Goal: Task Accomplishment & Management: Manage account settings

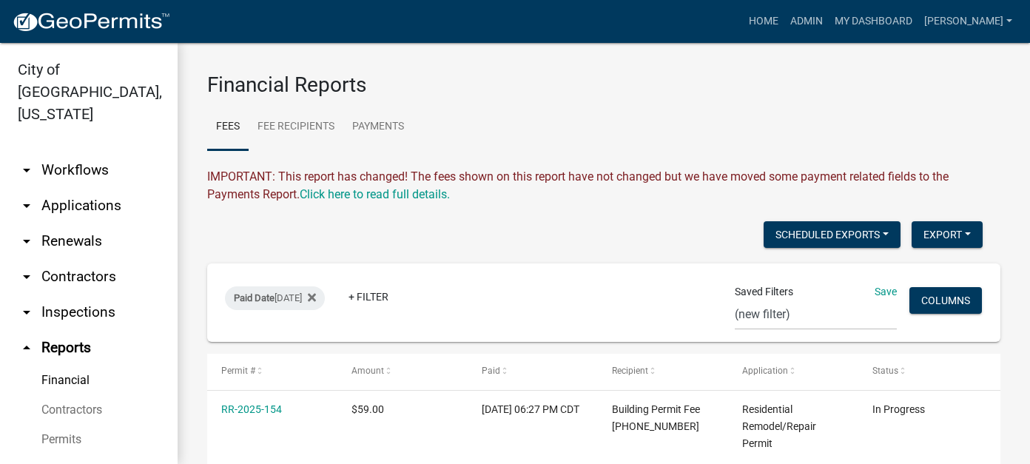
select select "0: null"
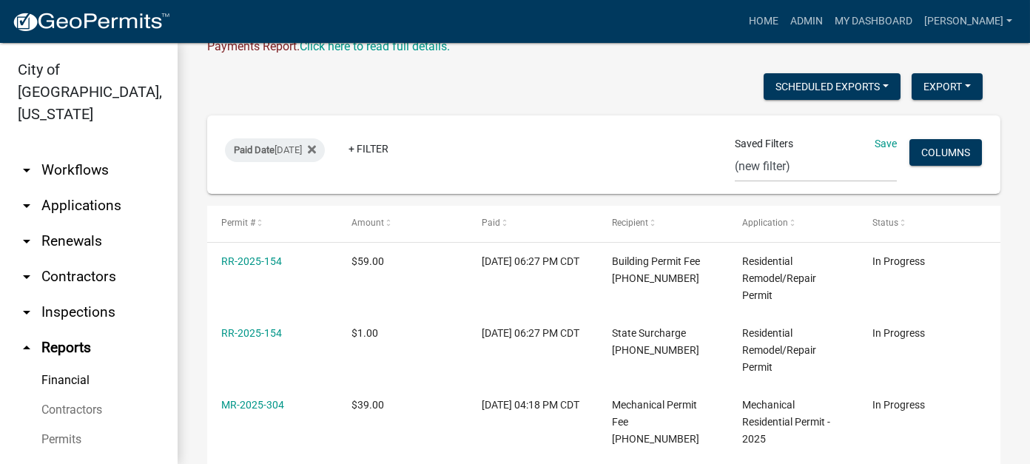
click at [82, 152] on link "arrow_drop_down Workflows" at bounding box center [89, 170] width 178 height 36
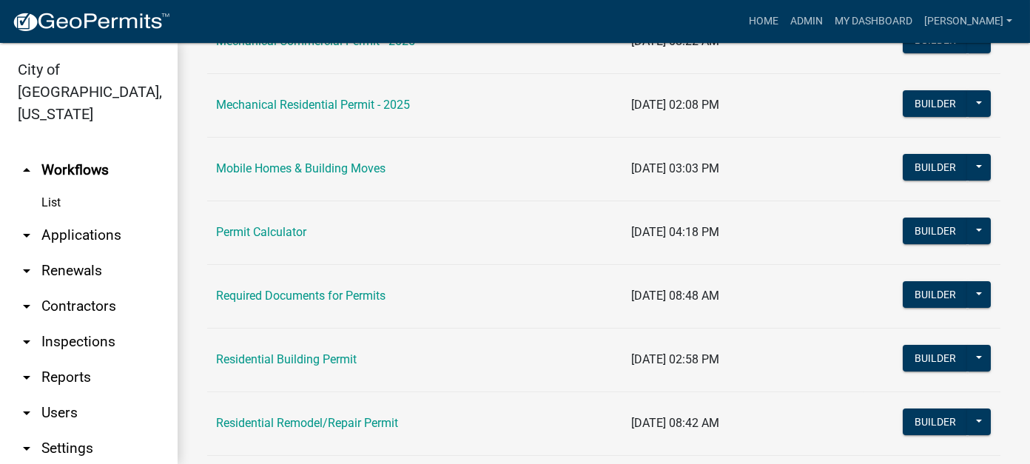
scroll to position [888, 0]
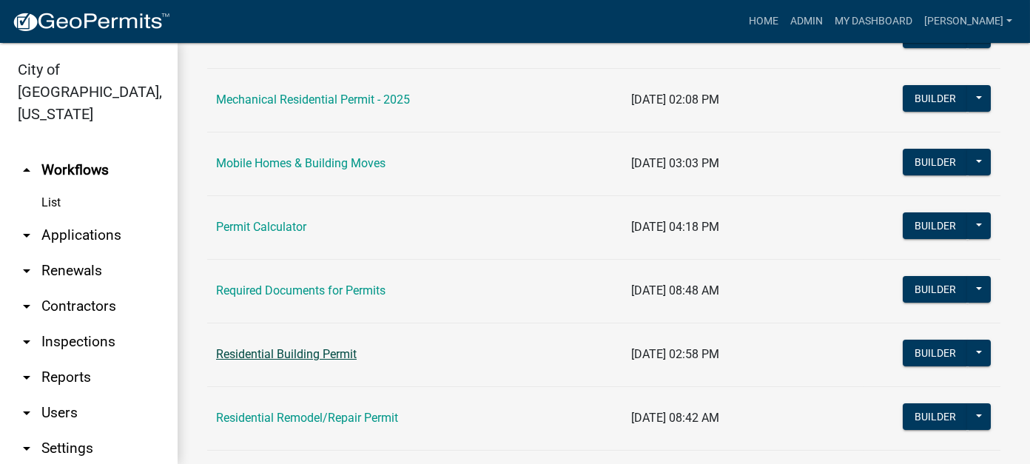
click at [341, 349] on link "Residential Building Permit" at bounding box center [286, 354] width 141 height 14
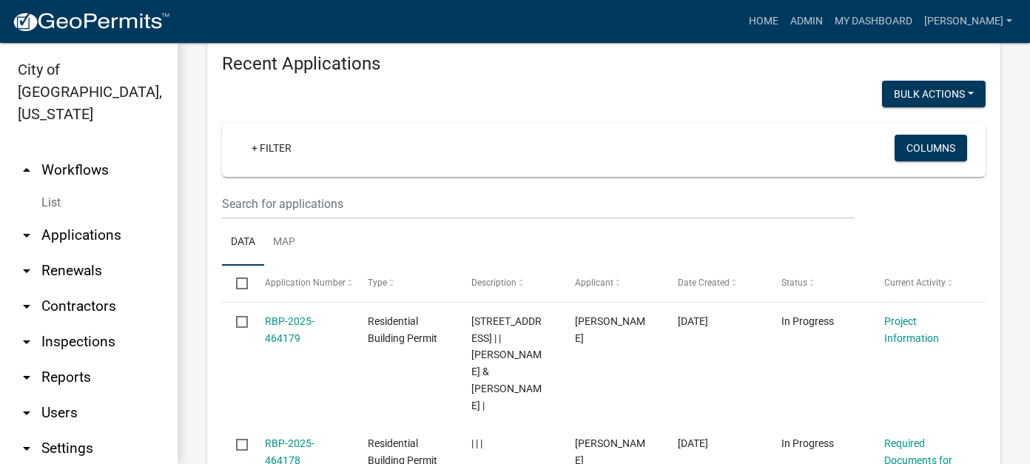
scroll to position [592, 0]
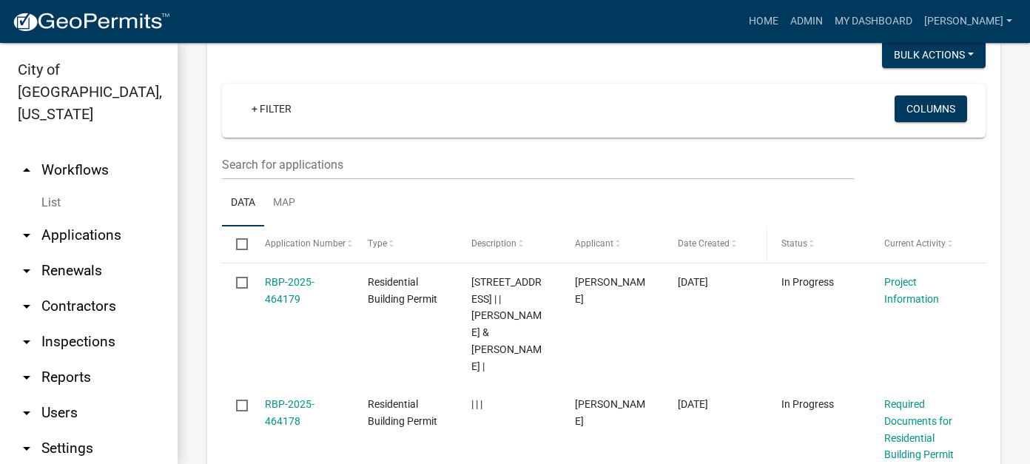
click at [726, 247] on span "Date Created" at bounding box center [704, 243] width 52 height 10
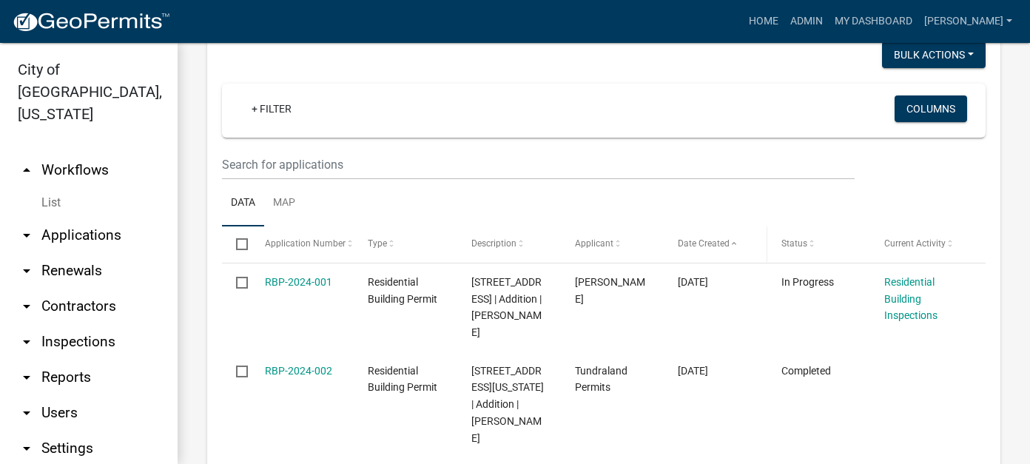
click at [726, 247] on span "Date Created" at bounding box center [704, 243] width 52 height 10
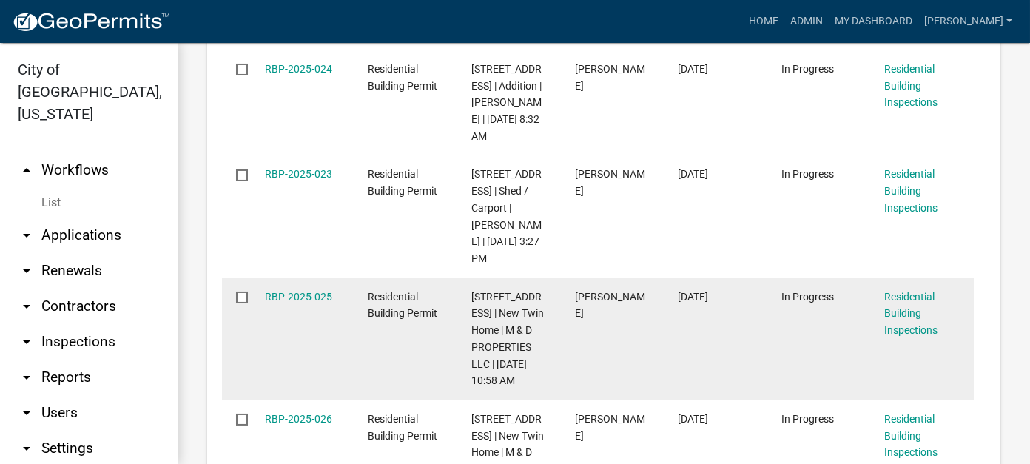
scroll to position [1481, 0]
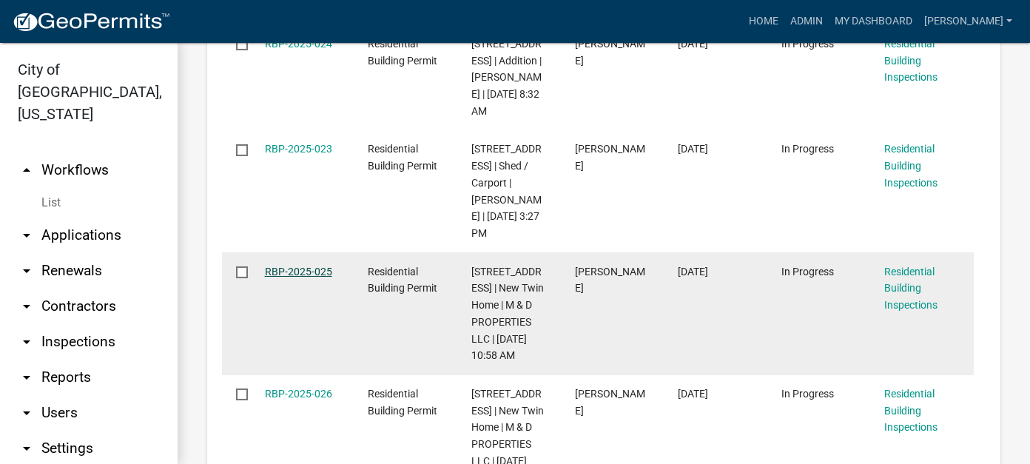
click at [309, 266] on link "RBP-2025-025" at bounding box center [298, 272] width 67 height 12
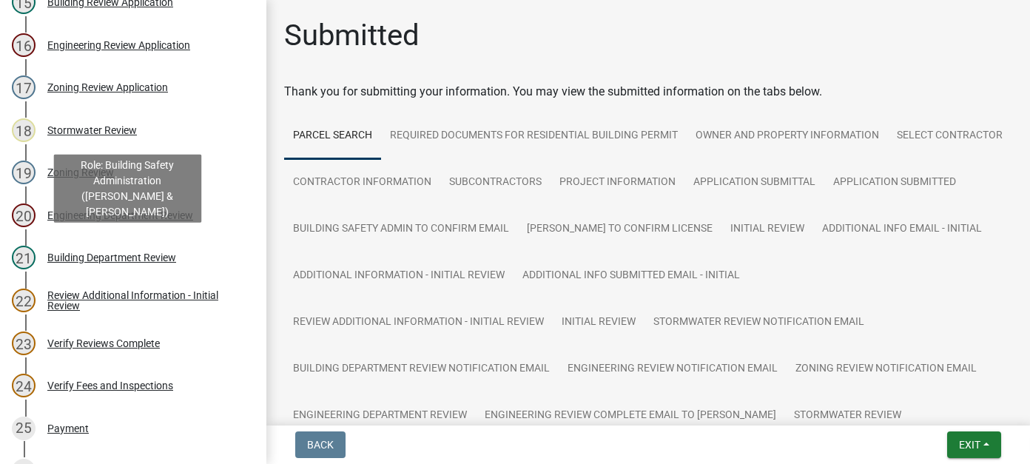
scroll to position [888, 0]
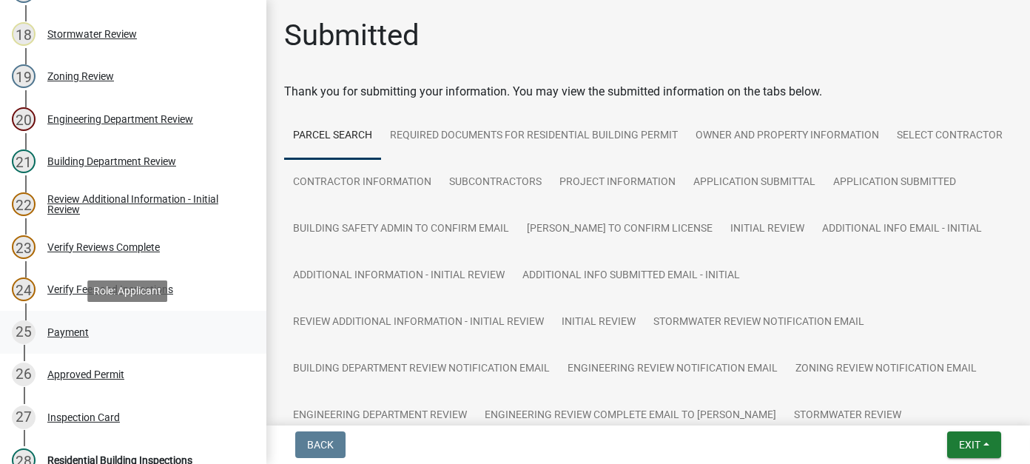
click at [85, 329] on div "Payment" at bounding box center [67, 332] width 41 height 10
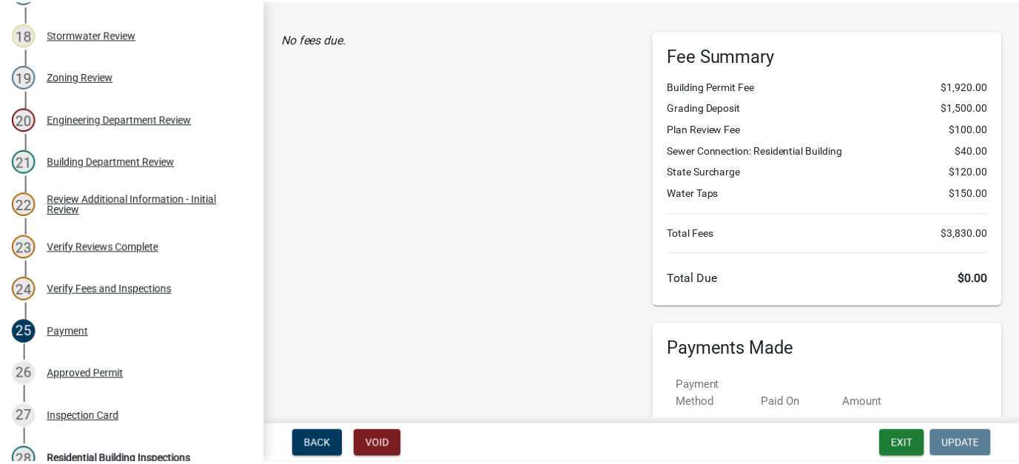
scroll to position [0, 0]
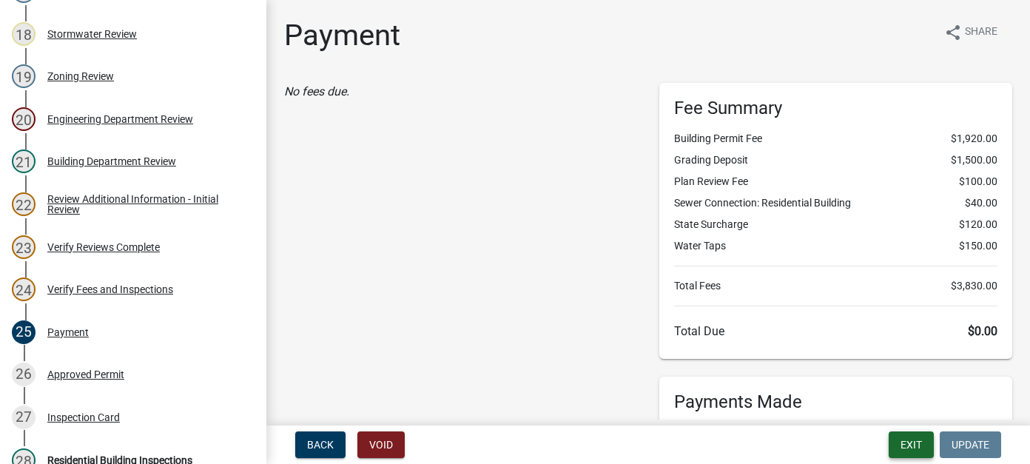
click at [916, 444] on button "Exit" at bounding box center [911, 445] width 45 height 27
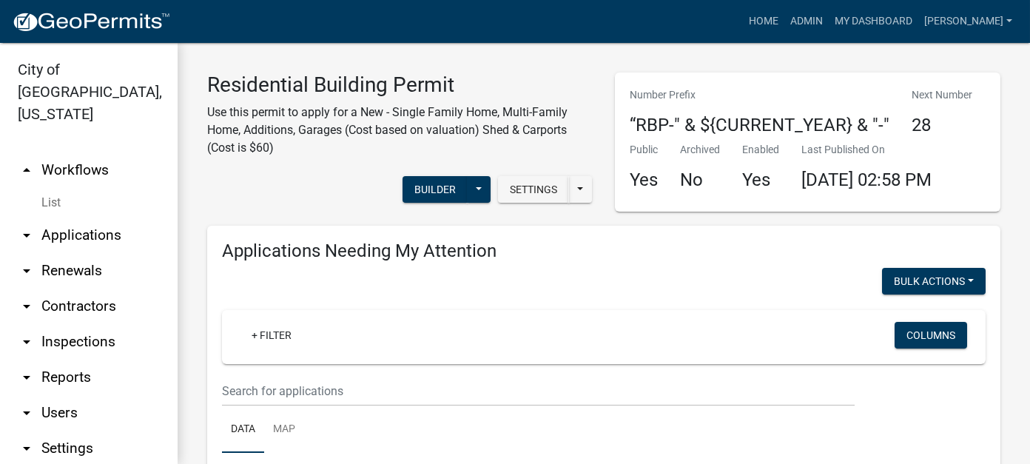
click at [68, 360] on link "arrow_drop_down Reports" at bounding box center [89, 378] width 178 height 36
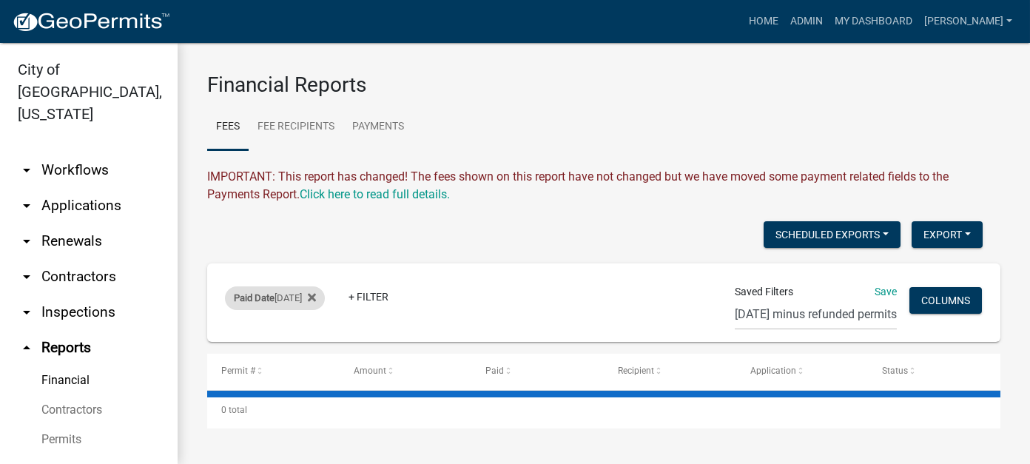
click at [294, 301] on div "Paid Date [DATE]" at bounding box center [275, 298] width 100 height 24
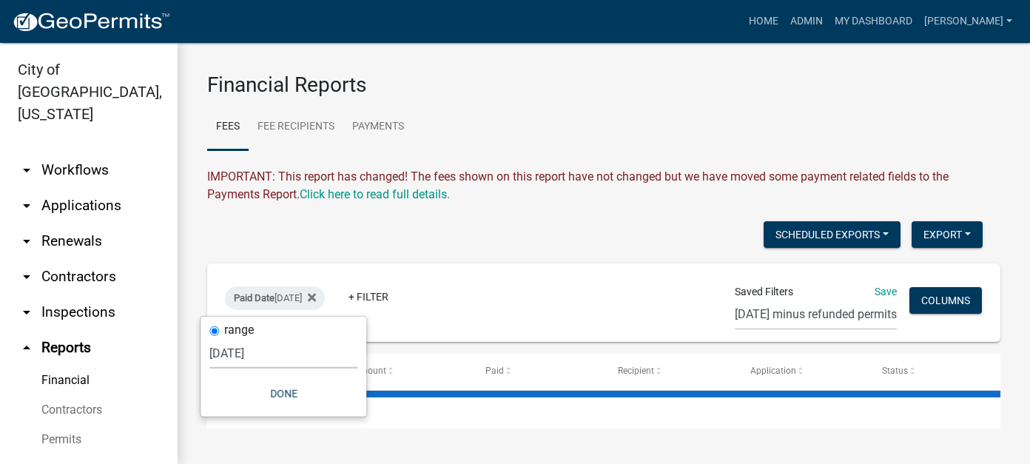
click at [253, 356] on select "[DATE] [DATE] Current Week Previous Week Current Month Last Month Current Calen…" at bounding box center [284, 353] width 148 height 30
select select "custom"
click at [237, 338] on select "[DATE] [DATE] Current Week Previous Week Current Month Last Month Current Calen…" at bounding box center [284, 353] width 148 height 30
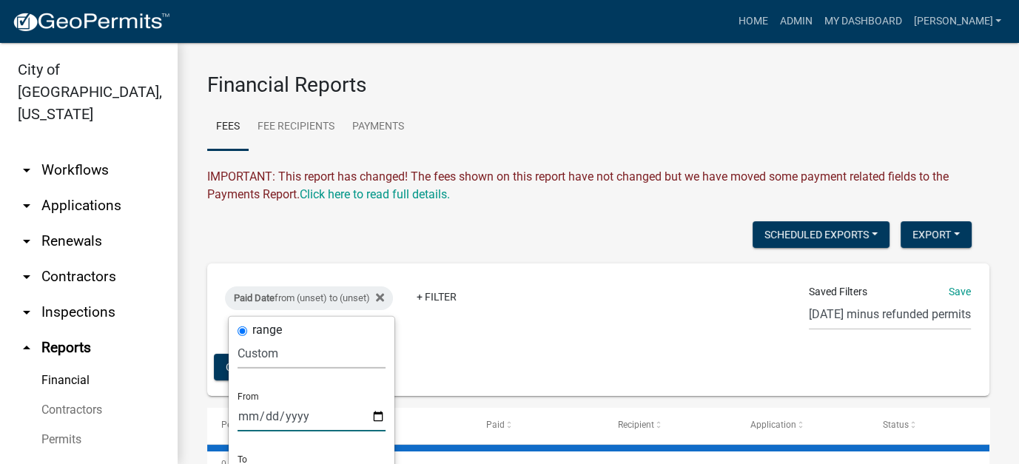
click at [249, 419] on input "date" at bounding box center [312, 416] width 148 height 30
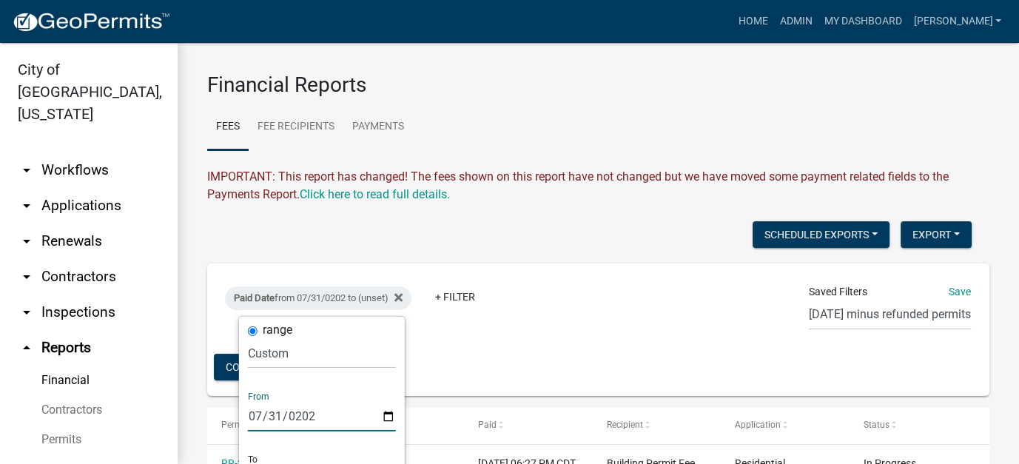
type input "[DATE]"
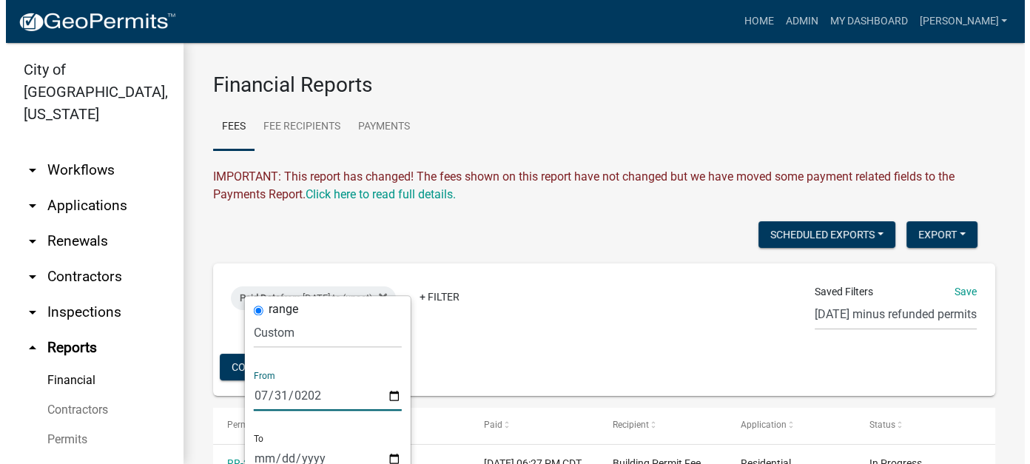
scroll to position [74, 0]
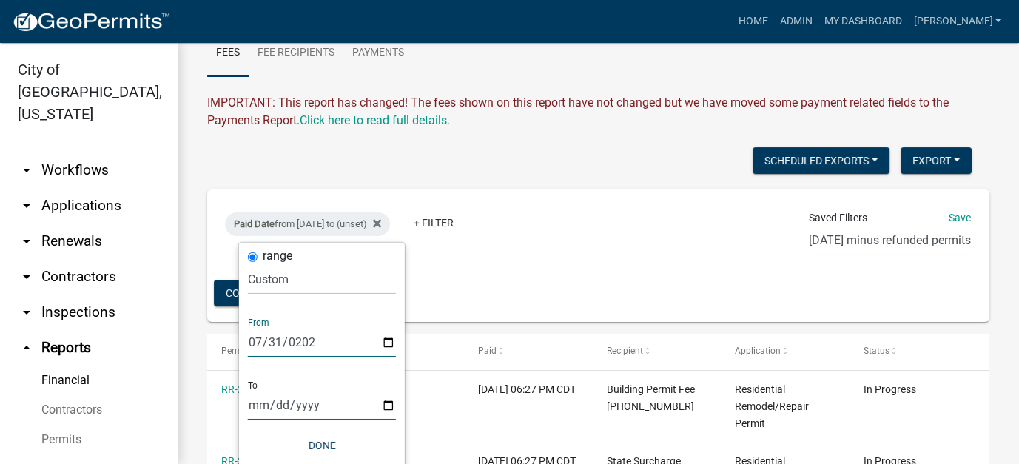
click at [251, 405] on input "date" at bounding box center [322, 405] width 148 height 30
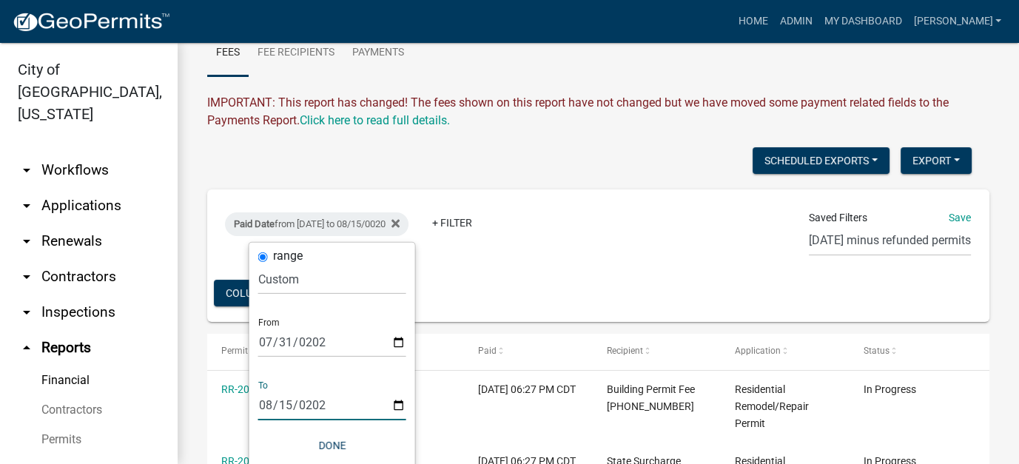
type input "[DATE]"
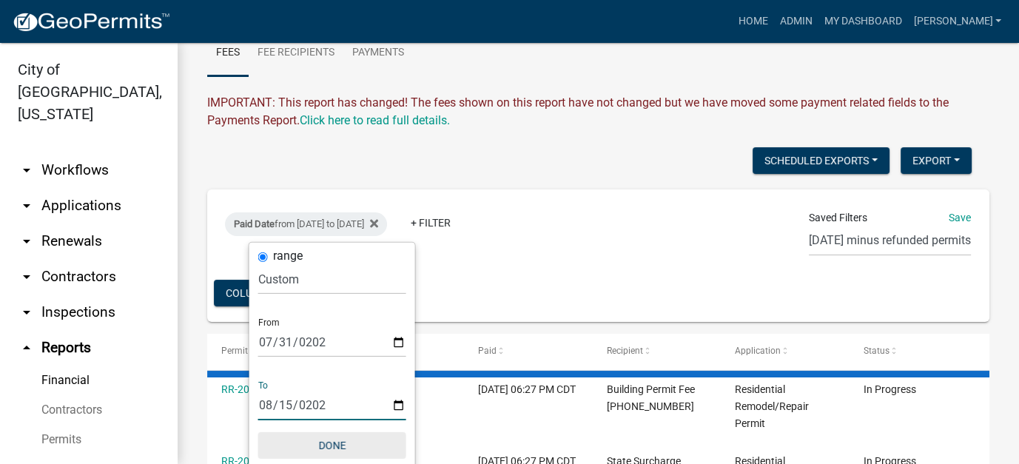
click at [335, 448] on button "Done" at bounding box center [332, 445] width 148 height 27
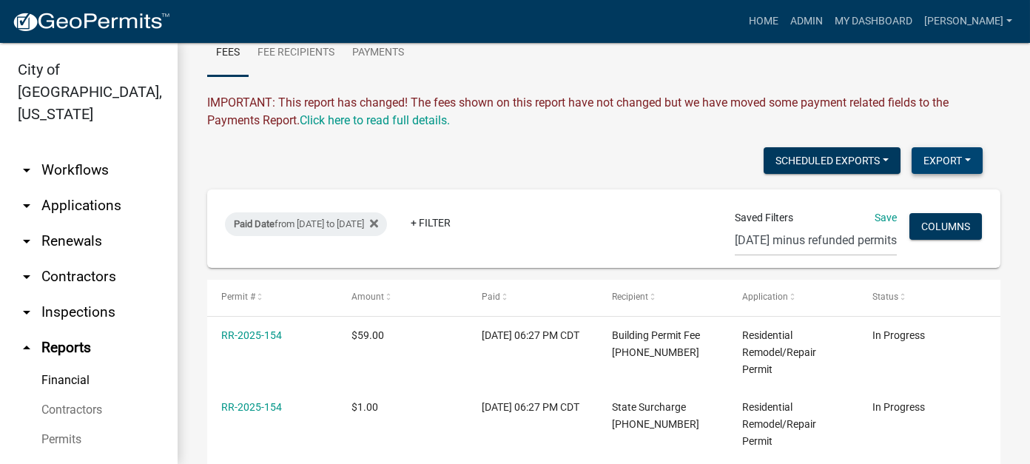
click at [936, 154] on button "Export" at bounding box center [947, 160] width 71 height 27
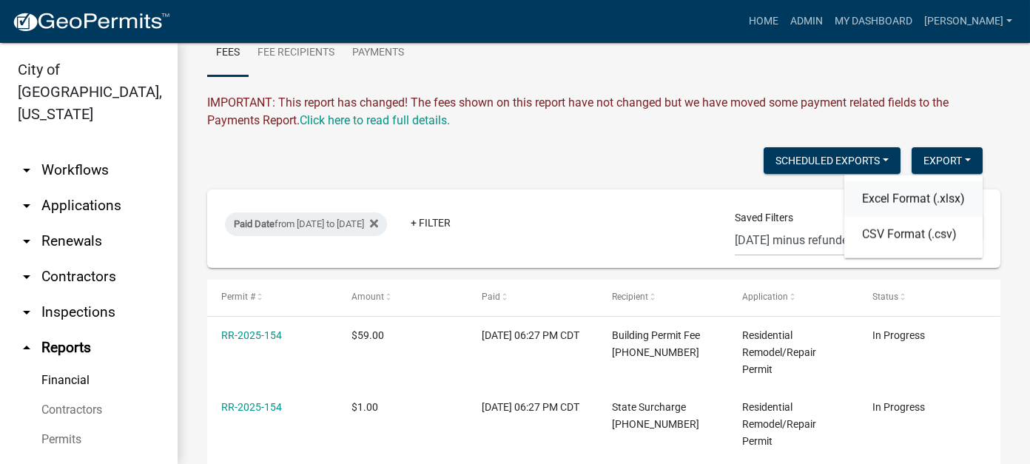
click at [879, 207] on button "Excel Format (.xlsx)" at bounding box center [914, 199] width 138 height 36
click at [78, 188] on link "arrow_drop_down Applications" at bounding box center [89, 206] width 178 height 36
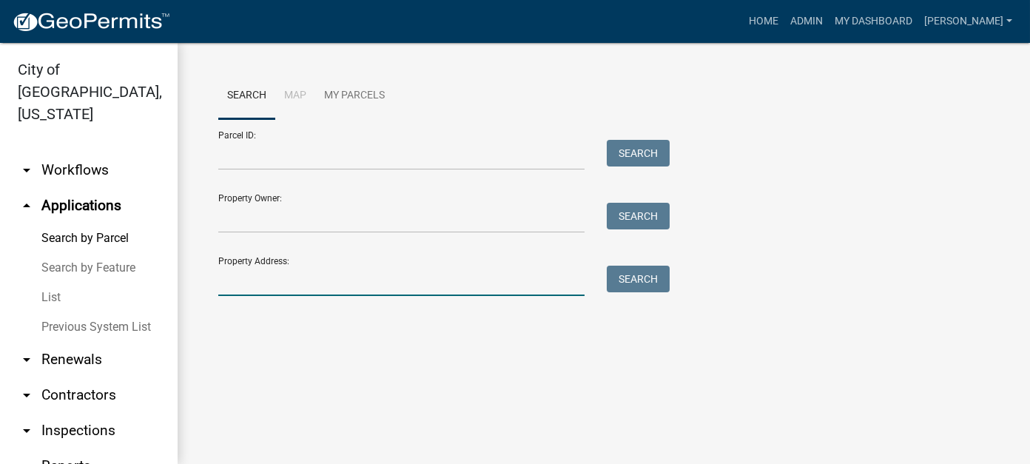
click at [271, 280] on input "Property Address:" at bounding box center [401, 281] width 366 height 30
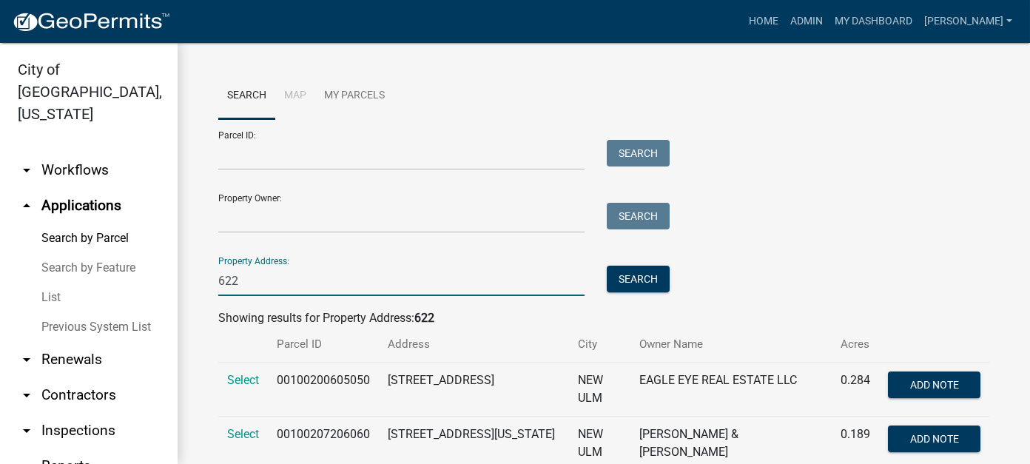
scroll to position [74, 0]
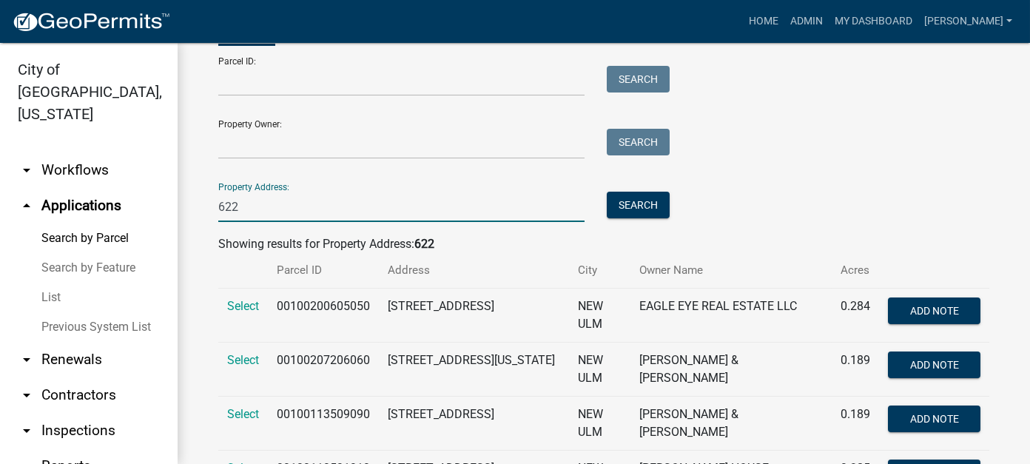
type input "622"
click at [56, 283] on link "List" at bounding box center [89, 298] width 178 height 30
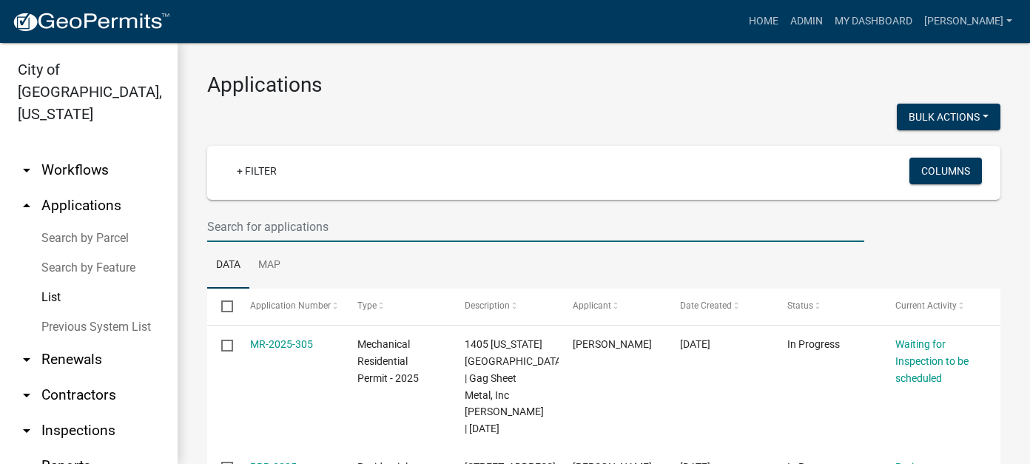
click at [263, 230] on input "text" at bounding box center [535, 227] width 657 height 30
type input "622"
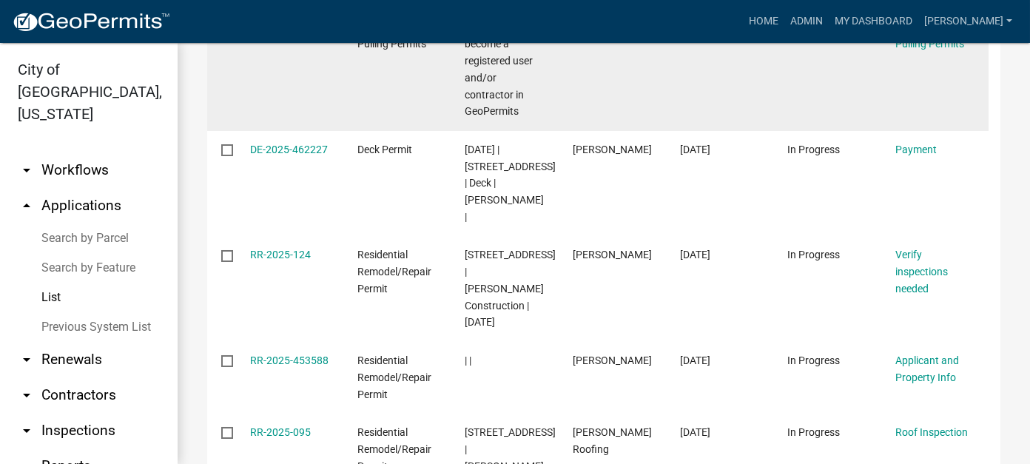
scroll to position [518, 0]
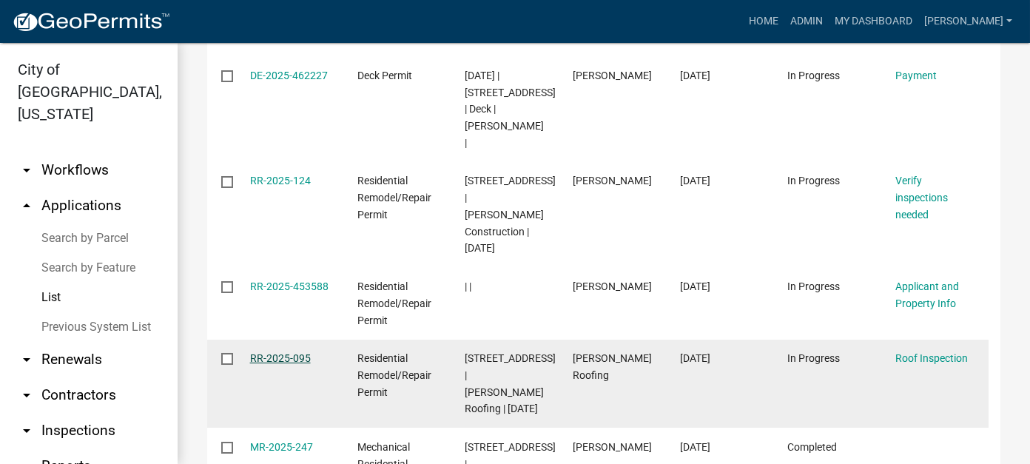
click at [273, 352] on link "RR-2025-095" at bounding box center [280, 358] width 61 height 12
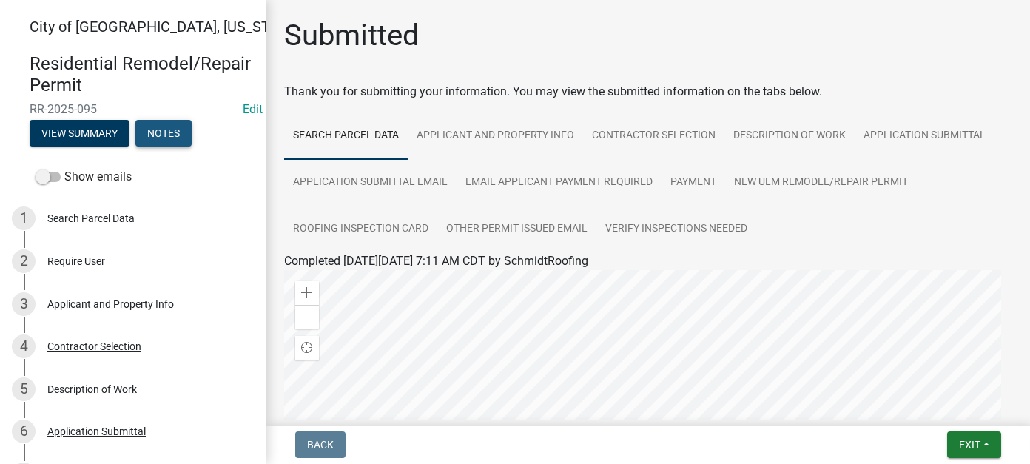
click at [159, 135] on button "Notes" at bounding box center [163, 133] width 56 height 27
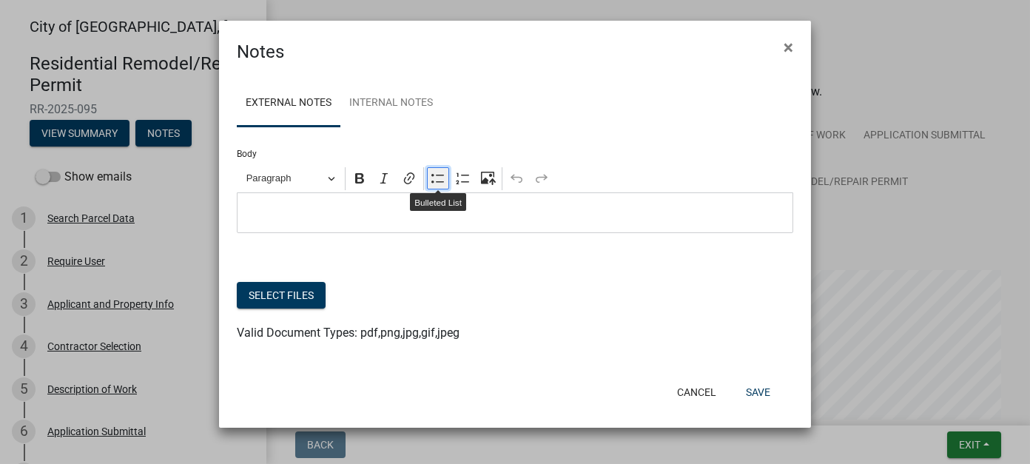
click at [444, 179] on icon "Editor toolbar" at bounding box center [438, 178] width 15 height 15
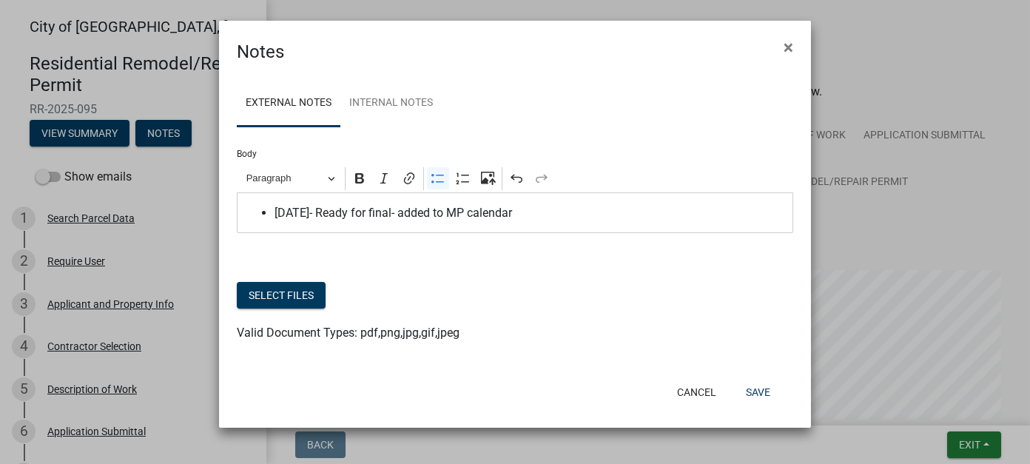
click at [555, 214] on span "[DATE]- Ready for final- added to MP calendar" at bounding box center [531, 213] width 512 height 18
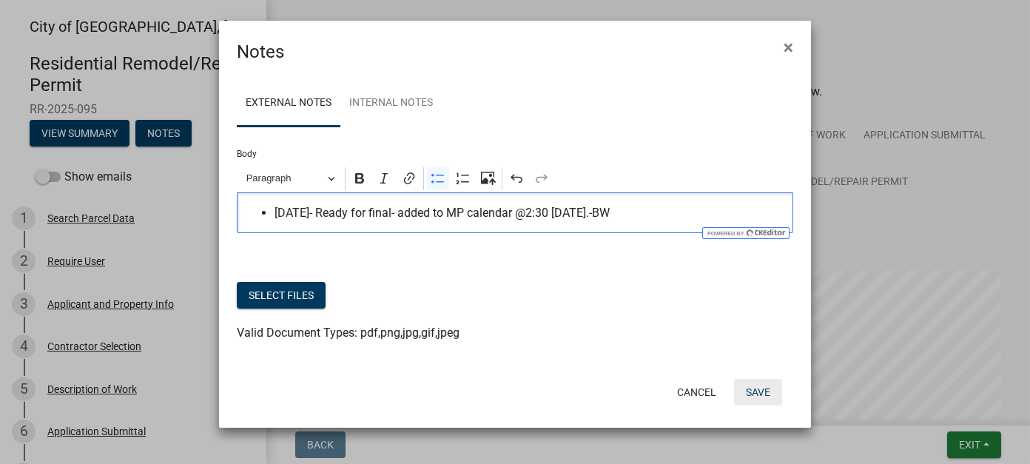
click at [765, 394] on button "Save" at bounding box center [758, 392] width 48 height 27
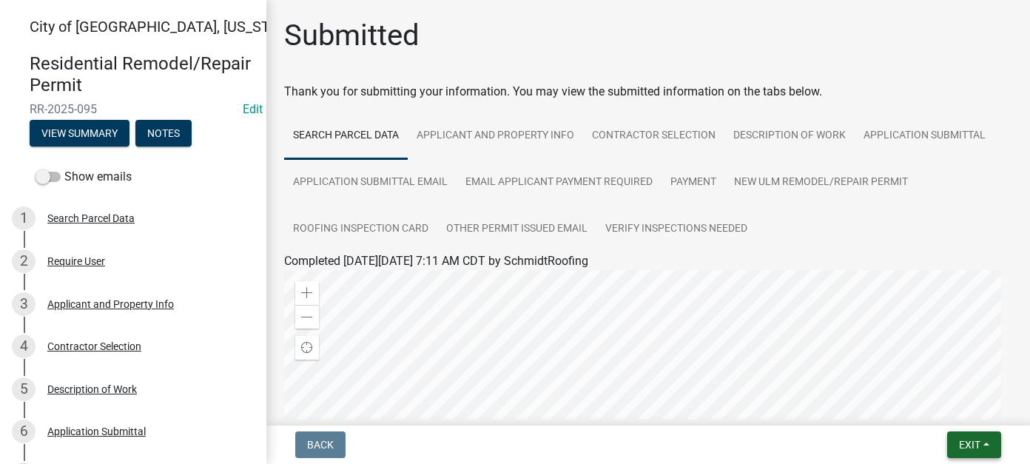
click at [973, 452] on button "Exit" at bounding box center [975, 445] width 54 height 27
click at [940, 414] on button "Save & Exit" at bounding box center [942, 407] width 118 height 36
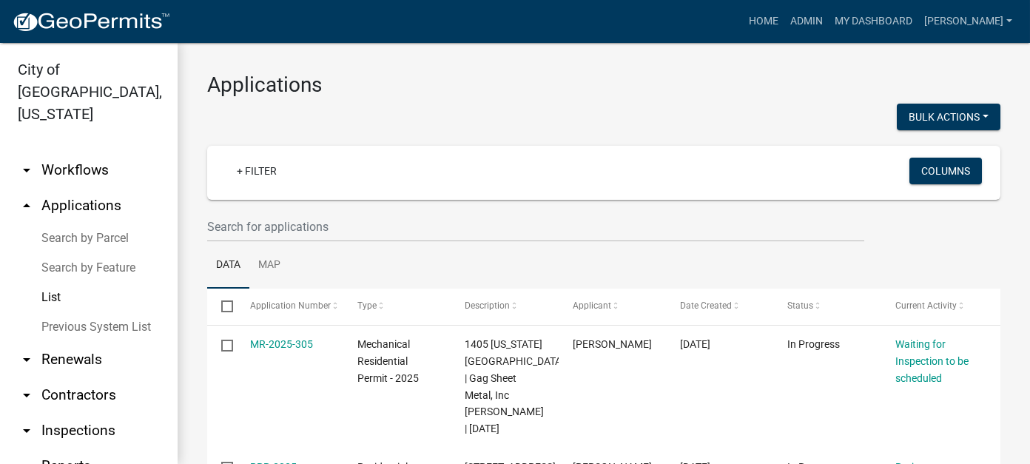
click at [53, 283] on link "List" at bounding box center [89, 298] width 178 height 30
click at [785, 21] on link "Home" at bounding box center [763, 21] width 41 height 28
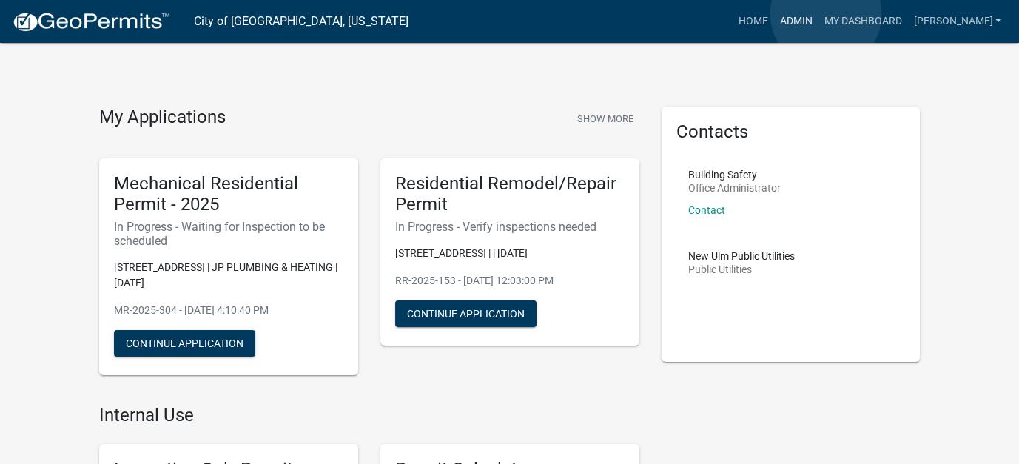
click at [818, 14] on link "Admin" at bounding box center [796, 21] width 44 height 28
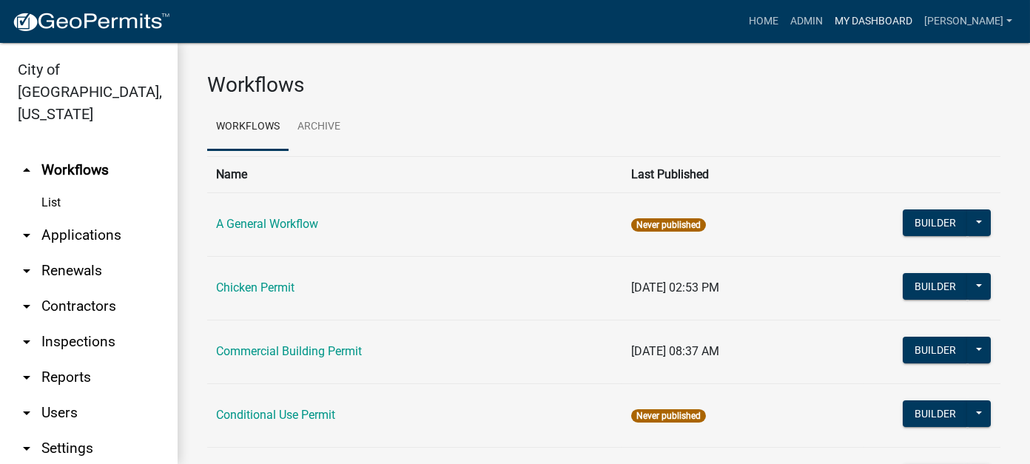
click at [919, 23] on link "My Dashboard" at bounding box center [874, 21] width 90 height 28
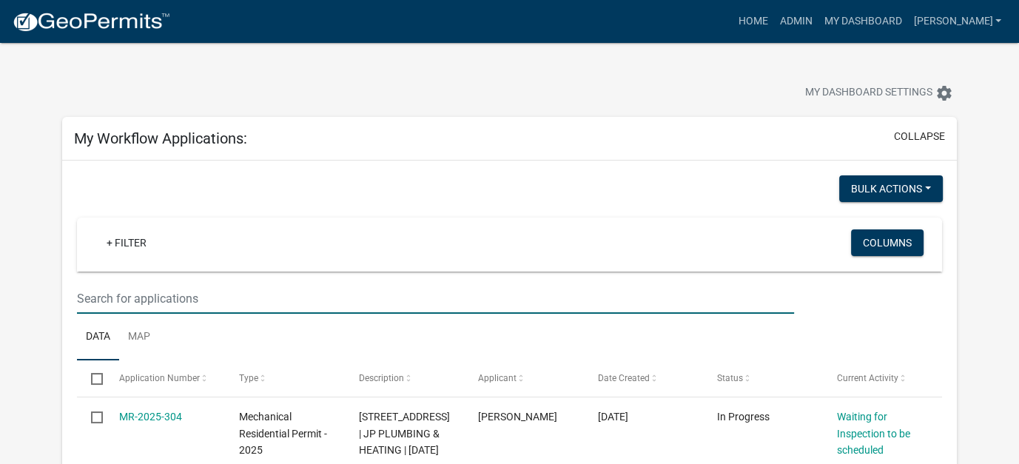
click at [225, 298] on input "text" at bounding box center [435, 299] width 717 height 30
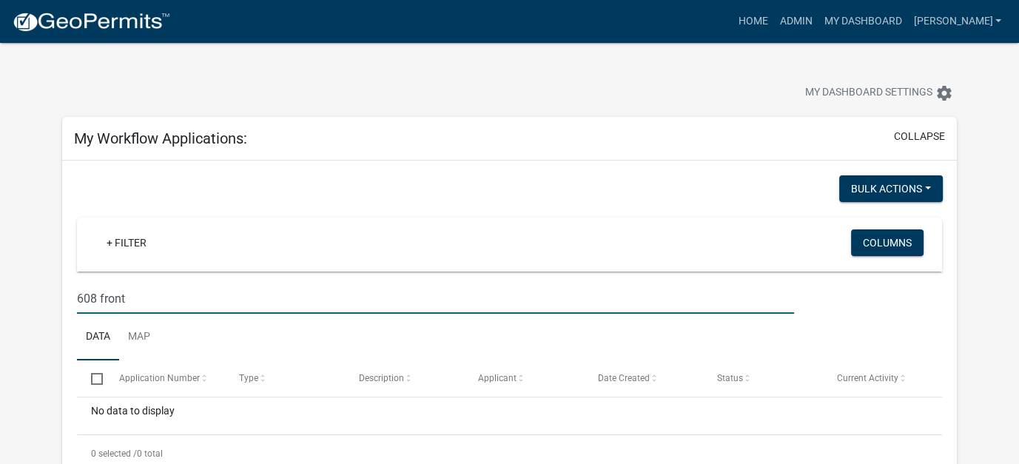
type input "608 front"
click at [268, 296] on input "608 front" at bounding box center [435, 299] width 717 height 30
click at [268, 298] on input "608 front" at bounding box center [435, 299] width 717 height 30
click at [171, 293] on input "608 front" at bounding box center [435, 299] width 717 height 30
drag, startPoint x: 152, startPoint y: 298, endPoint x: 75, endPoint y: 294, distance: 77.1
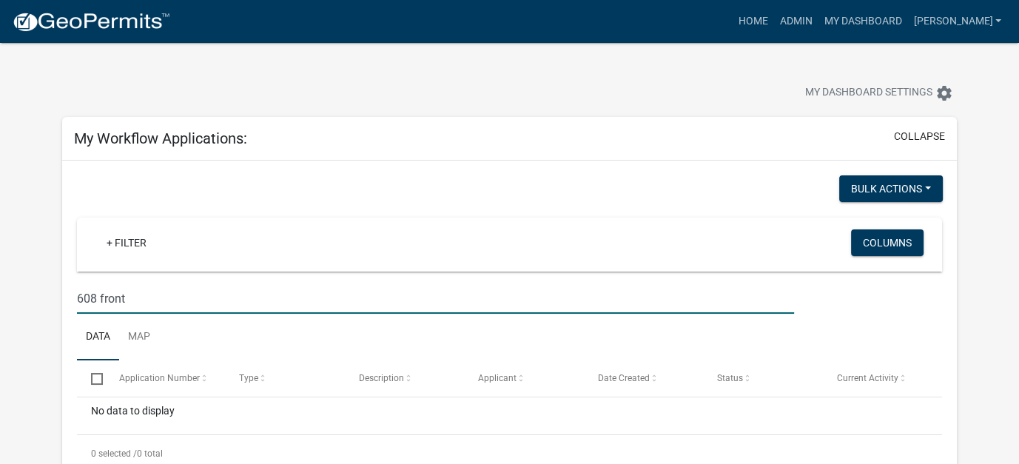
click at [75, 294] on div "608 front" at bounding box center [436, 299] width 740 height 30
drag, startPoint x: 176, startPoint y: 298, endPoint x: 107, endPoint y: 300, distance: 69.6
click at [107, 300] on input "[STREET_ADDRESS]" at bounding box center [435, 299] width 717 height 30
type input "1118"
click at [818, 20] on link "Admin" at bounding box center [796, 21] width 44 height 28
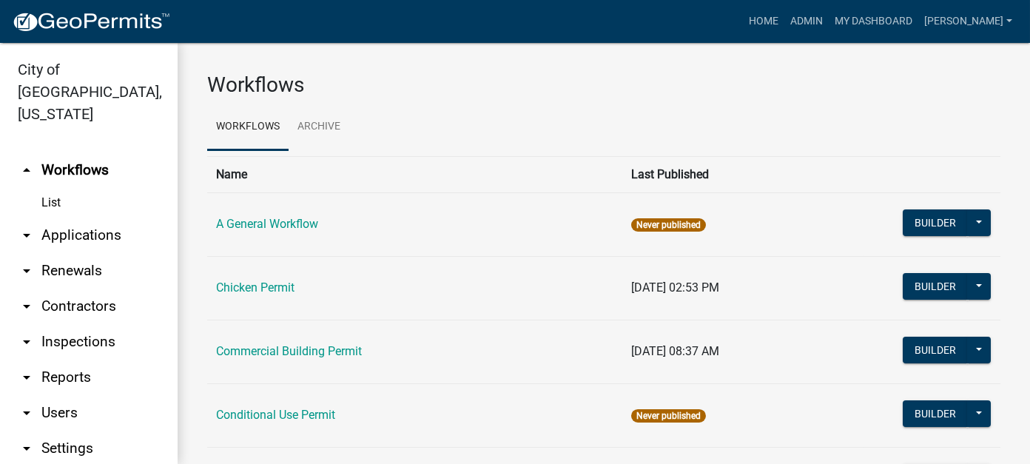
click at [87, 220] on link "arrow_drop_down Applications" at bounding box center [89, 236] width 178 height 36
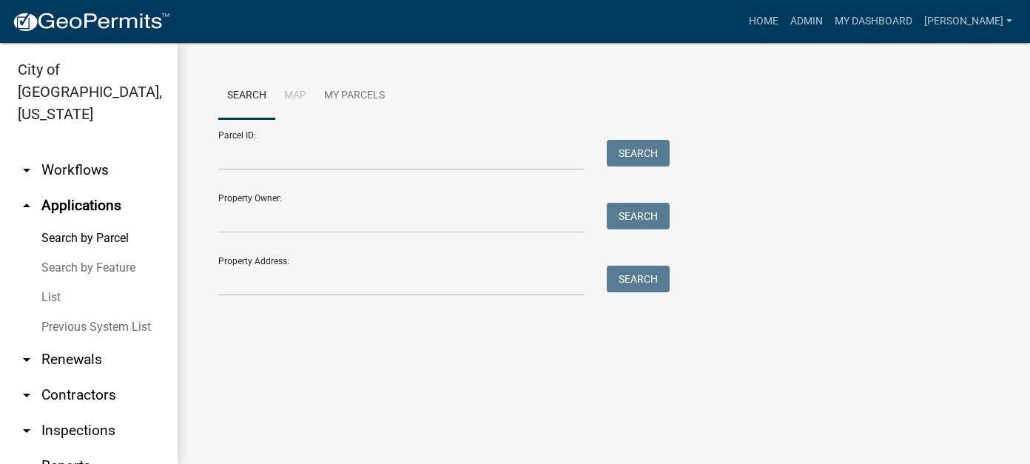
click at [55, 283] on link "List" at bounding box center [89, 298] width 178 height 30
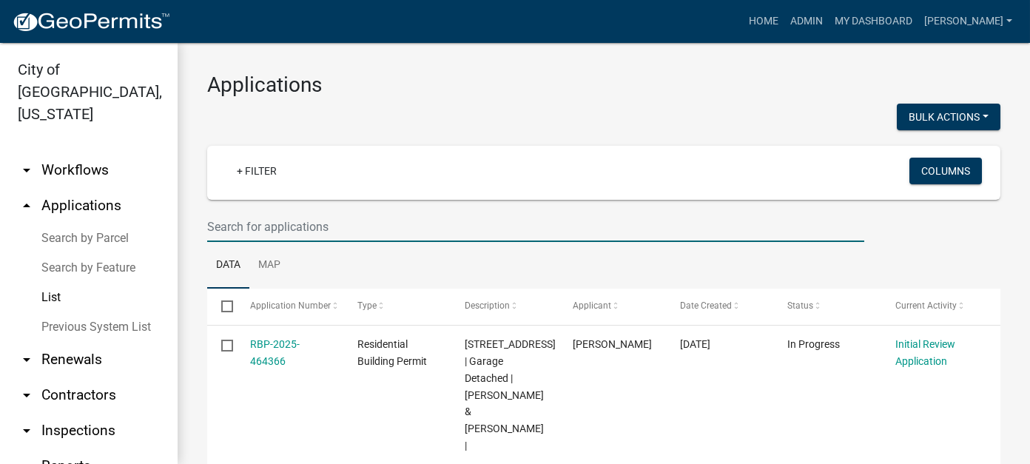
click at [275, 230] on input "text" at bounding box center [535, 227] width 657 height 30
type input "1118"
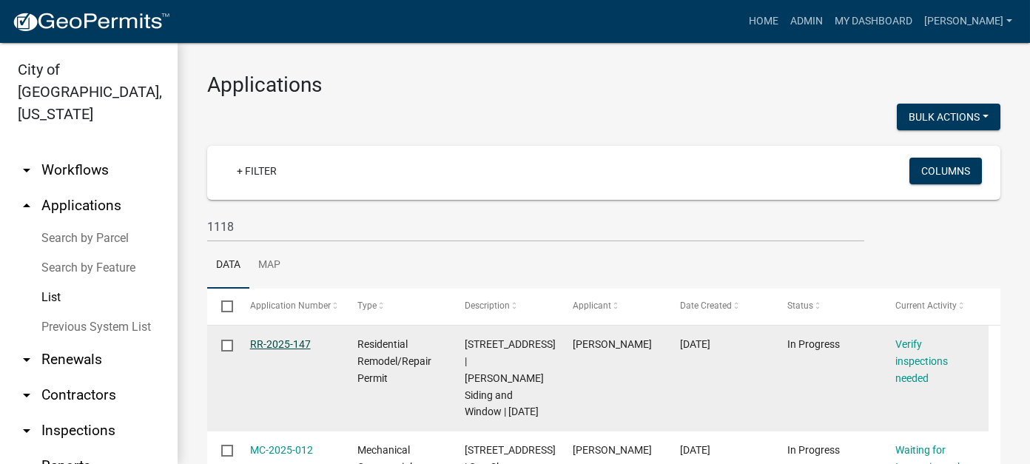
click at [269, 341] on link "RR-2025-147" at bounding box center [280, 344] width 61 height 12
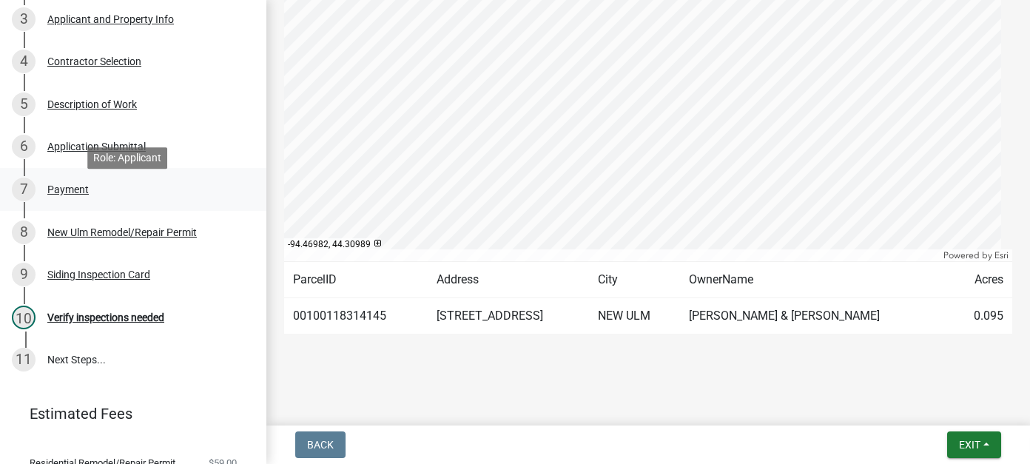
scroll to position [296, 0]
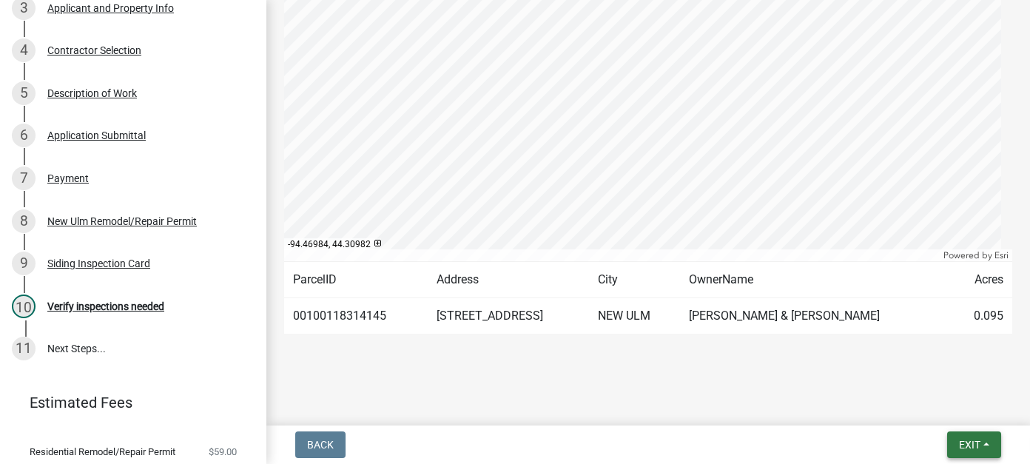
click at [962, 439] on span "Exit" at bounding box center [969, 445] width 21 height 12
click at [932, 411] on button "Save & Exit" at bounding box center [942, 407] width 118 height 36
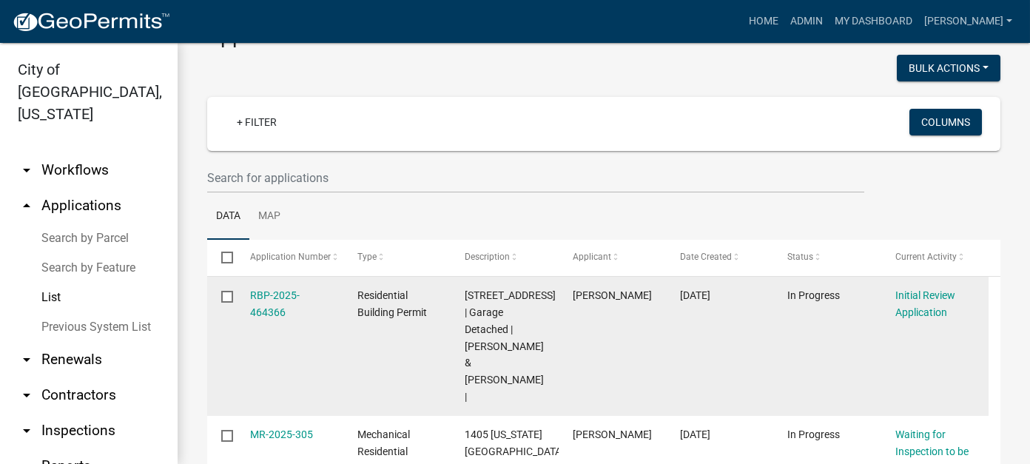
scroll to position [74, 0]
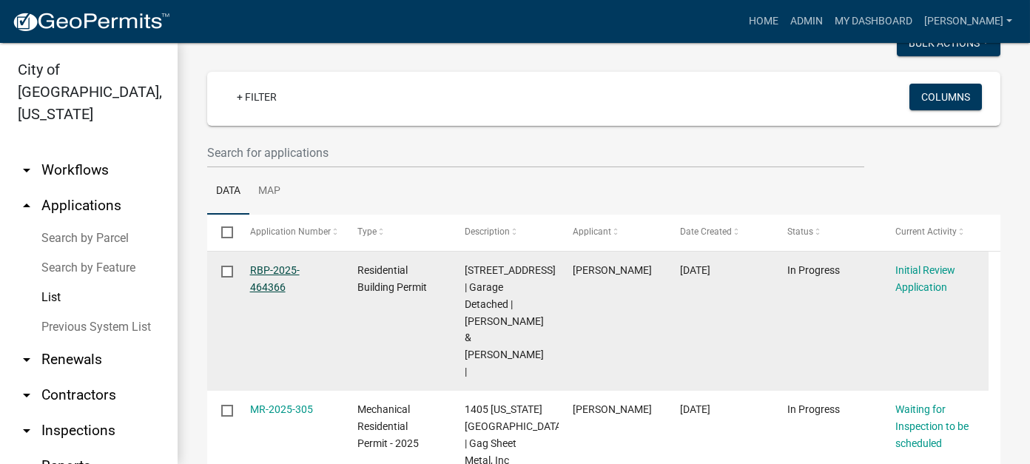
click at [269, 286] on link "RBP-2025-464366" at bounding box center [275, 278] width 50 height 29
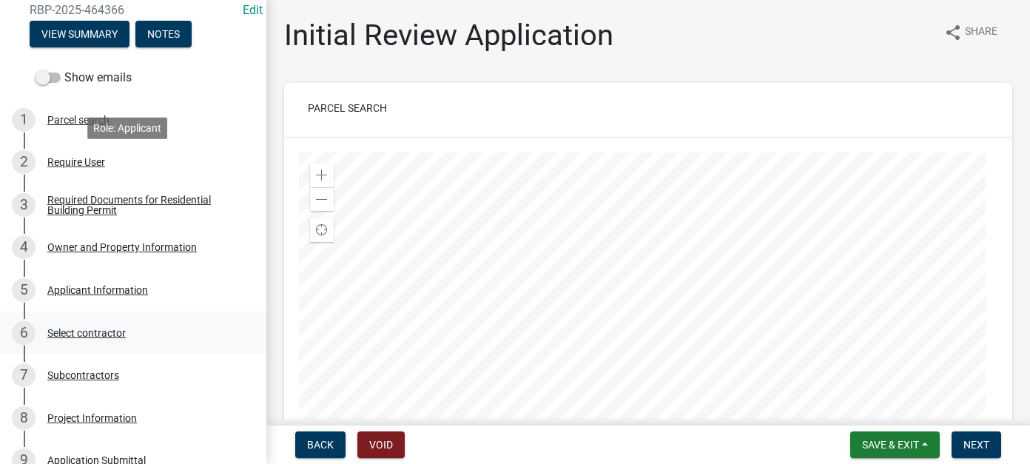
scroll to position [296, 0]
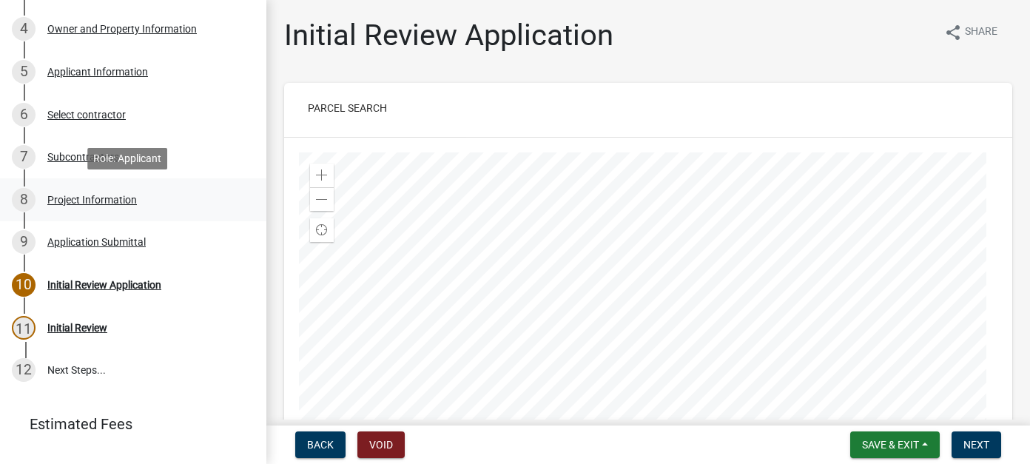
click at [87, 195] on div "Project Information" at bounding box center [92, 200] width 90 height 10
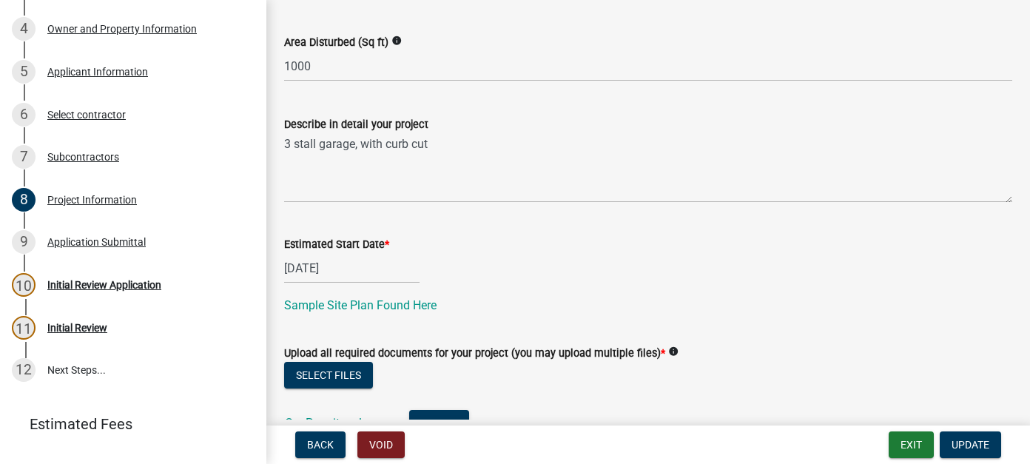
scroll to position [518, 0]
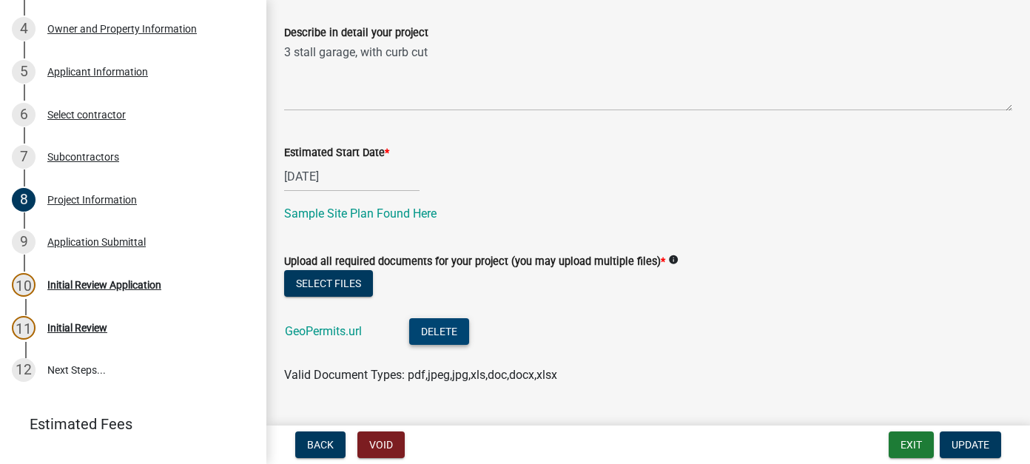
click at [432, 330] on button "Delete" at bounding box center [439, 331] width 60 height 27
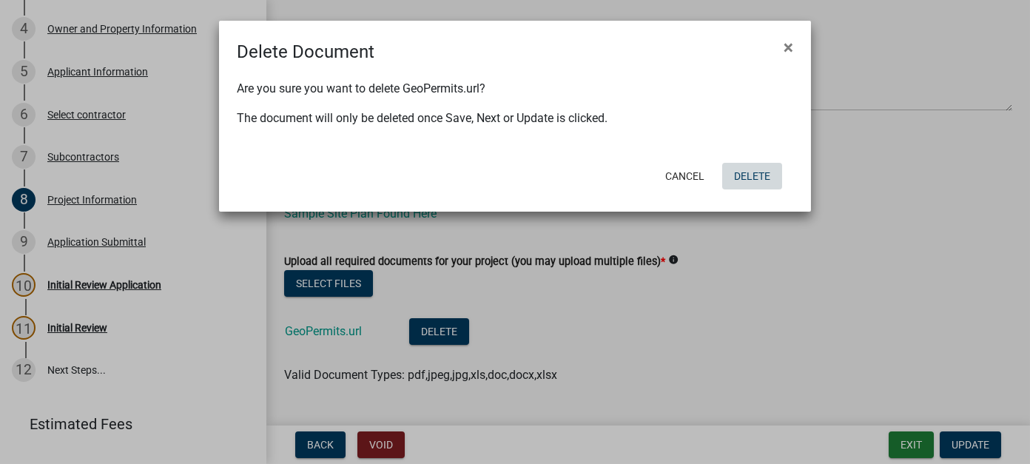
click at [760, 173] on button "Delete" at bounding box center [753, 176] width 60 height 27
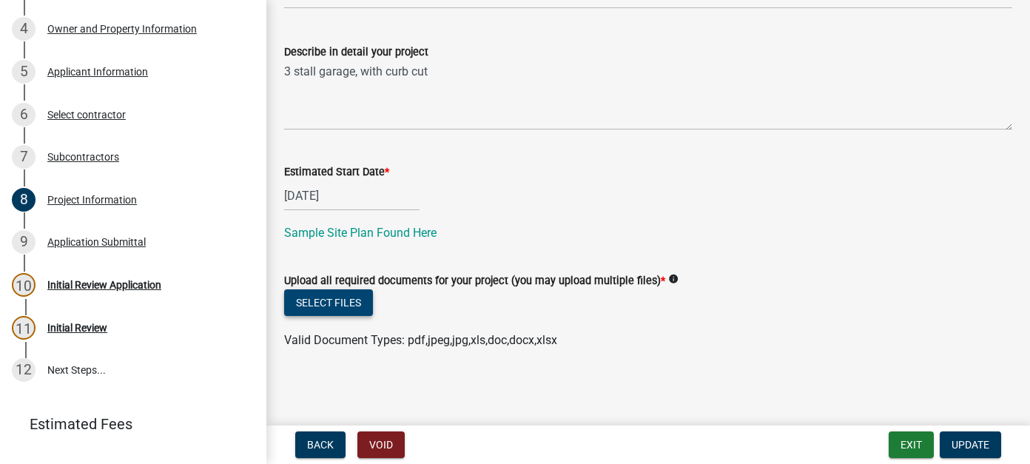
click at [343, 301] on button "Select files" at bounding box center [328, 302] width 89 height 27
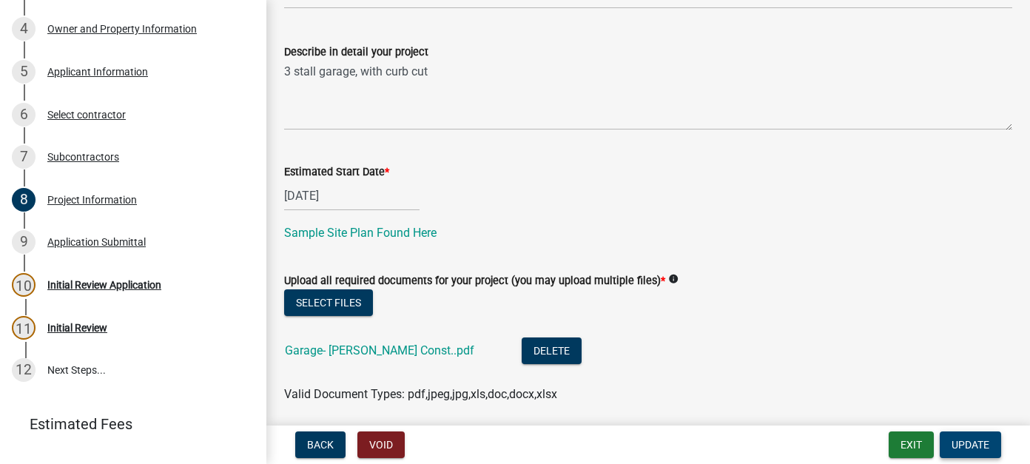
click at [951, 446] on button "Update" at bounding box center [970, 445] width 61 height 27
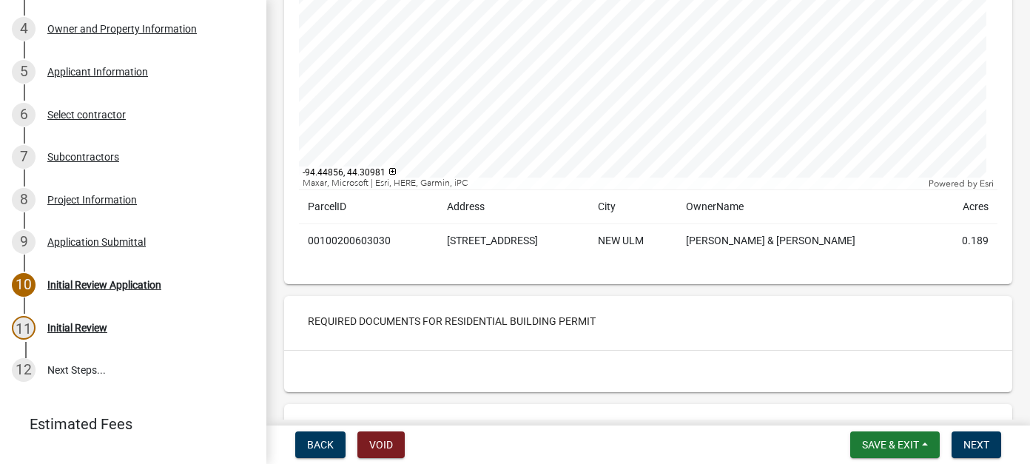
scroll to position [370, 0]
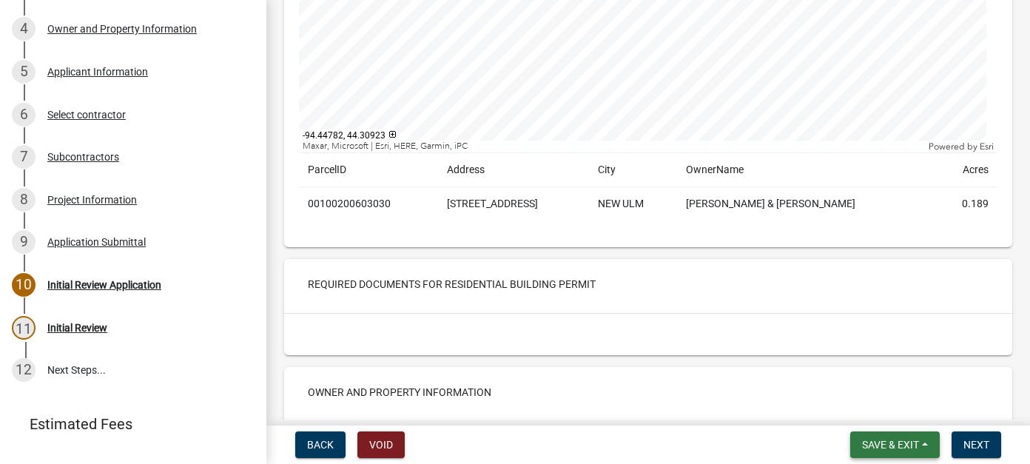
click at [903, 443] on span "Save & Exit" at bounding box center [890, 445] width 57 height 12
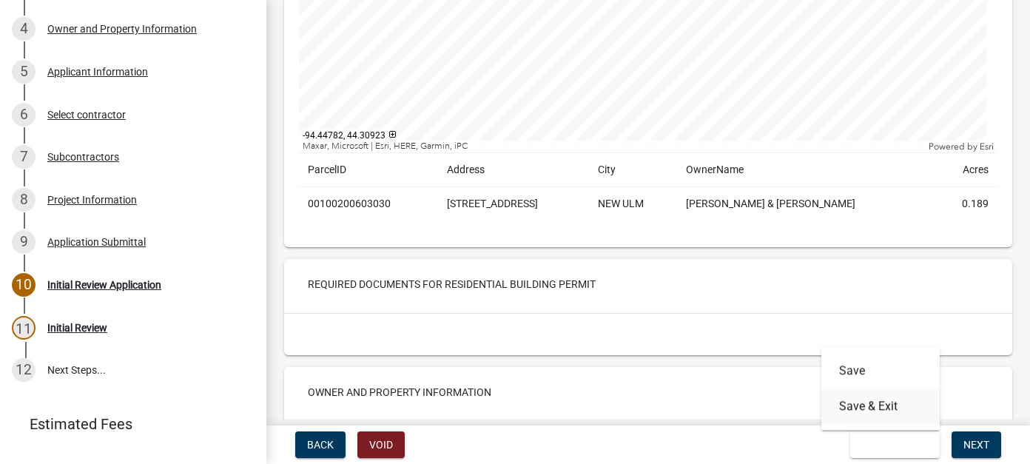
click at [879, 408] on button "Save & Exit" at bounding box center [881, 407] width 118 height 36
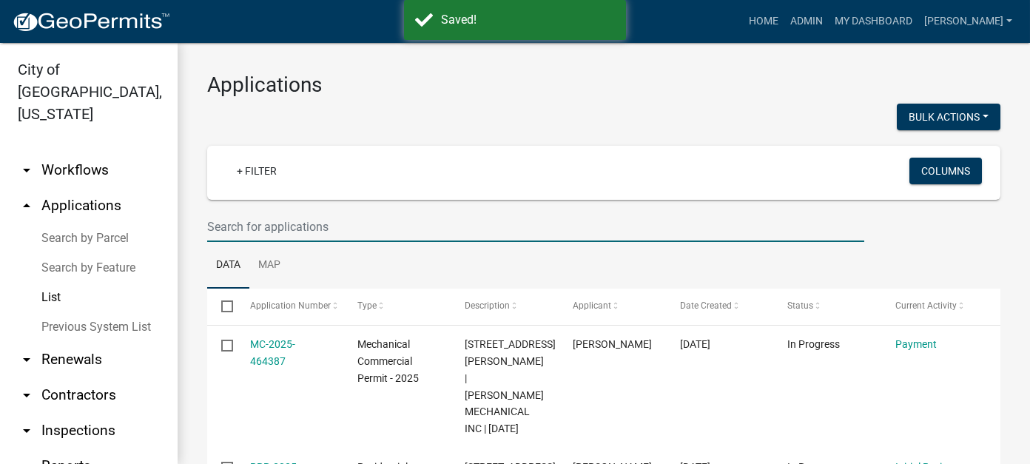
click at [423, 220] on input "text" at bounding box center [535, 227] width 657 height 30
type input "411"
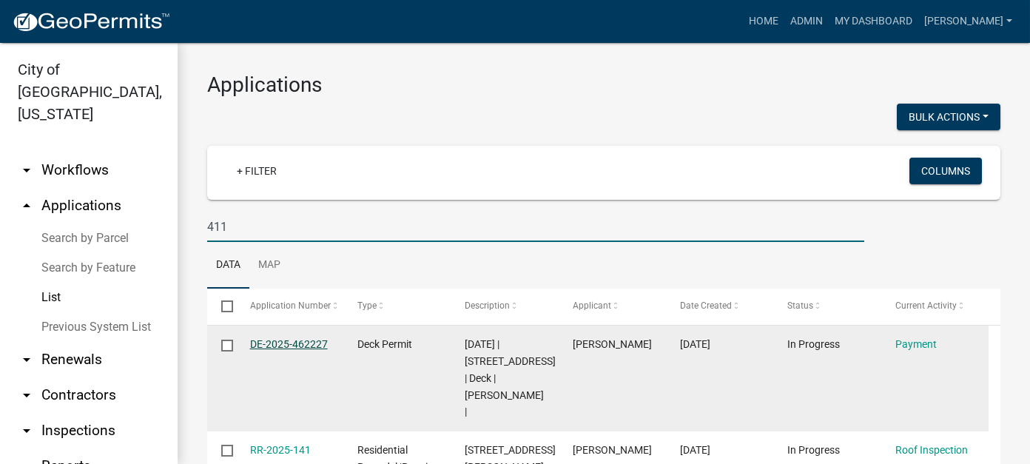
click at [277, 339] on link "DE-2025-462227" at bounding box center [289, 344] width 78 height 12
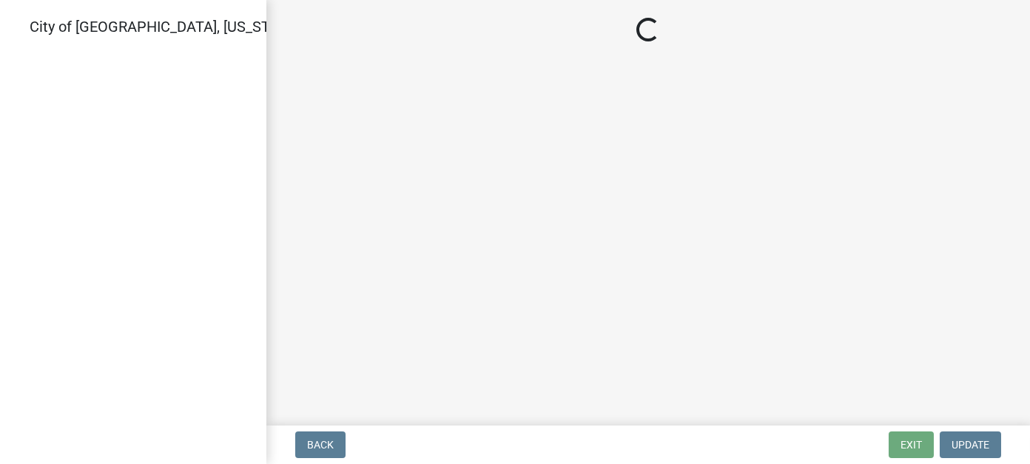
select select "3: 3"
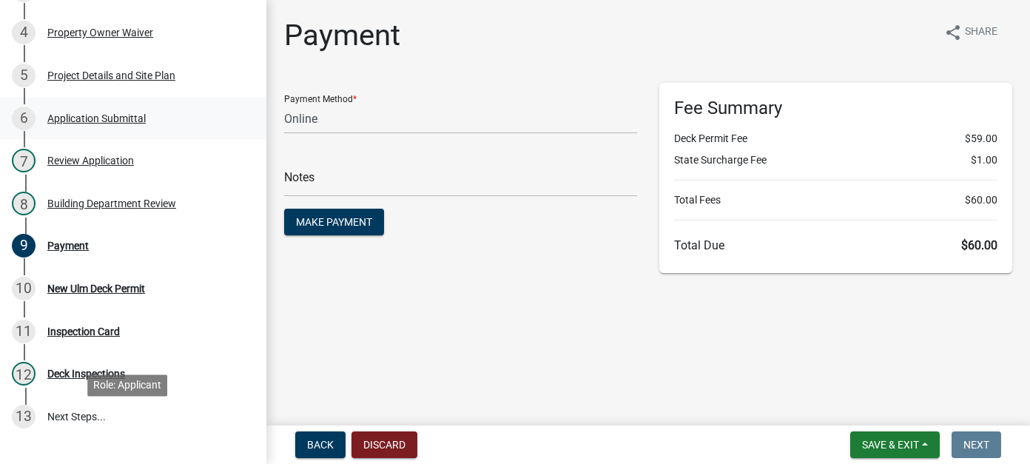
scroll to position [296, 0]
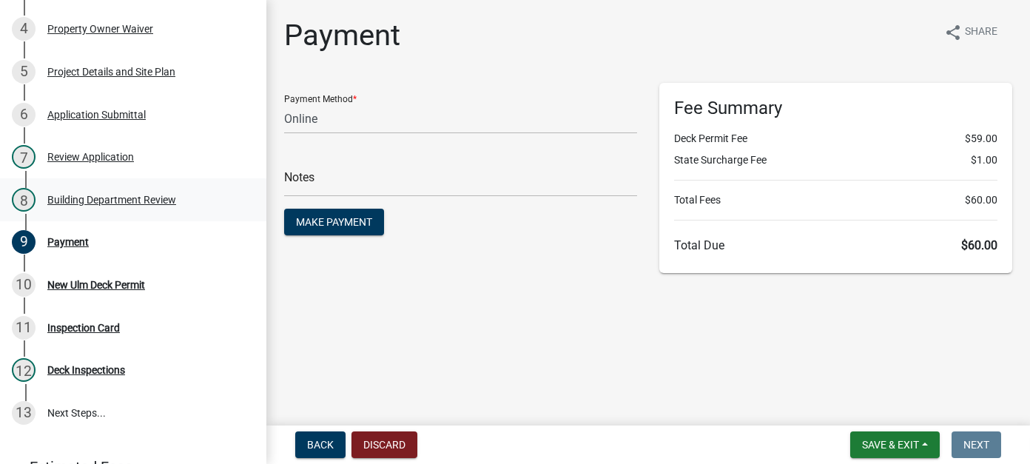
click at [130, 197] on div "Building Department Review" at bounding box center [111, 200] width 129 height 10
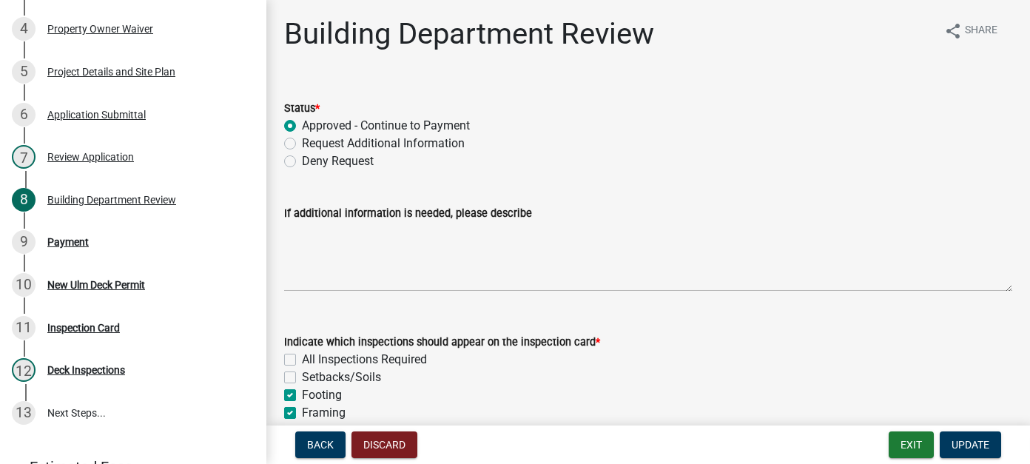
scroll to position [0, 0]
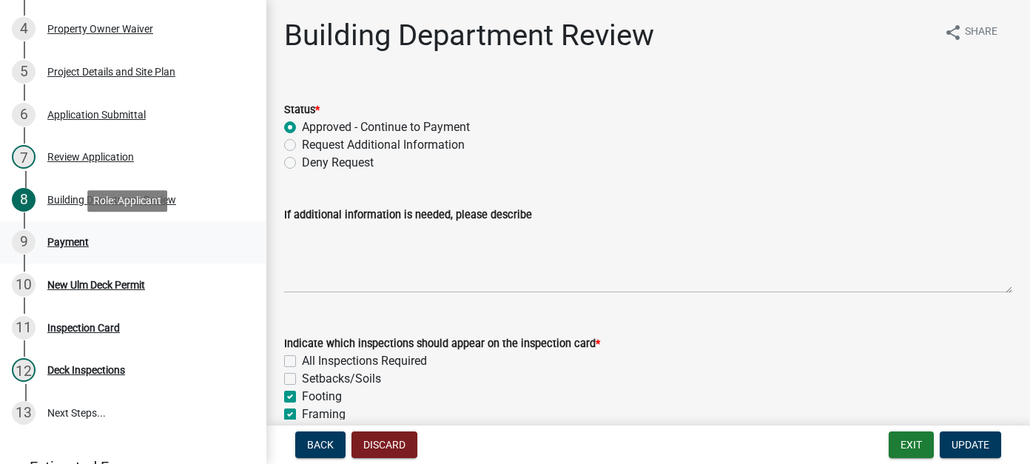
click at [74, 241] on div "Payment" at bounding box center [67, 242] width 41 height 10
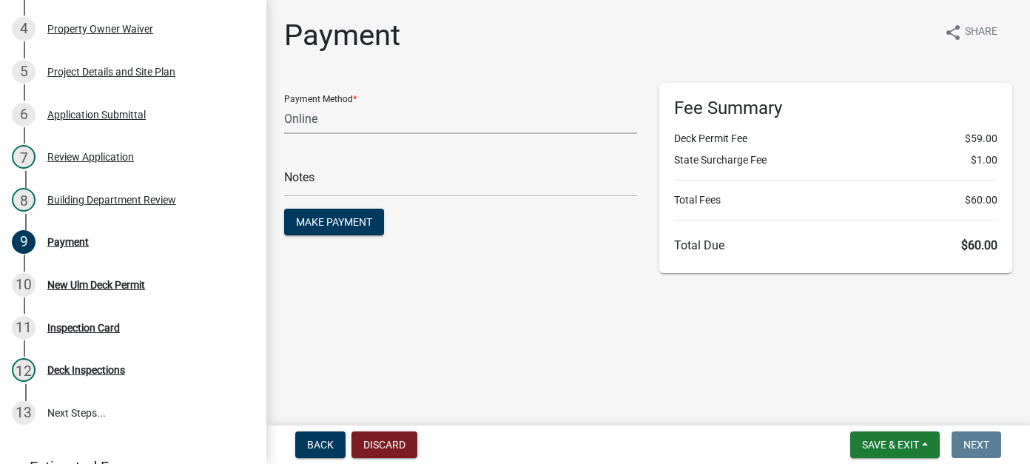
click at [430, 124] on select "Credit Card POS Check Cash Online" at bounding box center [460, 119] width 353 height 30
select select "2: 1"
click at [284, 104] on select "Credit Card POS Check Cash Online" at bounding box center [460, 119] width 353 height 30
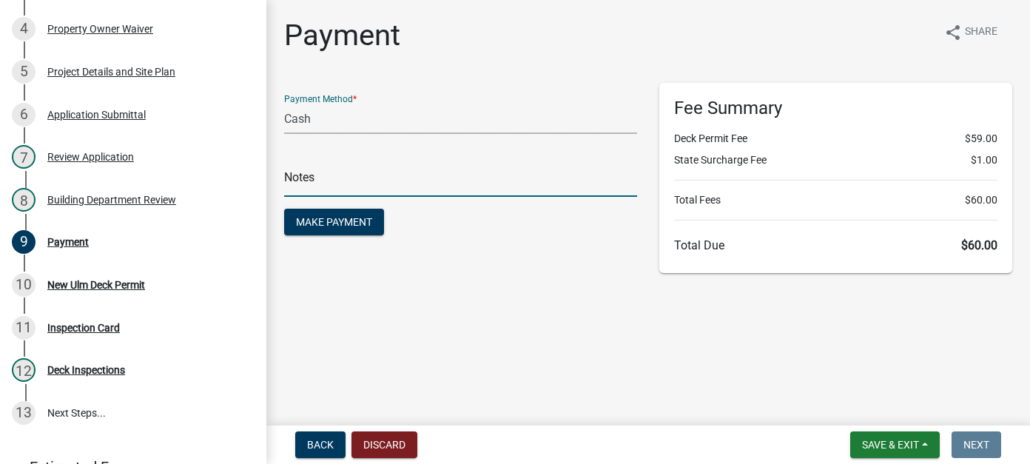
click at [332, 189] on input "text" at bounding box center [460, 182] width 353 height 30
click at [520, 366] on main "Payment share Share Payment Method * Credit Card POS Check Cash Online Notes Ma…" at bounding box center [649, 210] width 764 height 420
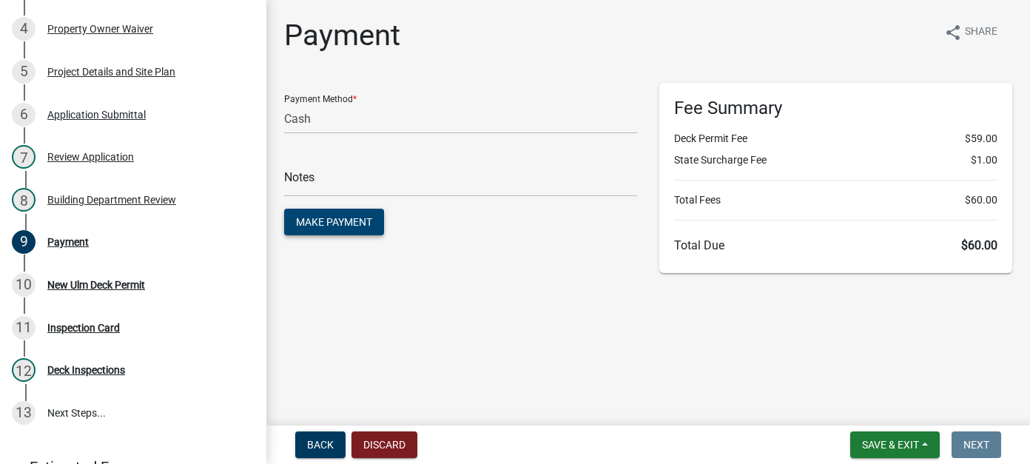
click at [339, 224] on span "Make Payment" at bounding box center [334, 222] width 76 height 12
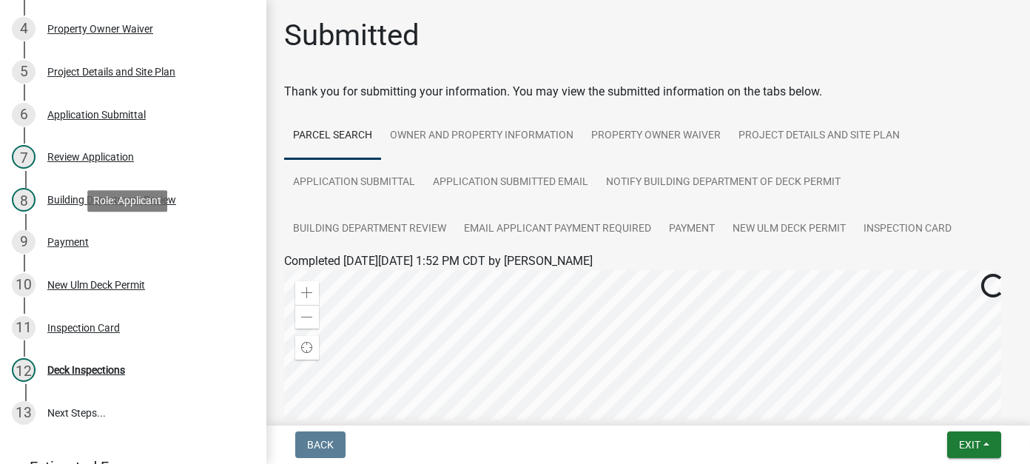
click at [79, 245] on div "Payment" at bounding box center [67, 242] width 41 height 10
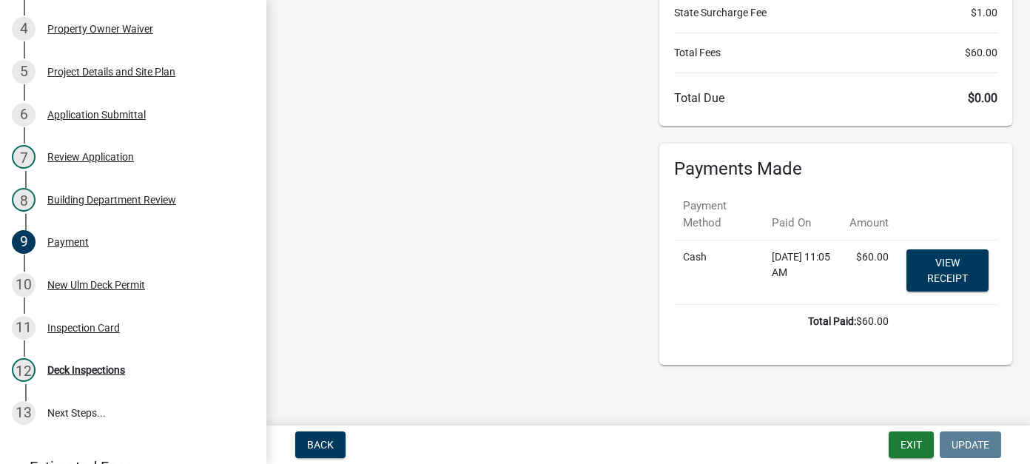
scroll to position [148, 0]
click at [931, 260] on link "View receipt" at bounding box center [948, 270] width 82 height 42
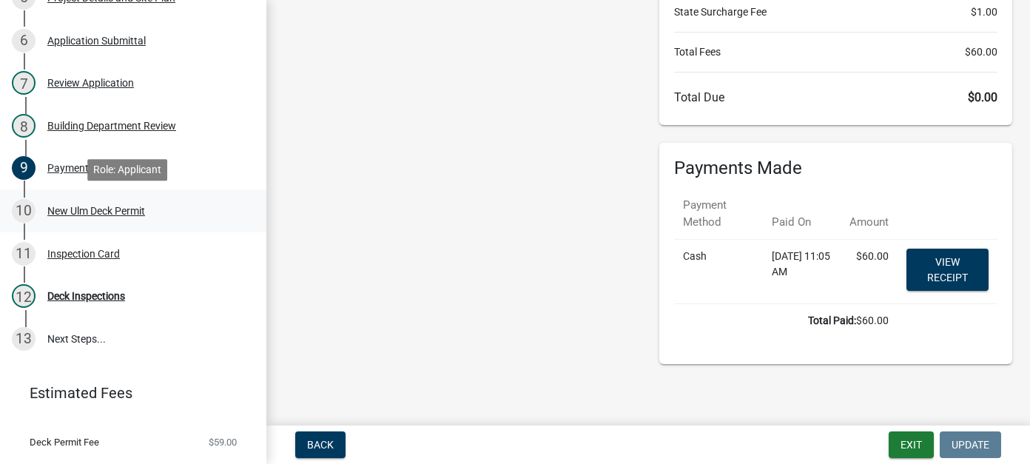
click at [84, 210] on div "New Ulm Deck Permit" at bounding box center [96, 211] width 98 height 10
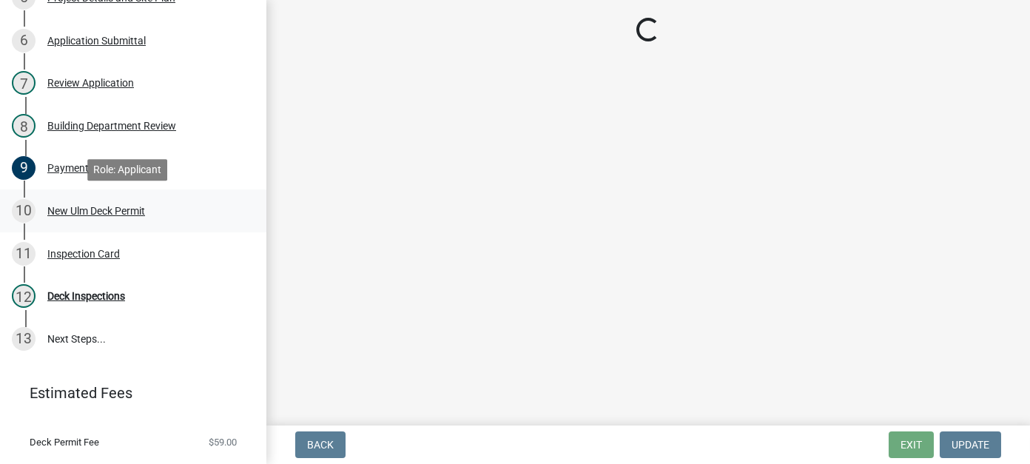
scroll to position [0, 0]
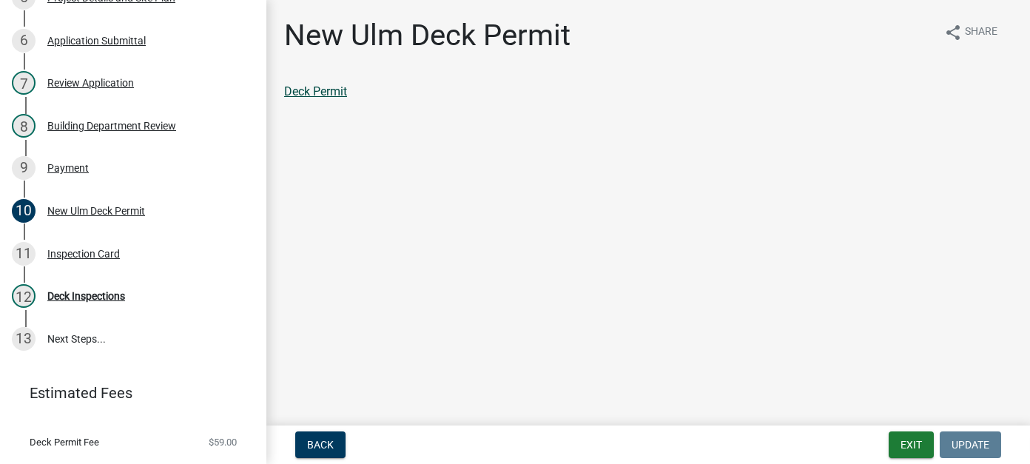
click at [330, 98] on link "Deck Permit" at bounding box center [315, 91] width 63 height 14
click at [910, 442] on button "Exit" at bounding box center [911, 445] width 45 height 27
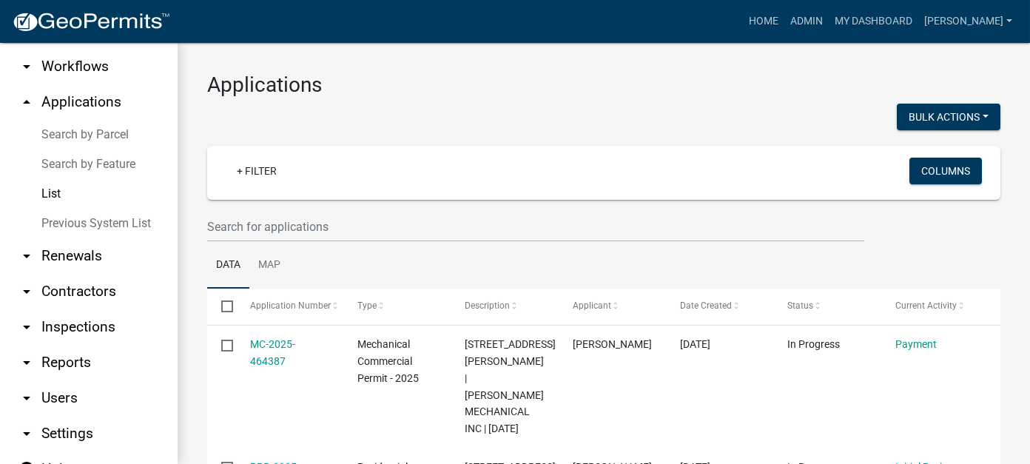
scroll to position [110, 0]
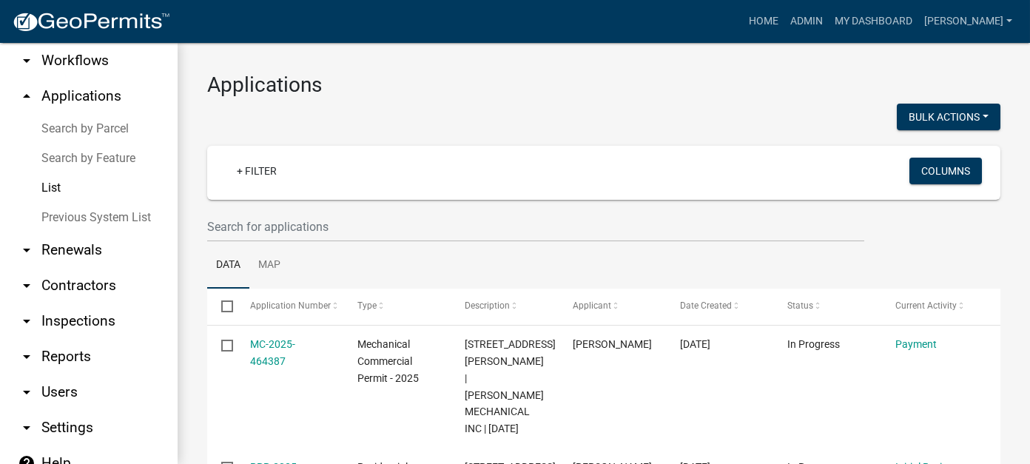
click at [70, 339] on link "arrow_drop_down Reports" at bounding box center [89, 357] width 178 height 36
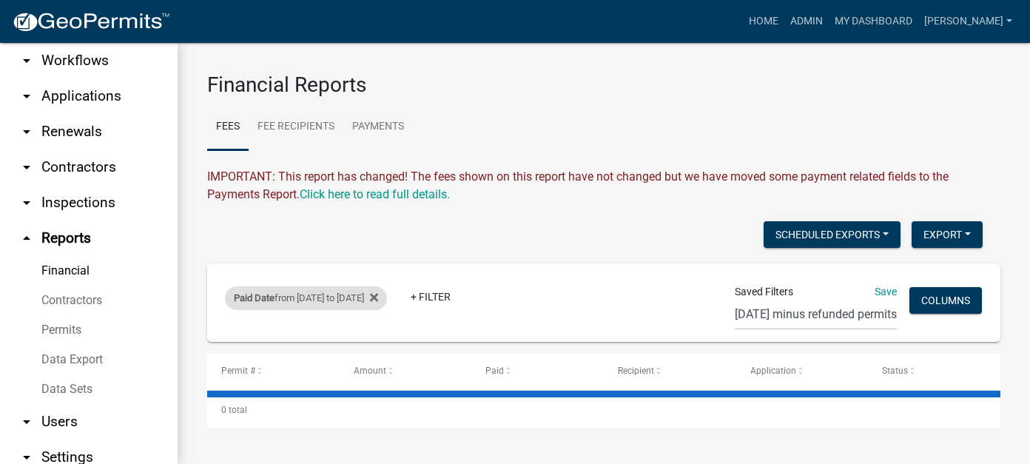
click at [358, 301] on div "Paid Date from [DATE] to [DATE]" at bounding box center [306, 298] width 162 height 24
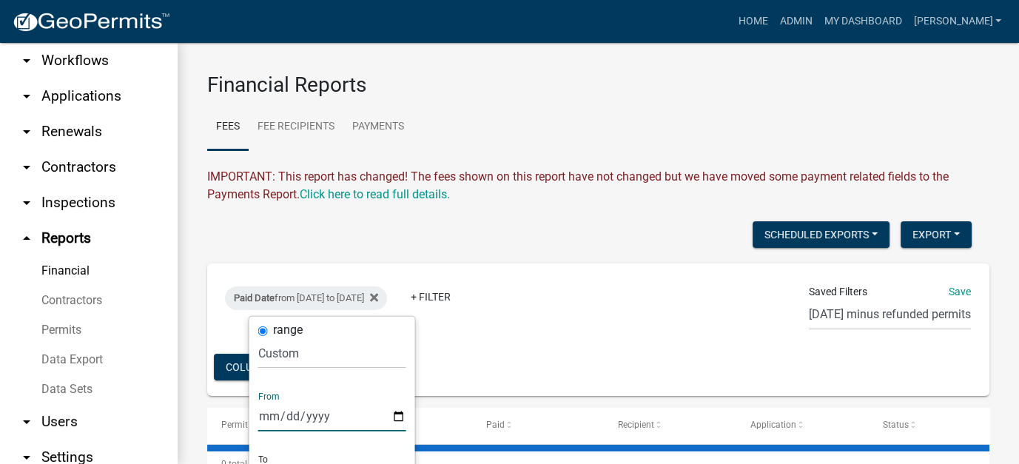
click at [318, 415] on input "[DATE]" at bounding box center [332, 416] width 148 height 30
click at [292, 362] on select "[DATE] [DATE] Current Week Previous Week Current Month Last Month Current Calen…" at bounding box center [332, 353] width 148 height 30
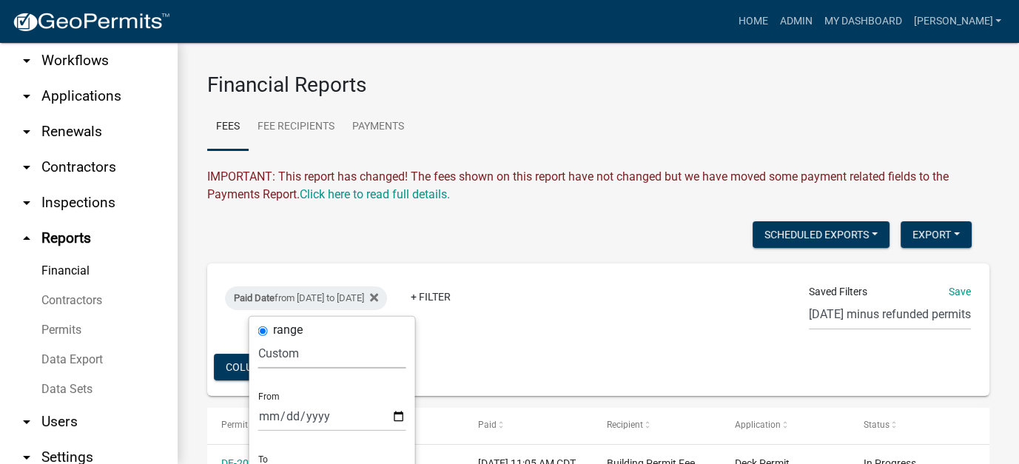
select select "this_1_days"
click at [258, 338] on select "[DATE] [DATE] Current Week Previous Week Current Month Last Month Current Calen…" at bounding box center [332, 353] width 148 height 30
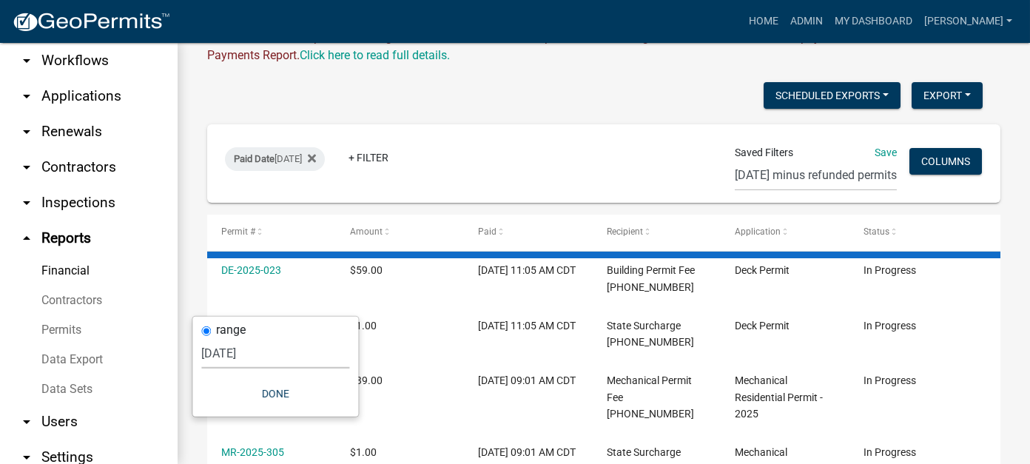
scroll to position [296, 0]
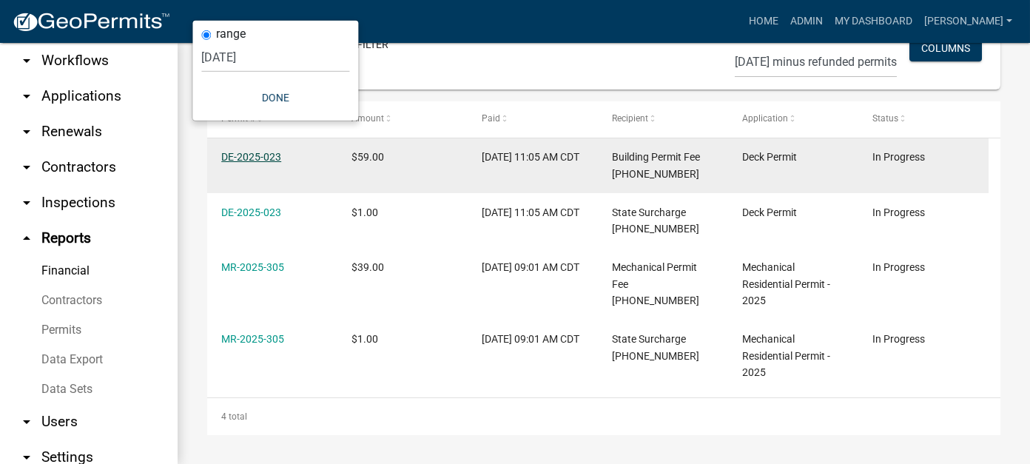
click at [270, 163] on link "DE-2025-023" at bounding box center [251, 157] width 60 height 12
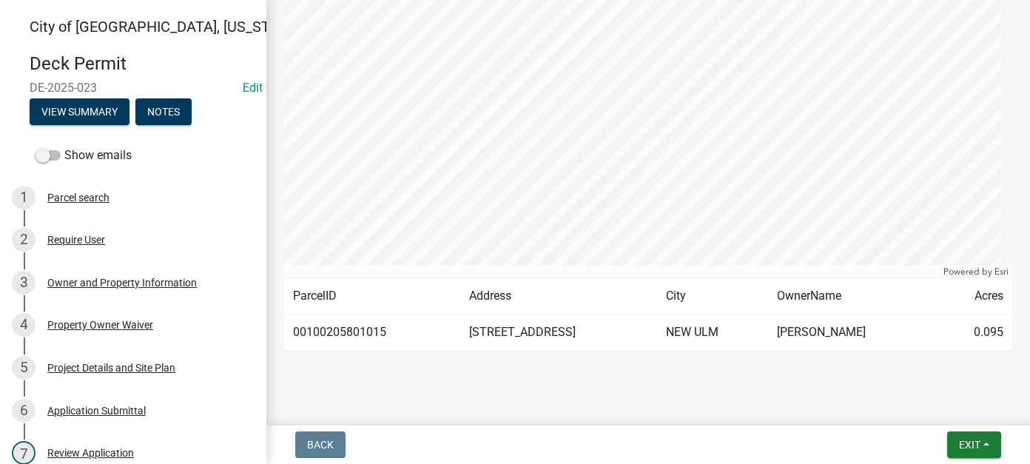
scroll to position [426, 0]
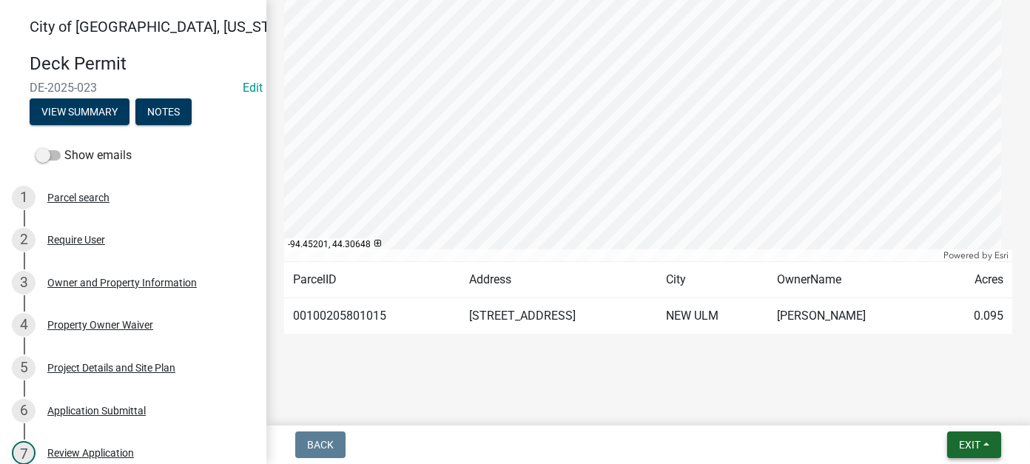
click at [987, 435] on button "Exit" at bounding box center [975, 445] width 54 height 27
click at [941, 409] on button "Save & Exit" at bounding box center [942, 407] width 118 height 36
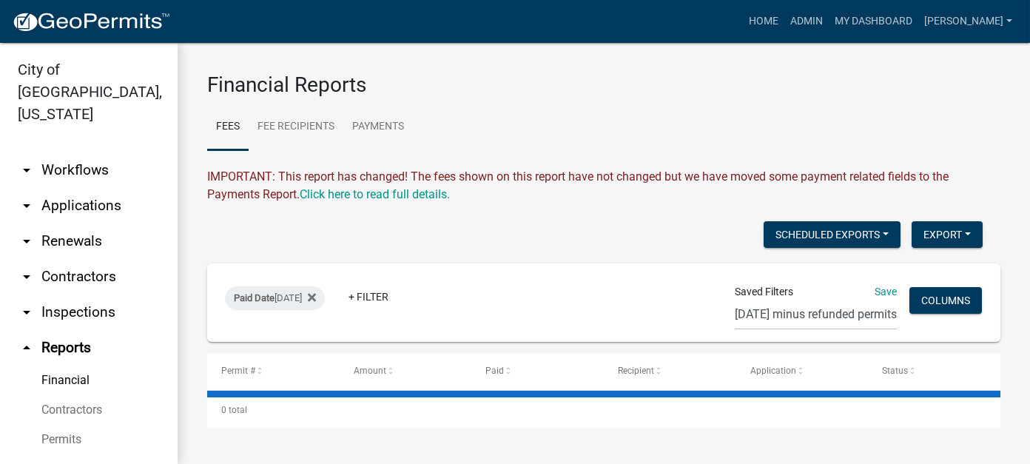
click at [85, 192] on link "arrow_drop_down Applications" at bounding box center [89, 206] width 178 height 36
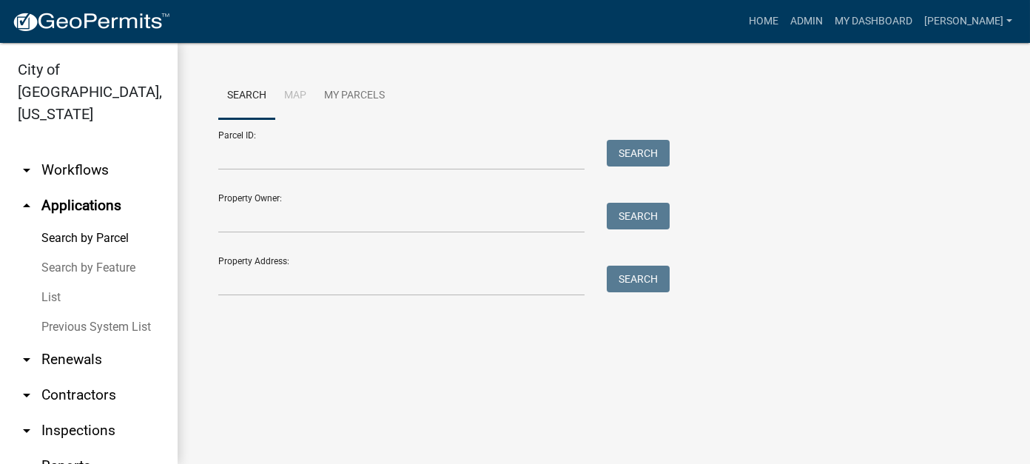
click at [48, 283] on link "List" at bounding box center [89, 298] width 178 height 30
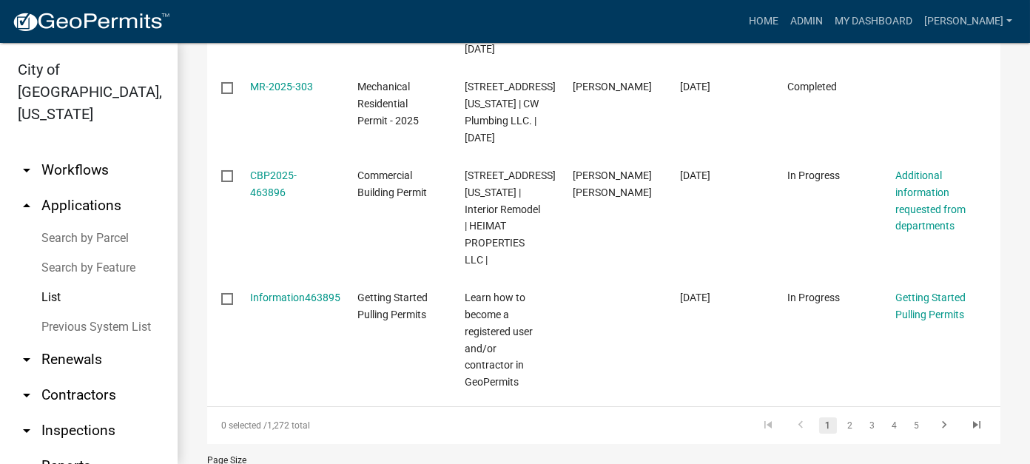
scroll to position [983, 0]
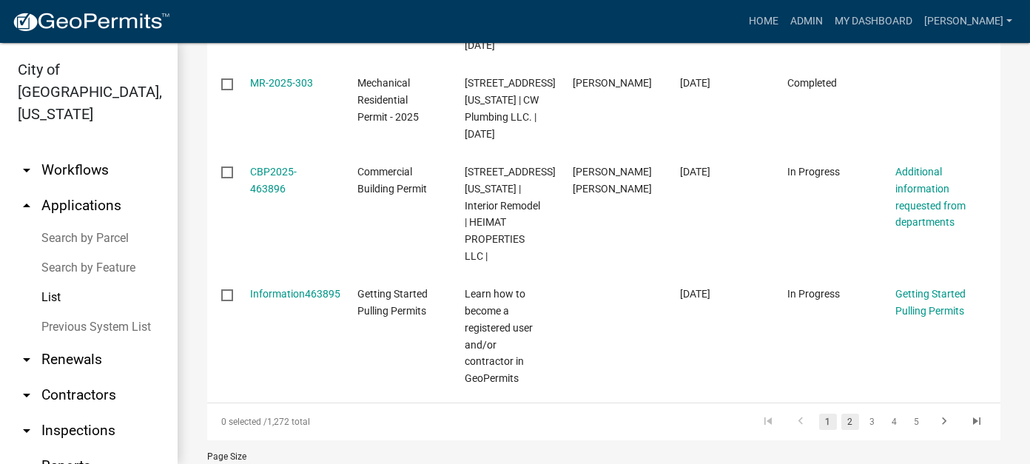
click at [842, 414] on link "2" at bounding box center [851, 422] width 18 height 16
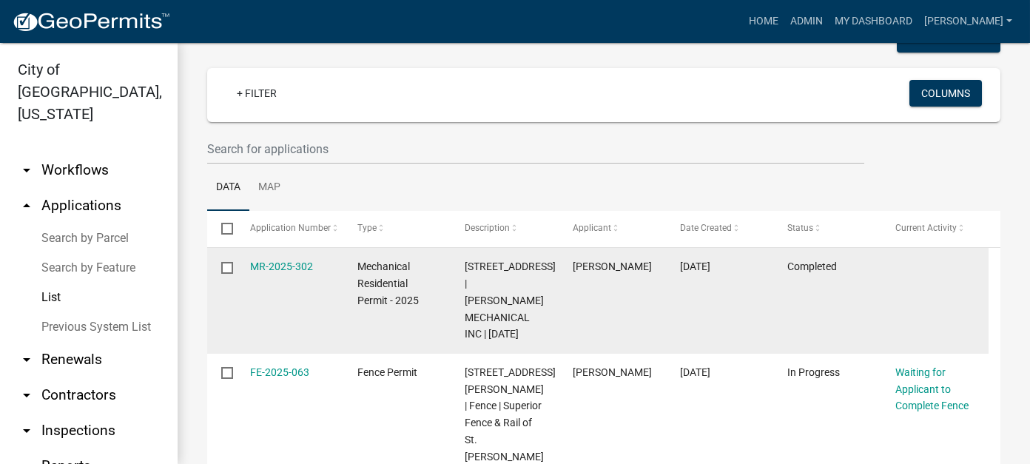
scroll to position [966, 0]
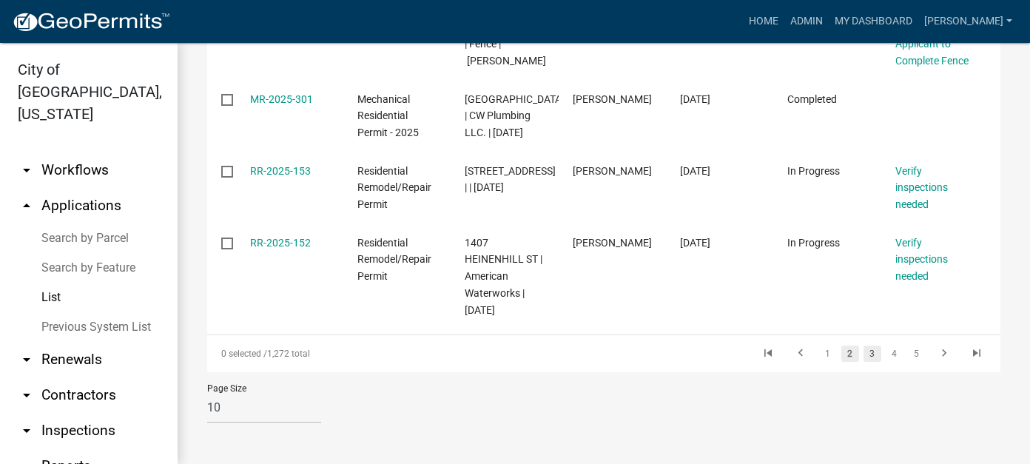
click at [864, 357] on link "3" at bounding box center [873, 354] width 18 height 16
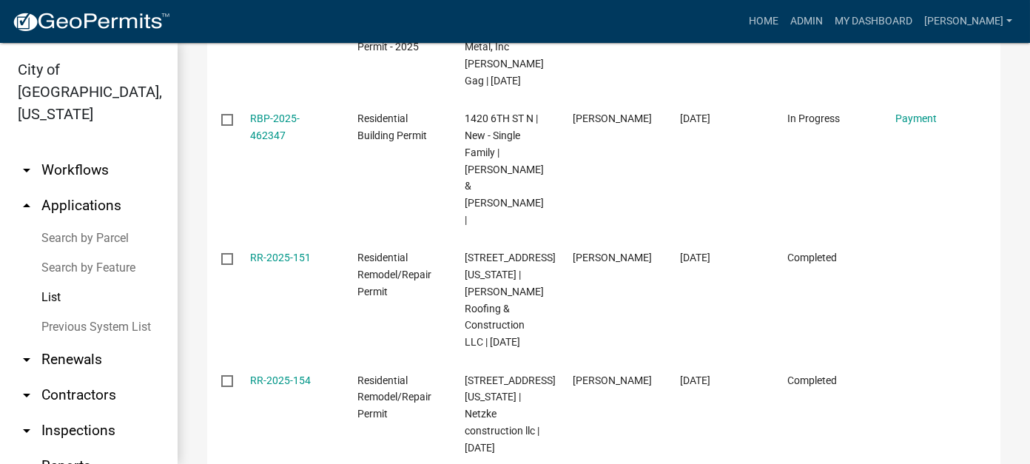
scroll to position [407, 0]
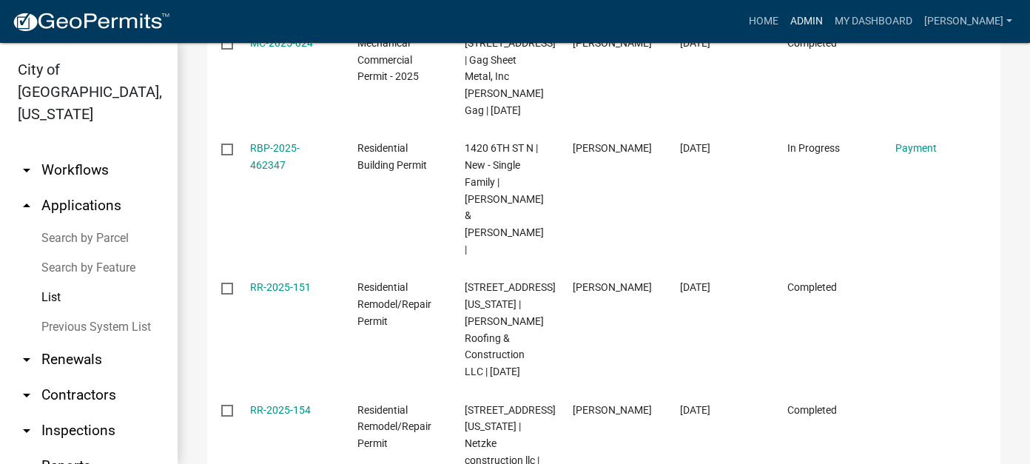
click at [829, 21] on link "Admin" at bounding box center [807, 21] width 44 height 28
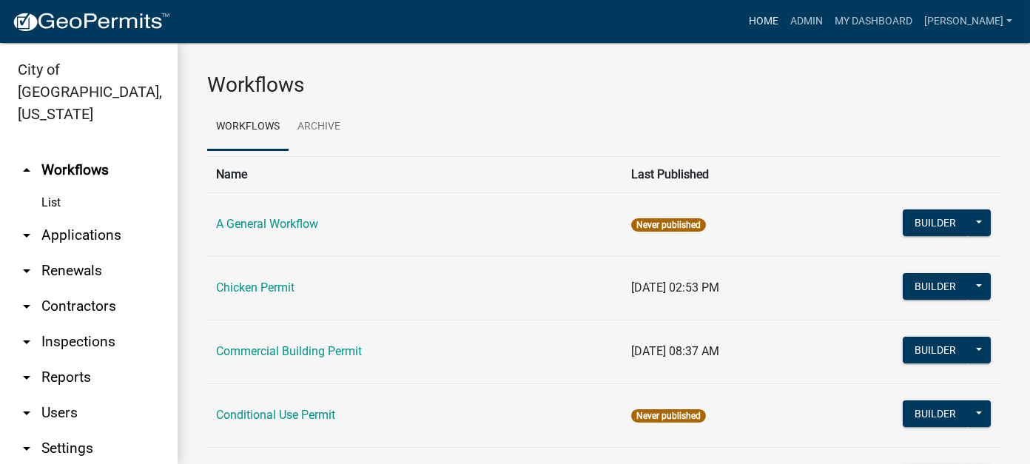
click at [785, 19] on link "Home" at bounding box center [763, 21] width 41 height 28
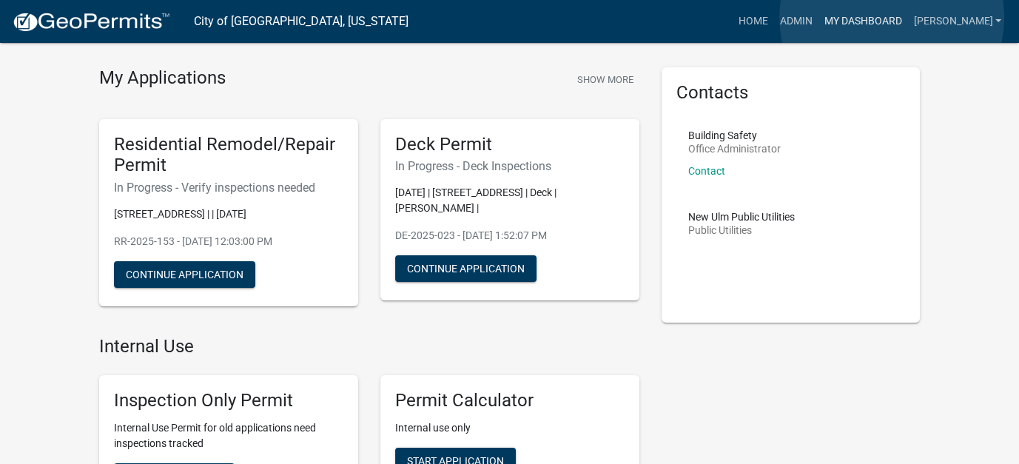
click at [892, 18] on link "My Dashboard" at bounding box center [863, 21] width 90 height 28
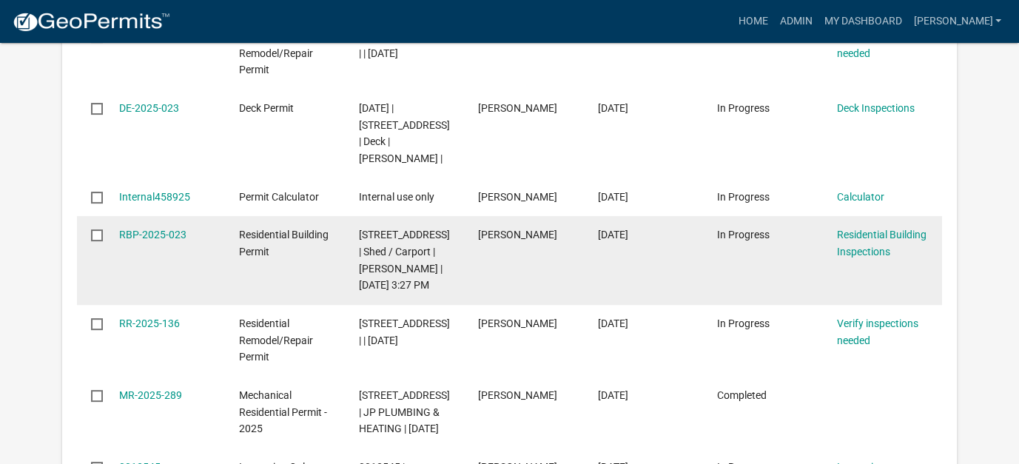
scroll to position [453, 0]
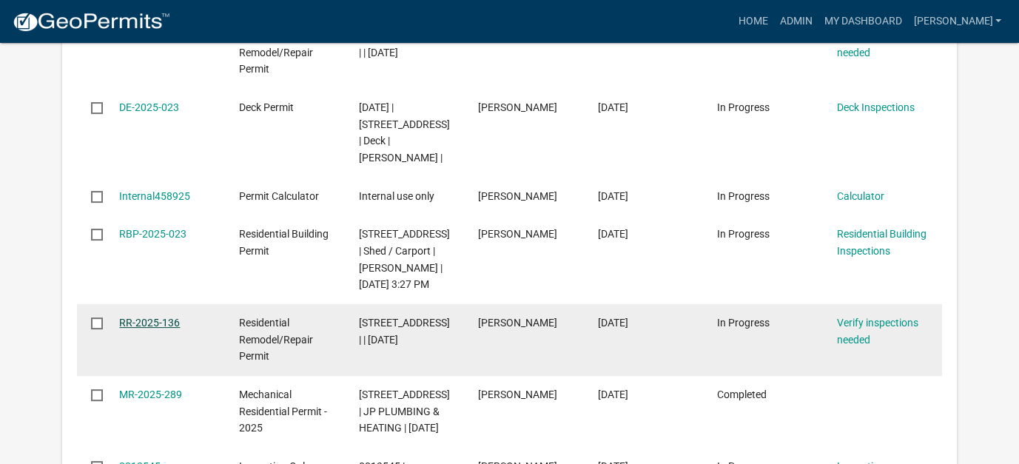
click at [146, 329] on link "RR-2025-136" at bounding box center [149, 323] width 61 height 12
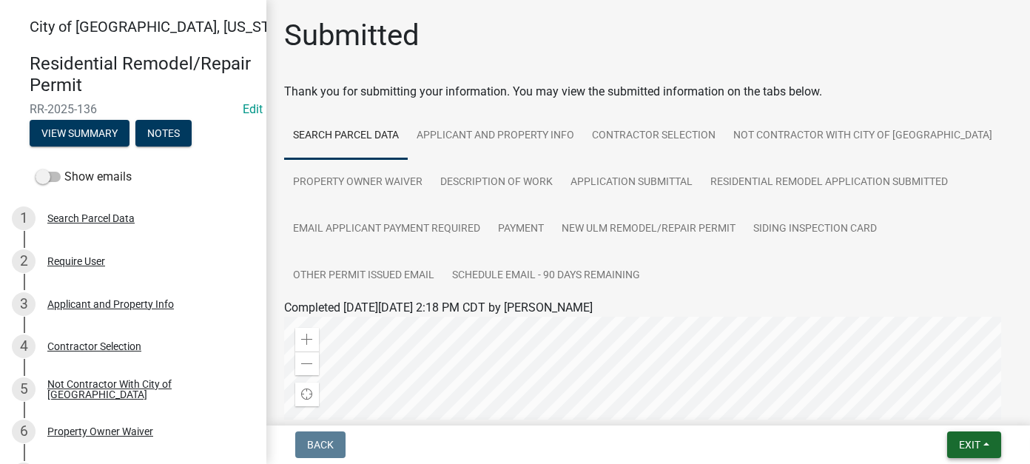
click at [982, 452] on button "Exit" at bounding box center [975, 445] width 54 height 27
click at [945, 413] on button "Save & Exit" at bounding box center [942, 407] width 118 height 36
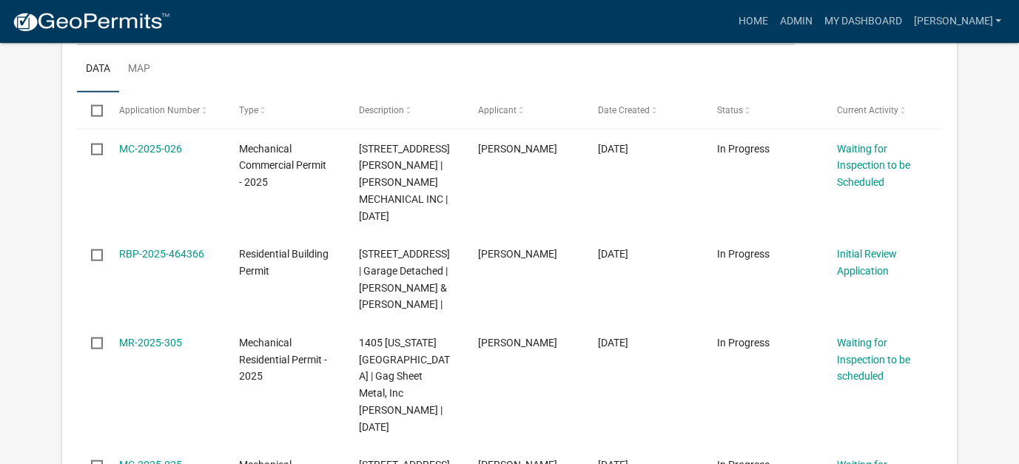
scroll to position [3109, 0]
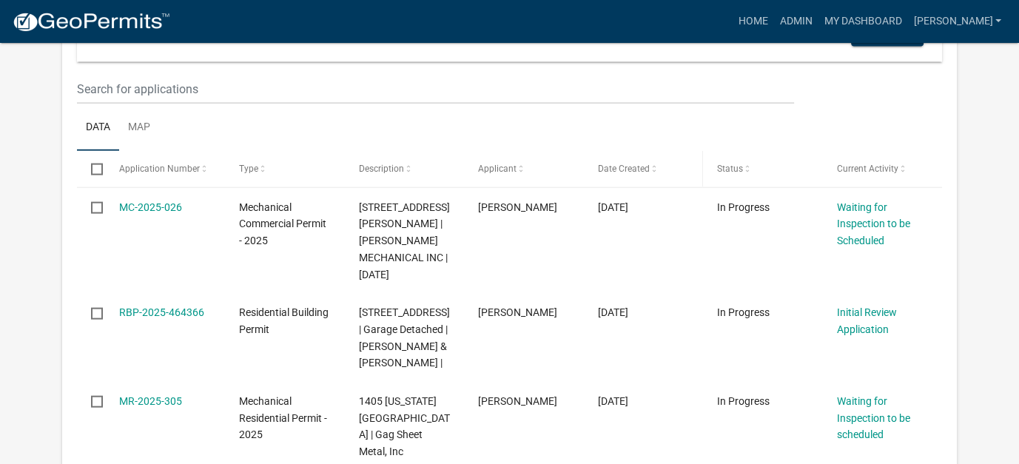
click at [631, 174] on span "Date Created" at bounding box center [623, 169] width 52 height 10
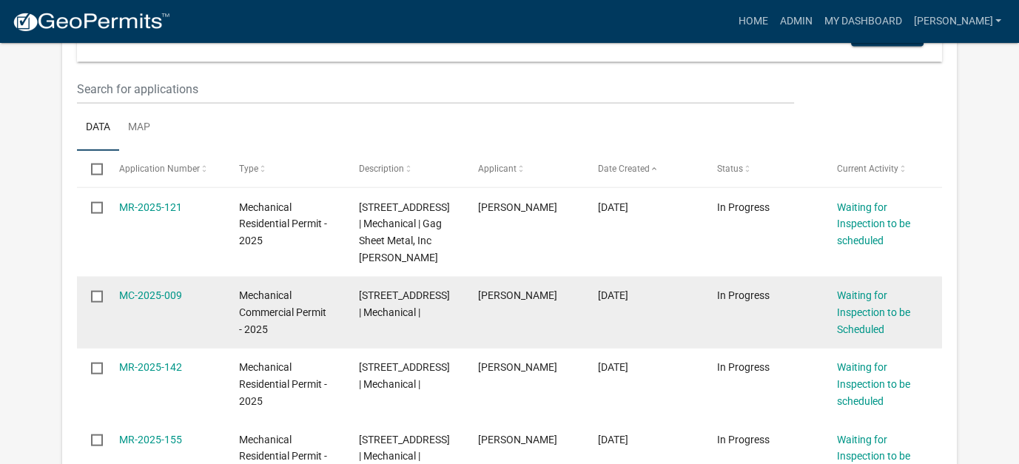
scroll to position [3183, 0]
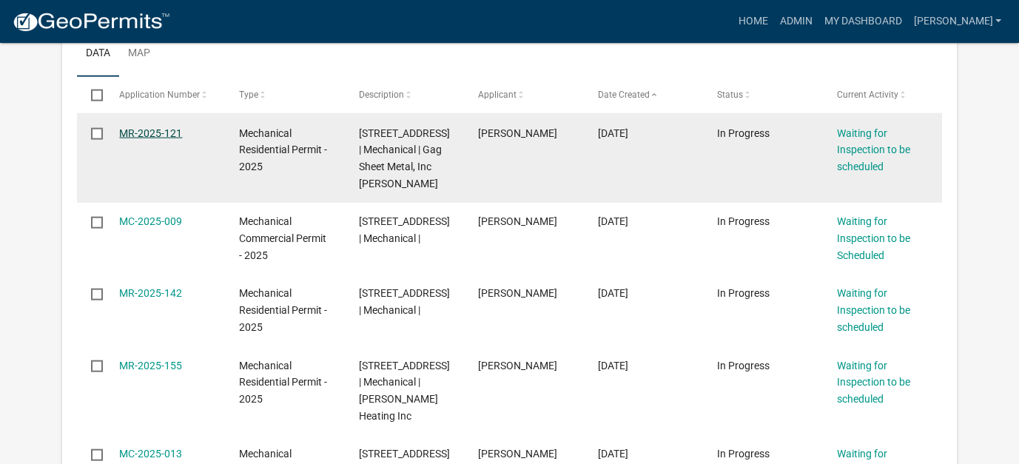
click at [153, 139] on link "MR-2025-121" at bounding box center [150, 133] width 63 height 12
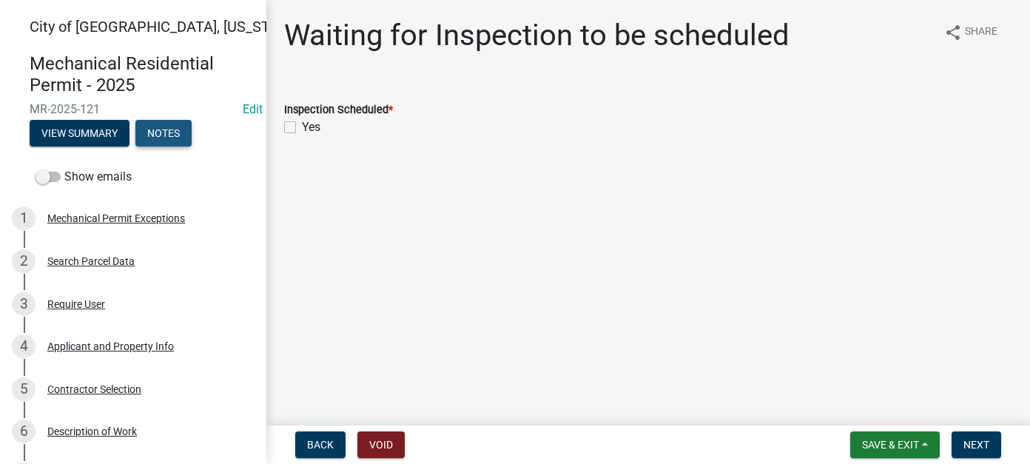
click at [166, 138] on button "Notes" at bounding box center [163, 133] width 56 height 27
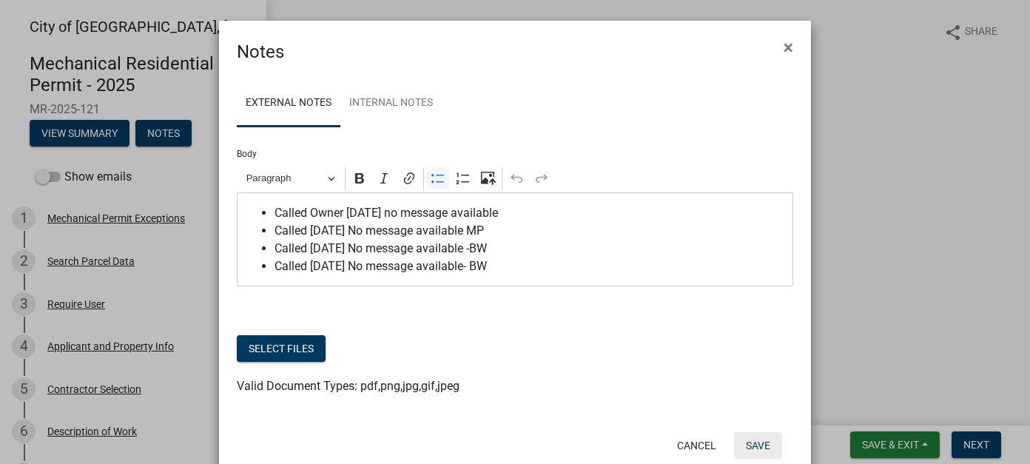
click at [752, 447] on button "Save" at bounding box center [758, 445] width 48 height 27
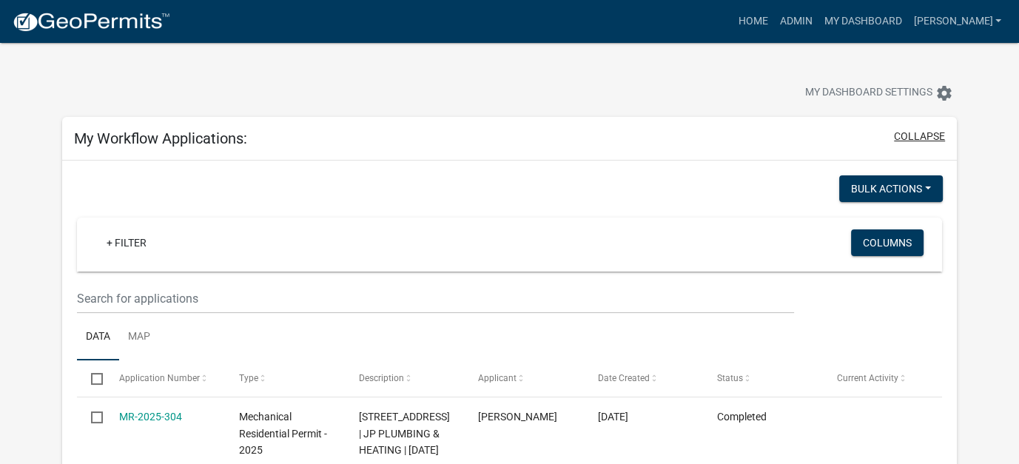
click at [919, 141] on button "collapse" at bounding box center [919, 137] width 51 height 16
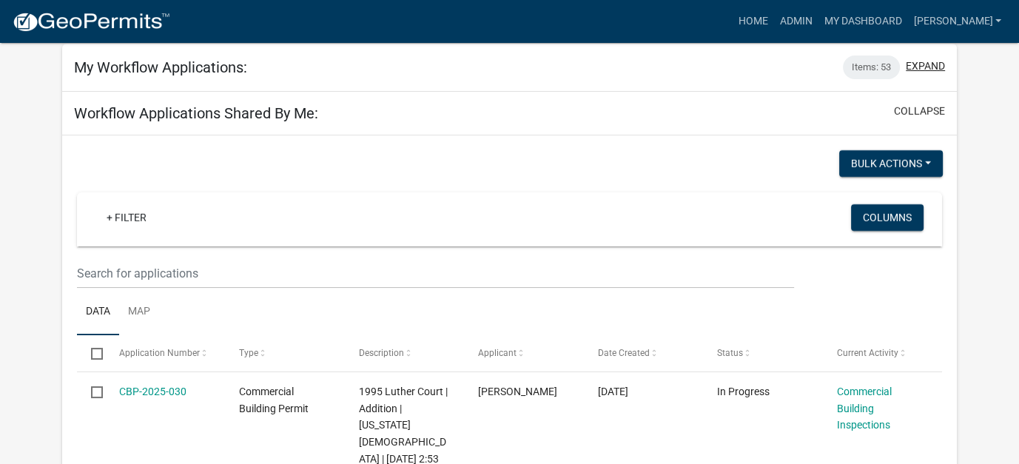
scroll to position [74, 0]
click at [905, 110] on button "collapse" at bounding box center [919, 111] width 51 height 16
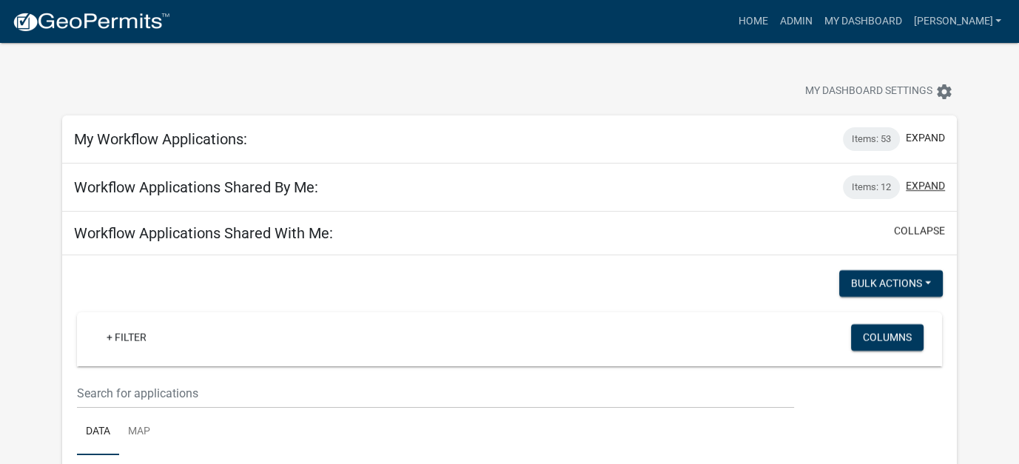
scroll to position [0, 0]
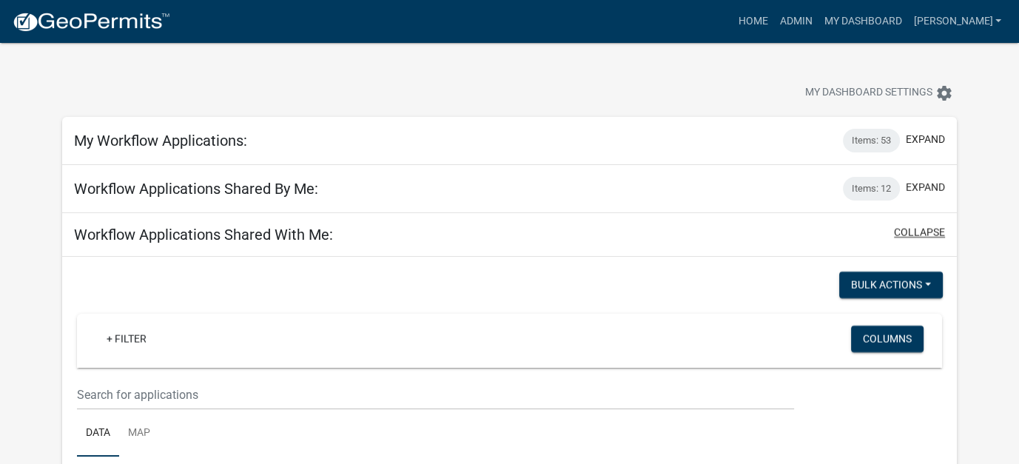
click at [913, 232] on button "collapse" at bounding box center [919, 233] width 51 height 16
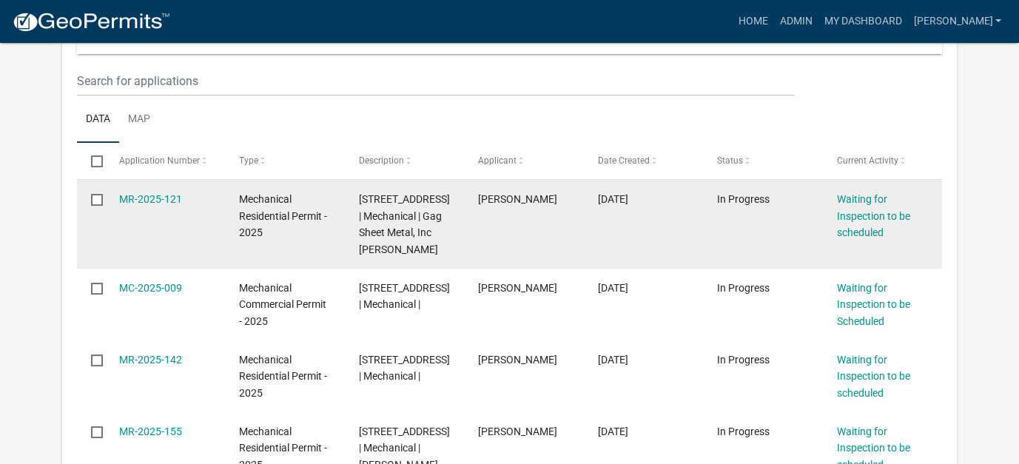
scroll to position [370, 0]
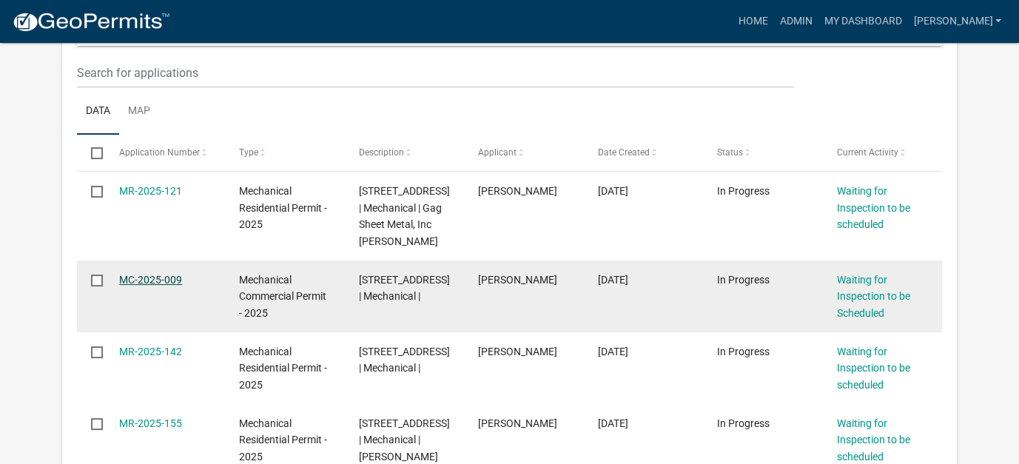
click at [144, 280] on link "MC-2025-009" at bounding box center [150, 280] width 63 height 12
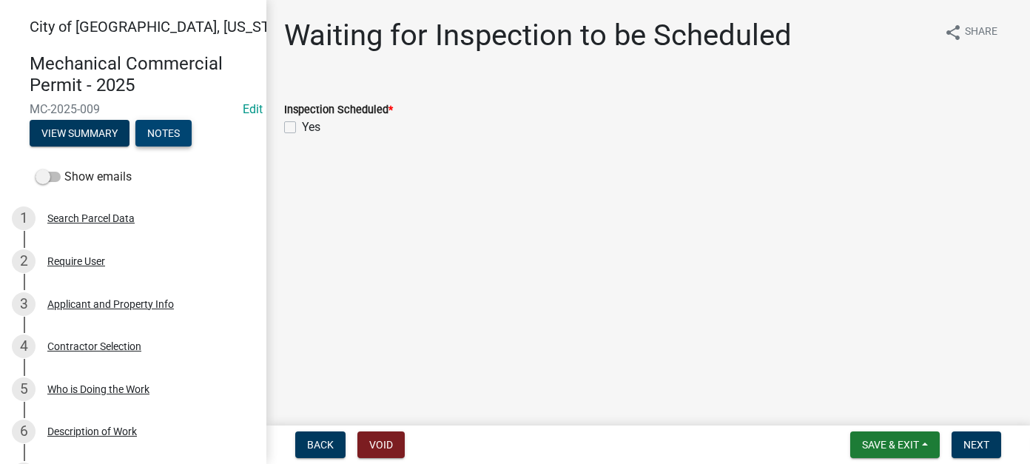
click at [173, 127] on button "Notes" at bounding box center [163, 133] width 56 height 27
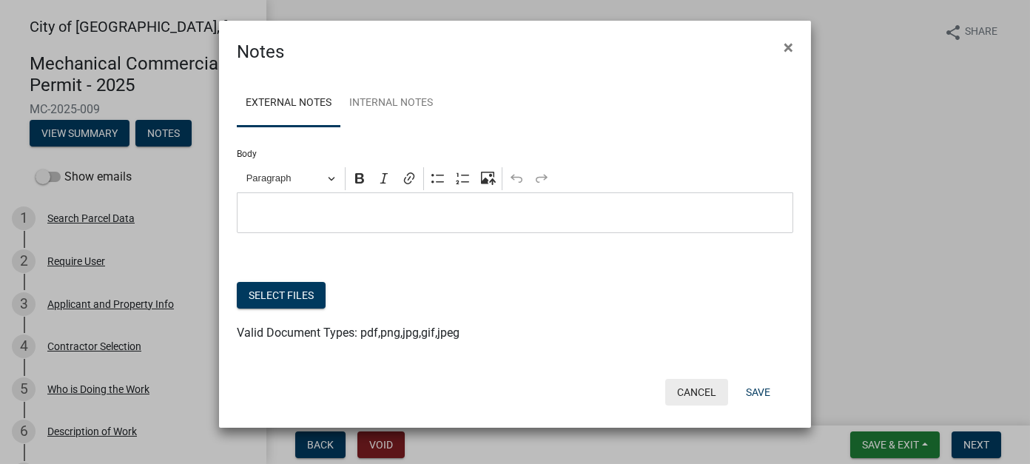
click at [693, 385] on button "Cancel" at bounding box center [697, 392] width 63 height 27
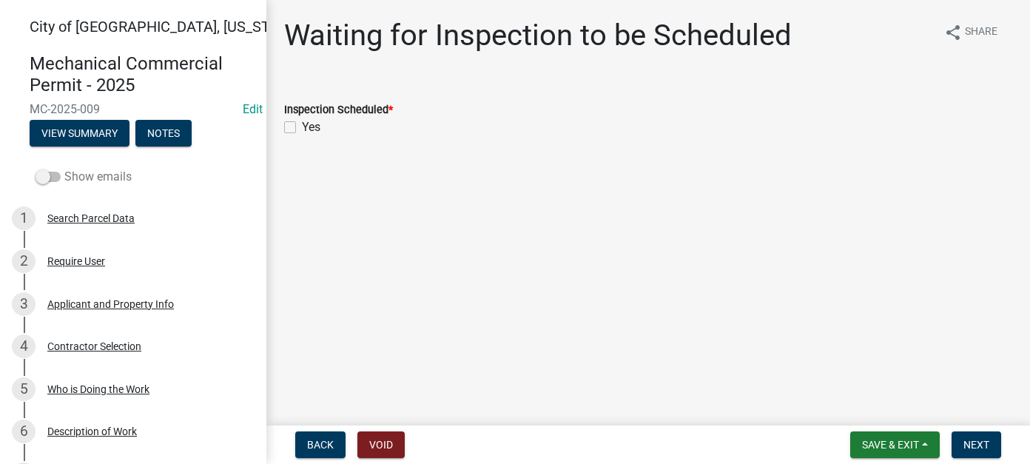
click at [55, 175] on span at bounding box center [48, 177] width 25 height 10
click at [64, 168] on input "Show emails" at bounding box center [64, 168] width 0 height 0
click at [72, 144] on button "View Summary" at bounding box center [80, 133] width 100 height 27
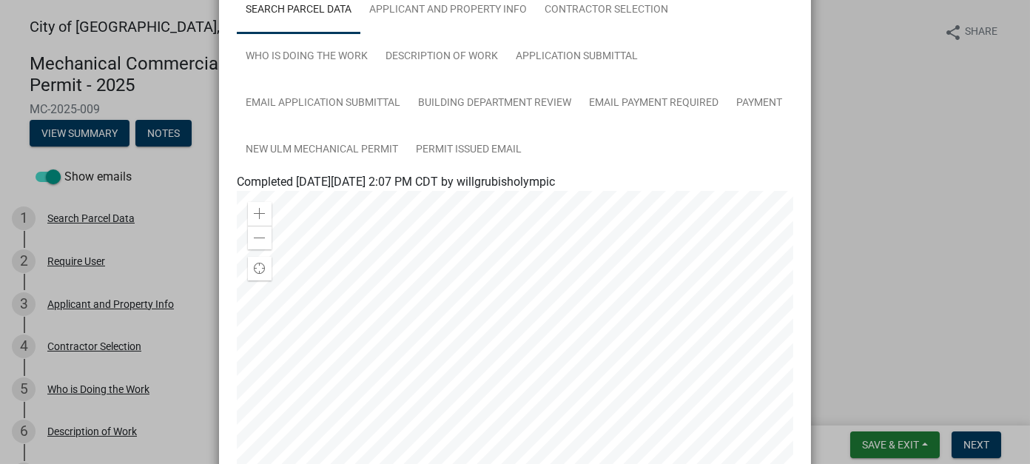
scroll to position [148, 0]
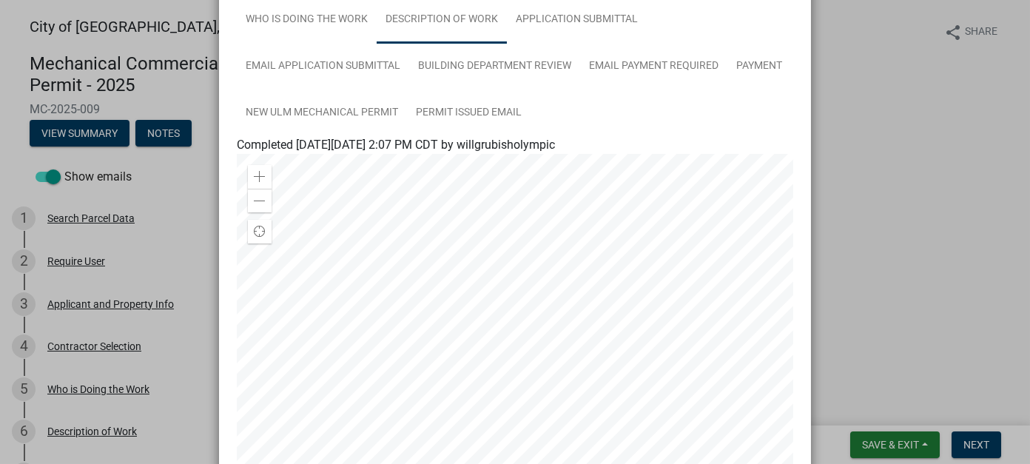
click at [475, 19] on link "Description of Work" at bounding box center [442, 19] width 130 height 47
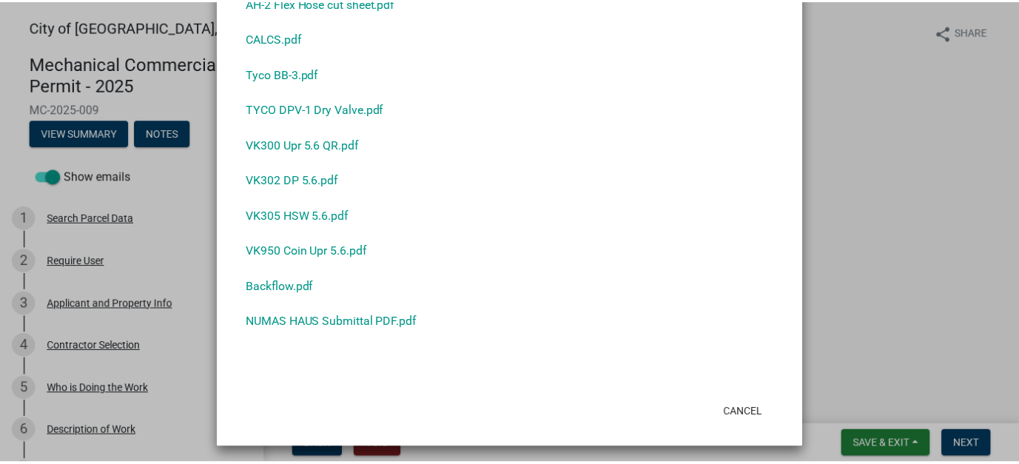
scroll to position [822, 0]
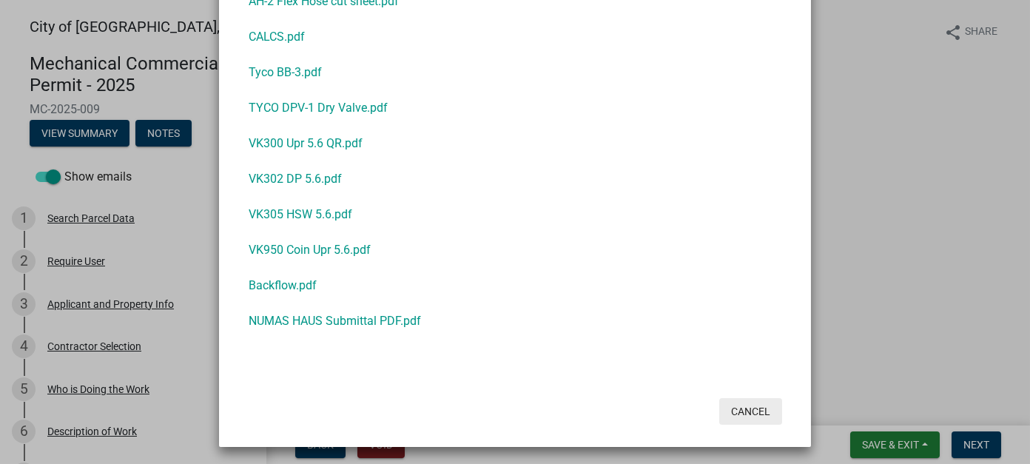
click at [748, 409] on button "Cancel" at bounding box center [751, 411] width 63 height 27
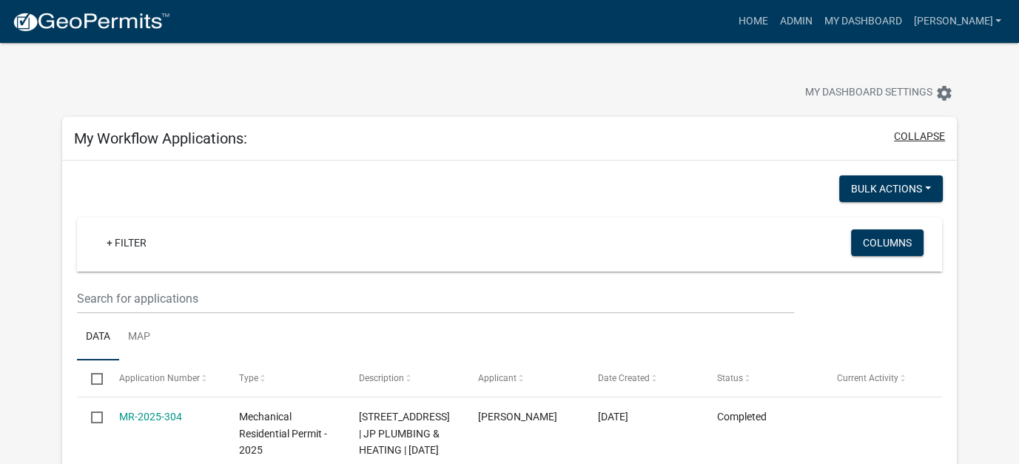
click at [923, 134] on button "collapse" at bounding box center [919, 137] width 51 height 16
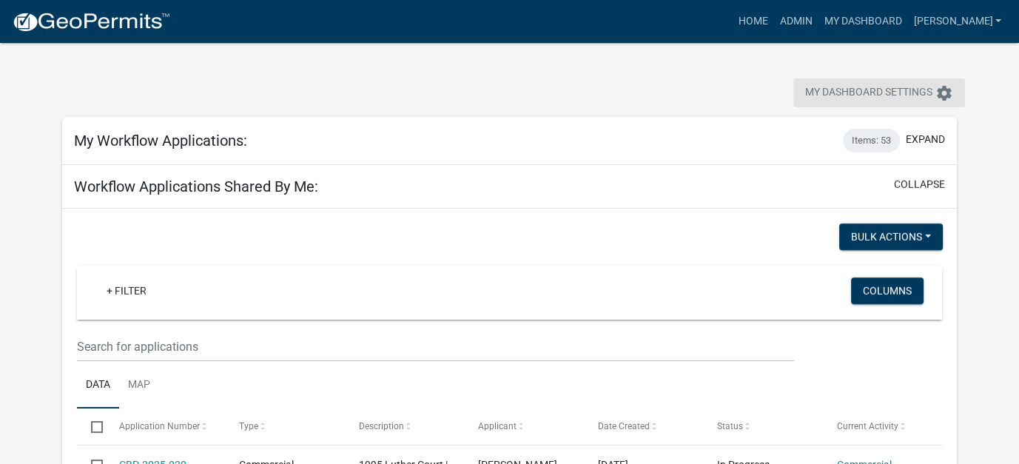
click at [919, 90] on span "My Dashboard Settings" at bounding box center [868, 93] width 127 height 18
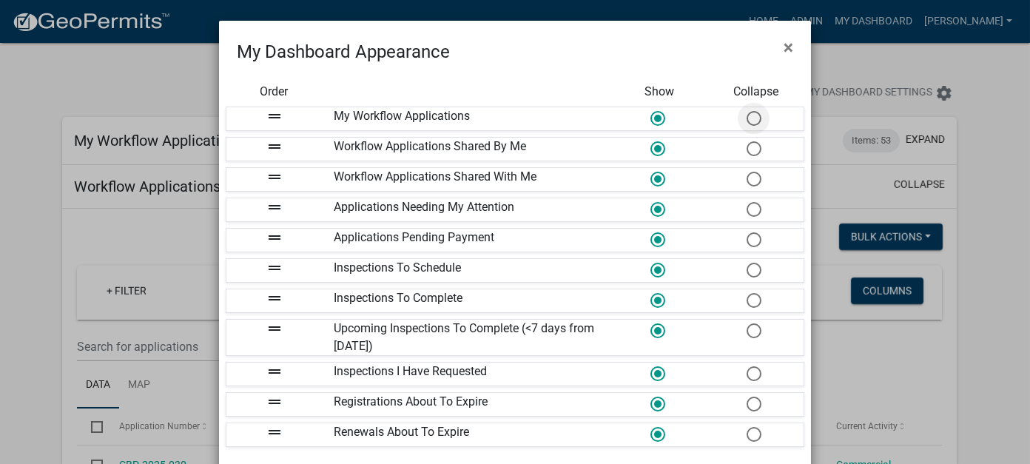
click at [749, 116] on span at bounding box center [753, 119] width 31 height 32
click at [747, 111] on input "radio" at bounding box center [747, 111] width 0 height 0
click at [748, 146] on span at bounding box center [753, 149] width 31 height 32
click at [747, 141] on input "radio" at bounding box center [747, 141] width 0 height 0
click at [748, 173] on span at bounding box center [753, 180] width 31 height 32
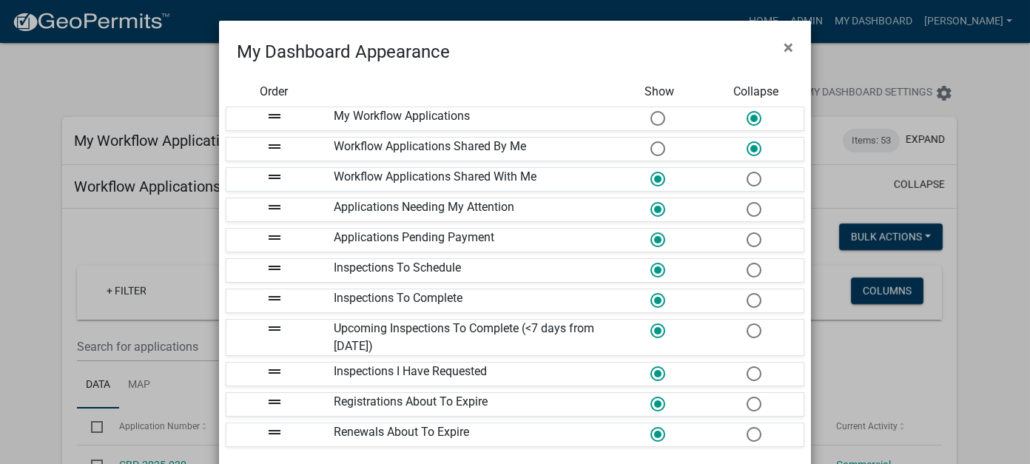
click at [747, 172] on input "radio" at bounding box center [747, 172] width 0 height 0
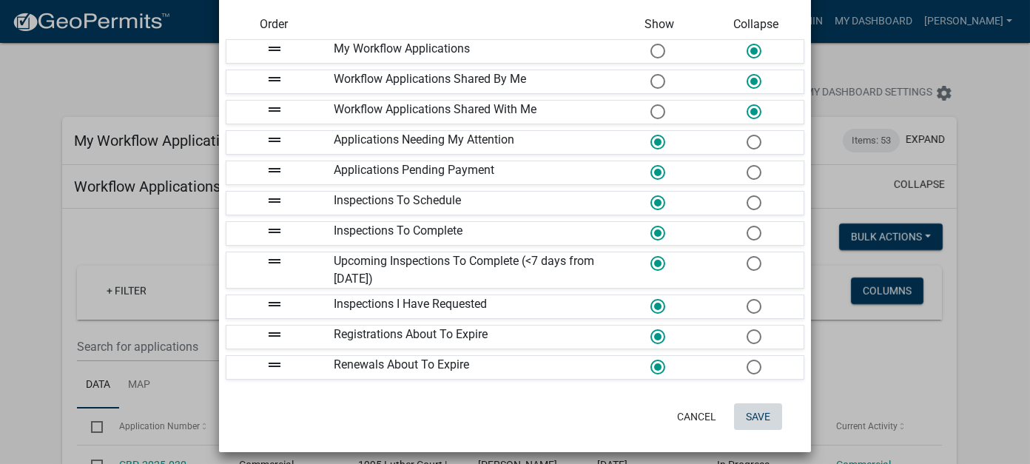
click at [754, 403] on button "Save" at bounding box center [758, 416] width 48 height 27
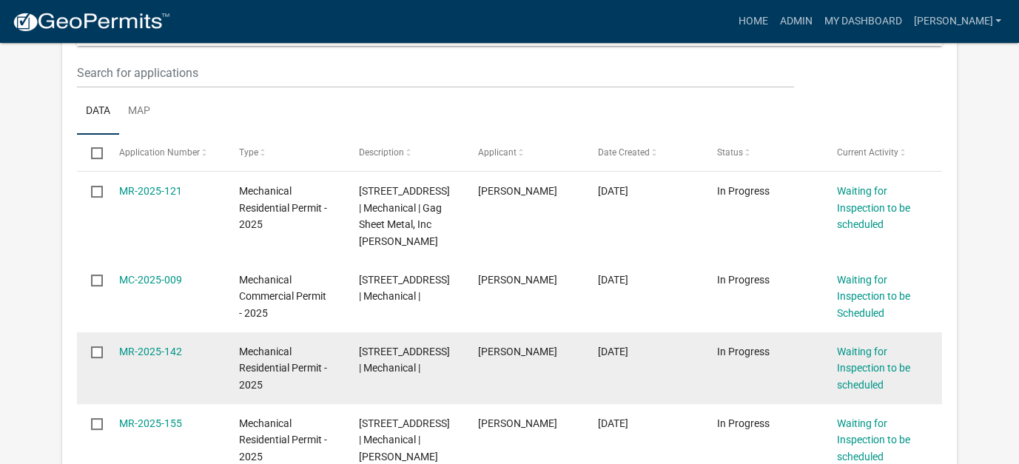
scroll to position [444, 0]
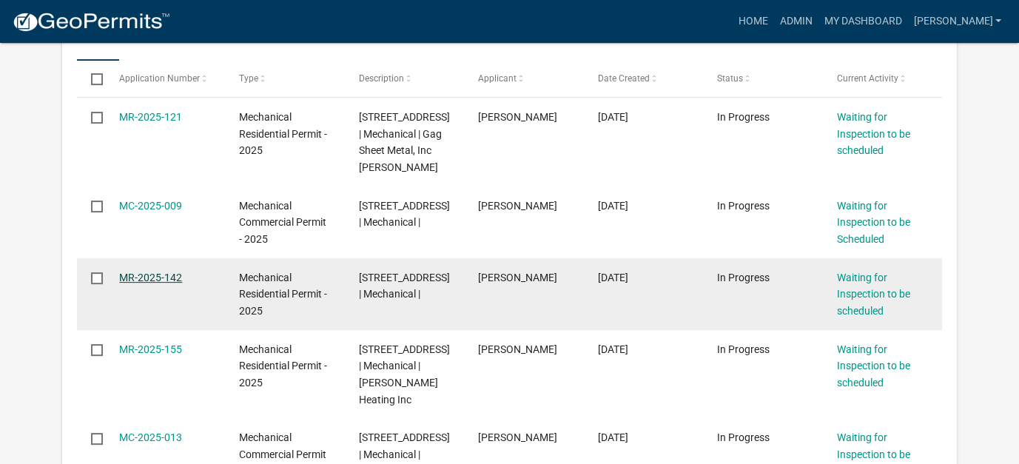
click at [151, 272] on link "MR-2025-142" at bounding box center [150, 278] width 63 height 12
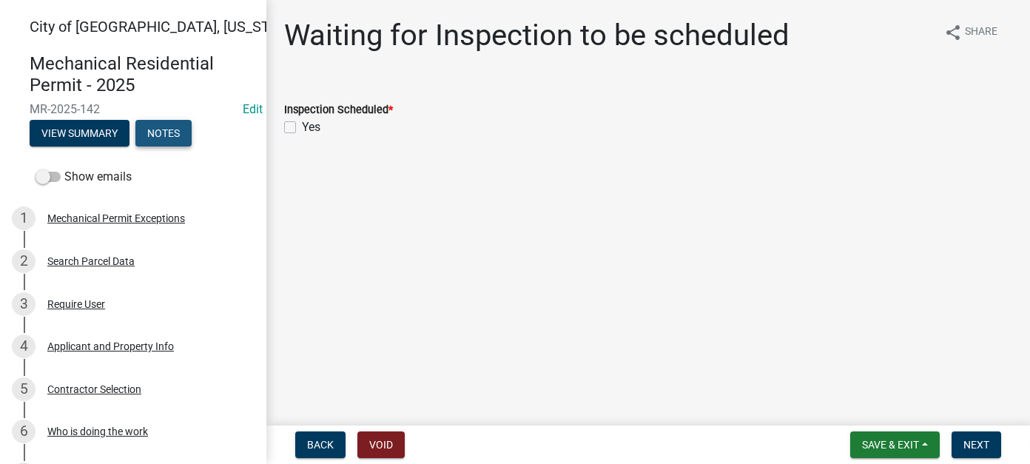
click at [169, 137] on button "Notes" at bounding box center [163, 133] width 56 height 27
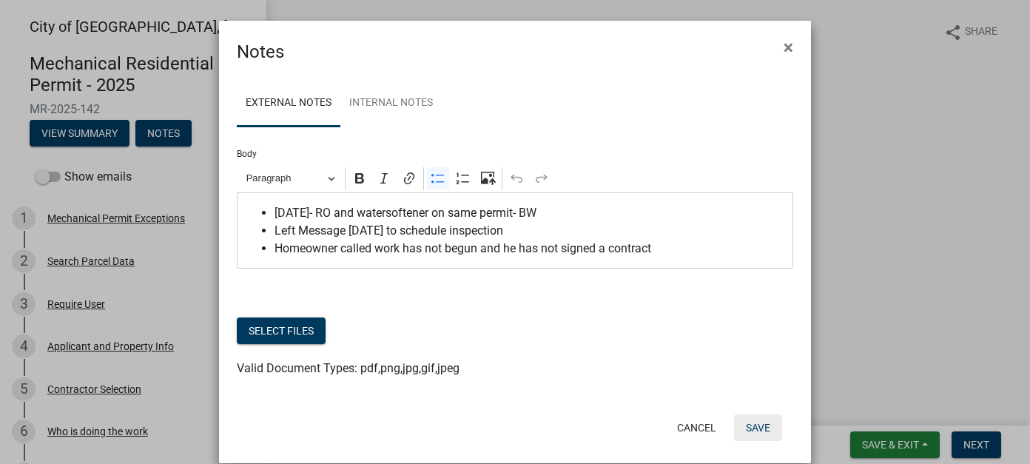
click at [749, 427] on button "Save" at bounding box center [758, 428] width 48 height 27
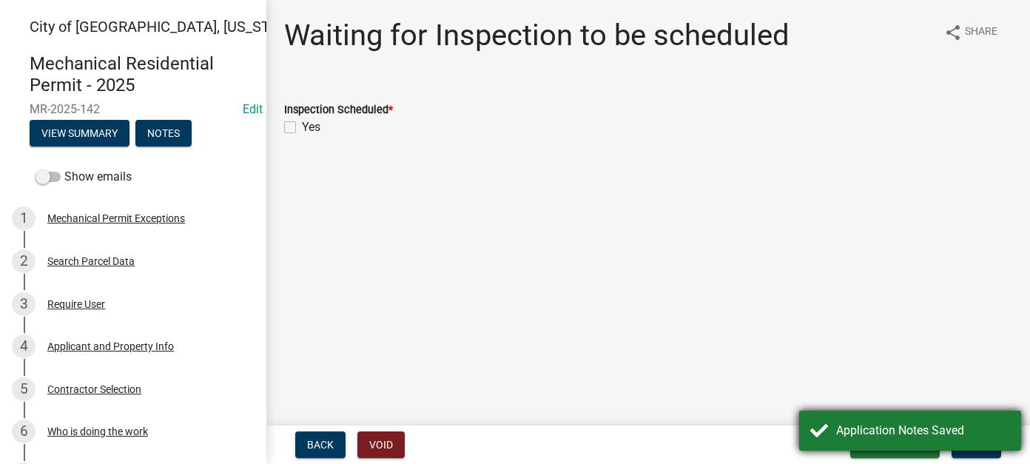
click at [880, 426] on div "Application Notes Saved" at bounding box center [924, 431] width 174 height 18
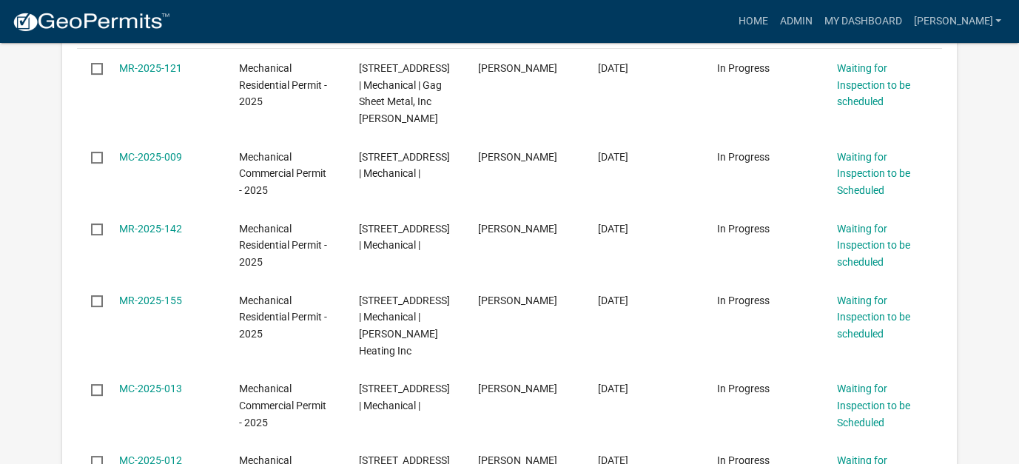
scroll to position [518, 0]
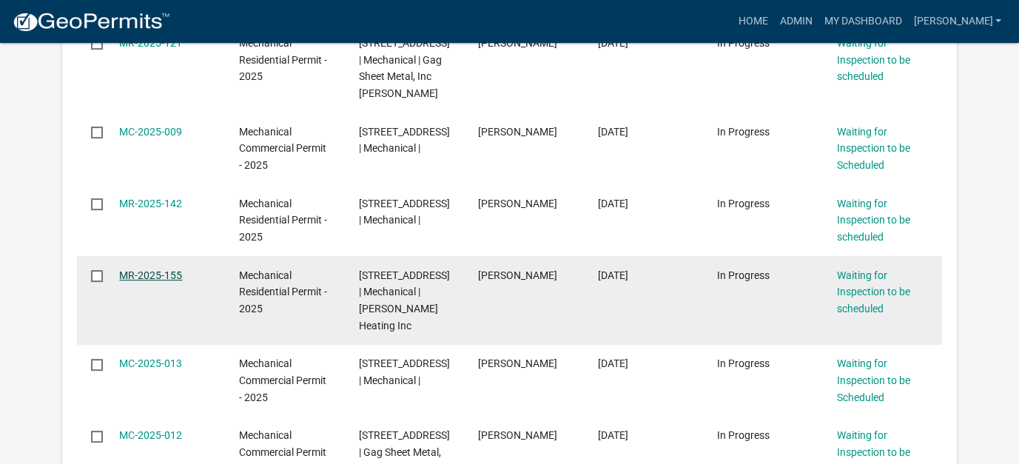
click at [160, 272] on link "MR-2025-155" at bounding box center [150, 275] width 63 height 12
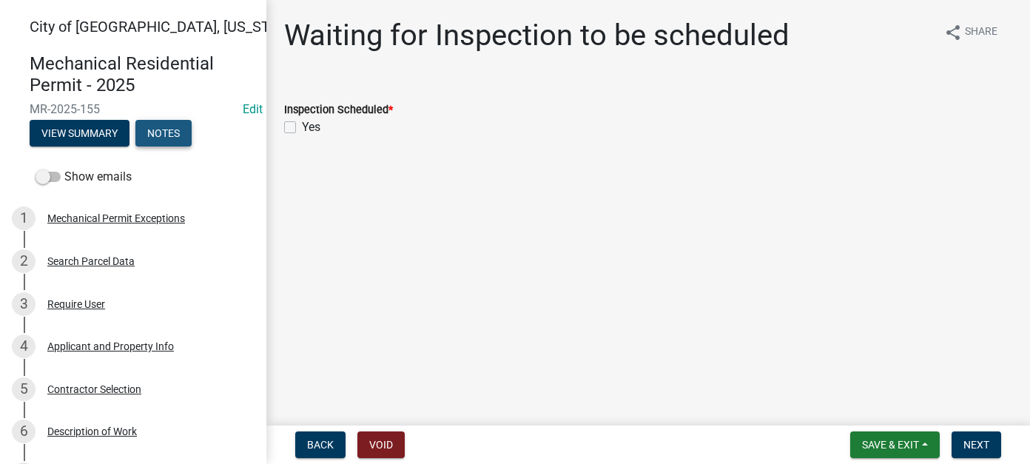
click at [181, 134] on button "Notes" at bounding box center [163, 133] width 56 height 27
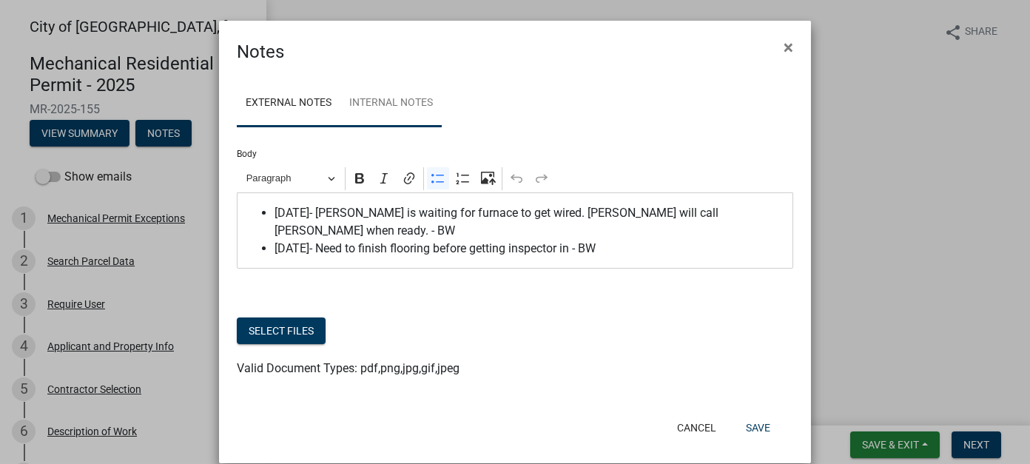
click at [420, 100] on link "Internal Notes" at bounding box center [391, 103] width 101 height 47
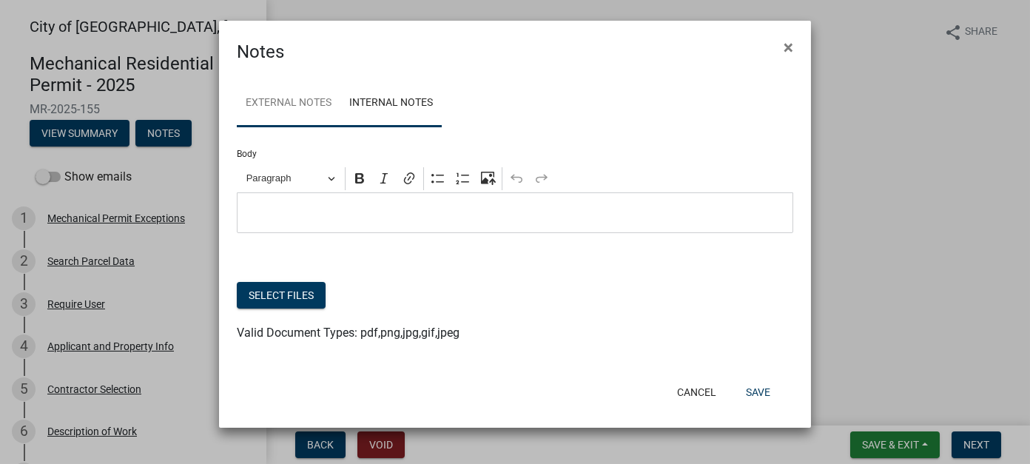
click at [263, 107] on link "External Notes" at bounding box center [289, 103] width 104 height 47
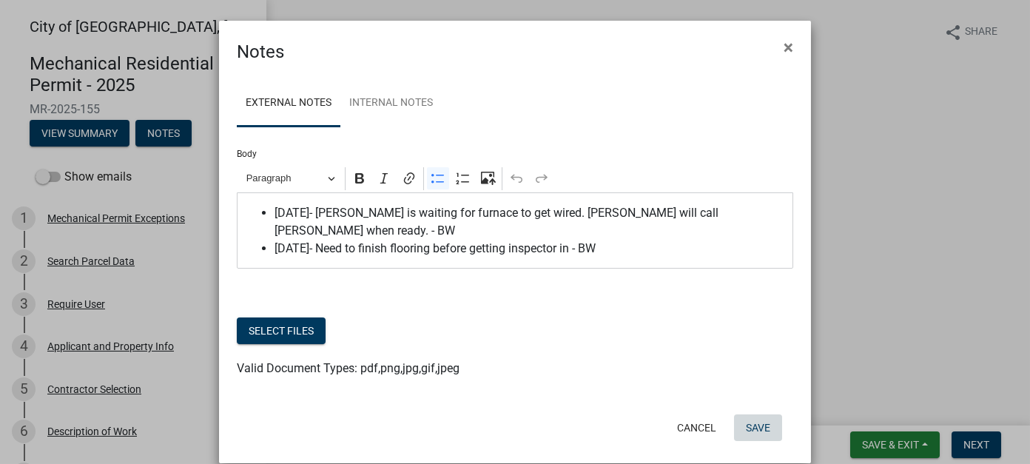
click at [763, 417] on button "Save" at bounding box center [758, 428] width 48 height 27
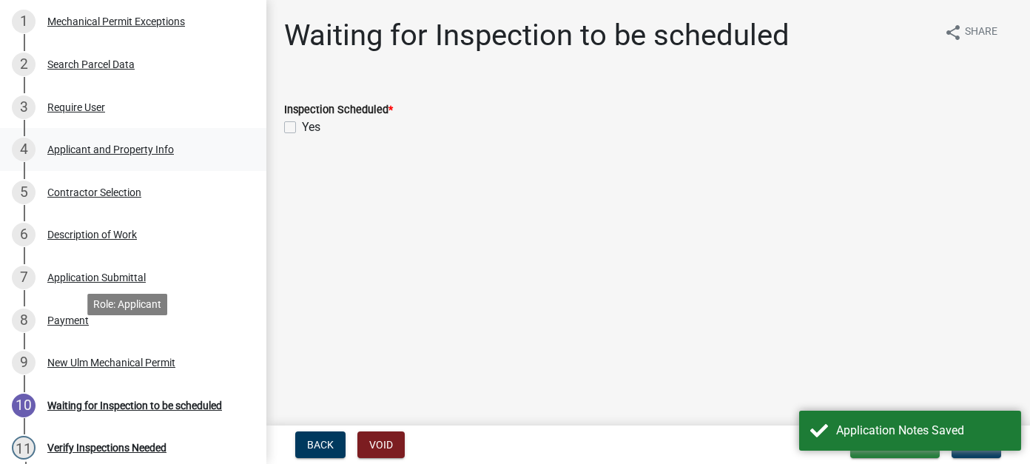
scroll to position [222, 0]
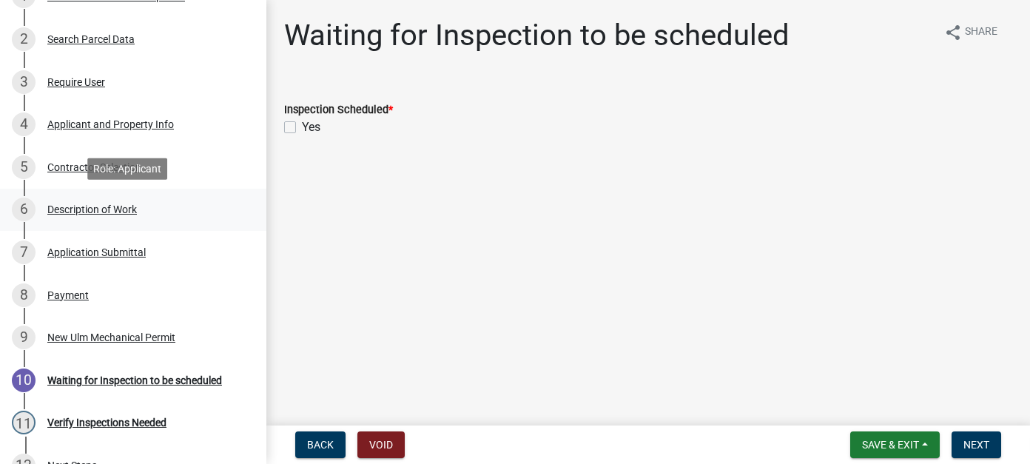
click at [60, 216] on div "6 Description of Work" at bounding box center [127, 210] width 231 height 24
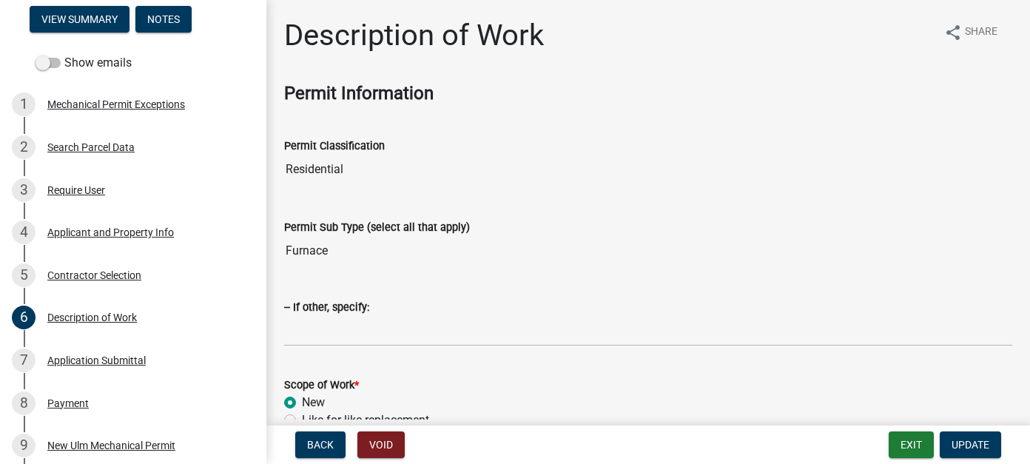
scroll to position [0, 0]
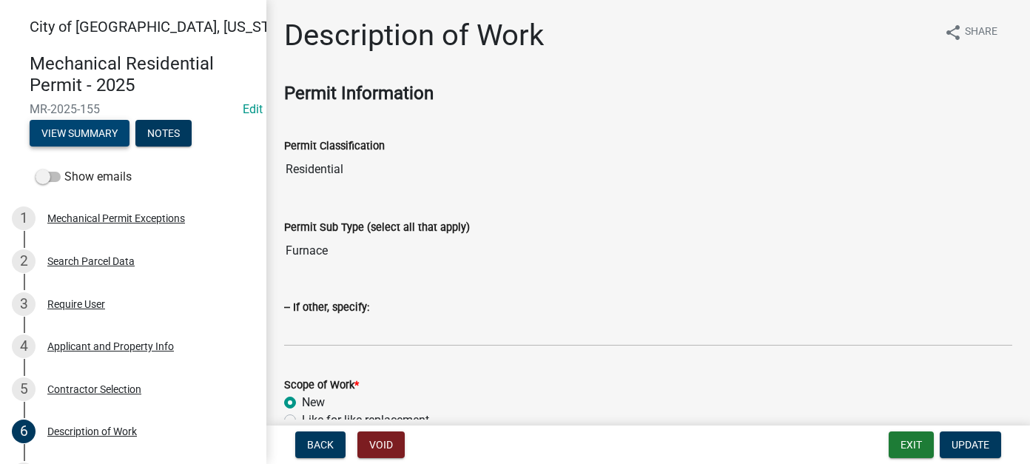
click at [98, 138] on button "View Summary" at bounding box center [80, 133] width 100 height 27
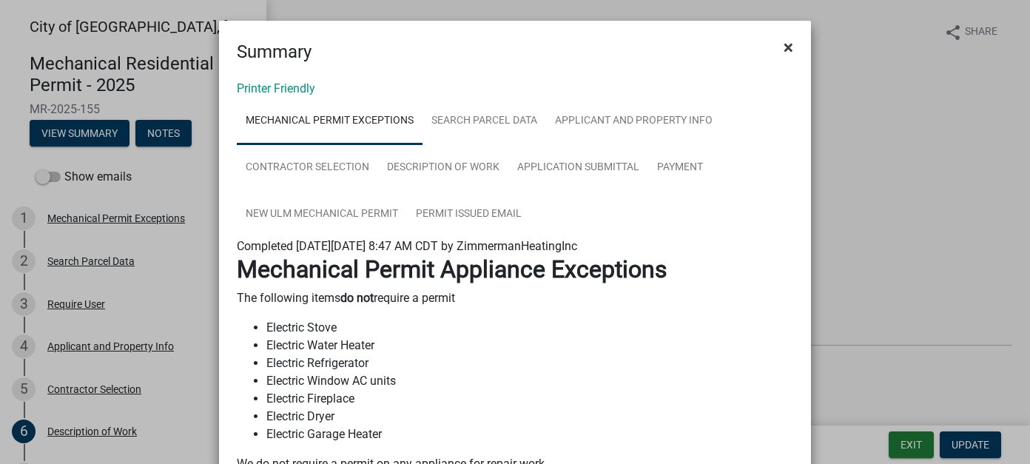
click at [784, 51] on span "×" at bounding box center [789, 47] width 10 height 21
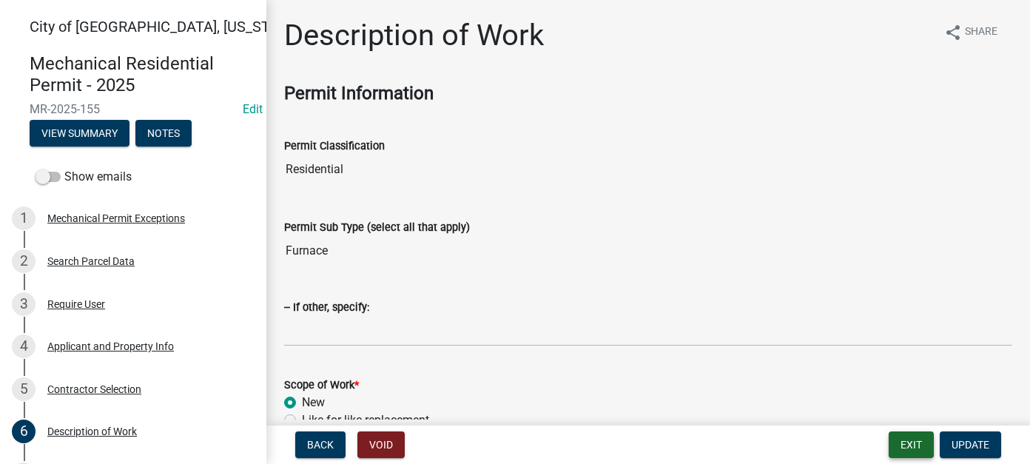
click at [904, 449] on button "Exit" at bounding box center [911, 445] width 45 height 27
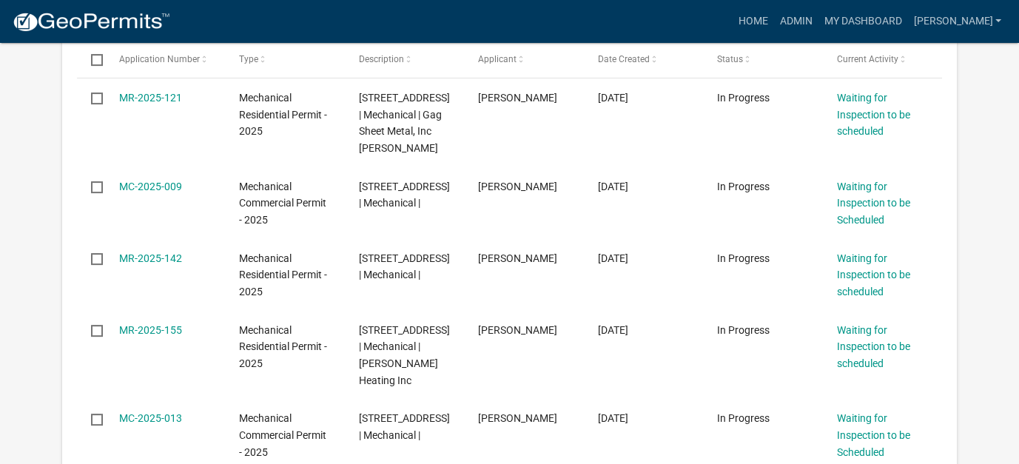
scroll to position [518, 0]
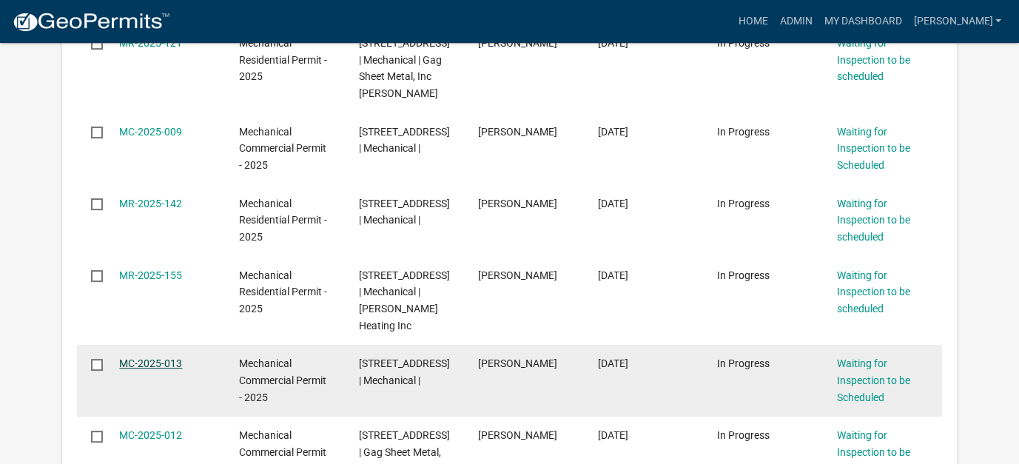
click at [153, 359] on link "MC-2025-013" at bounding box center [150, 364] width 63 height 12
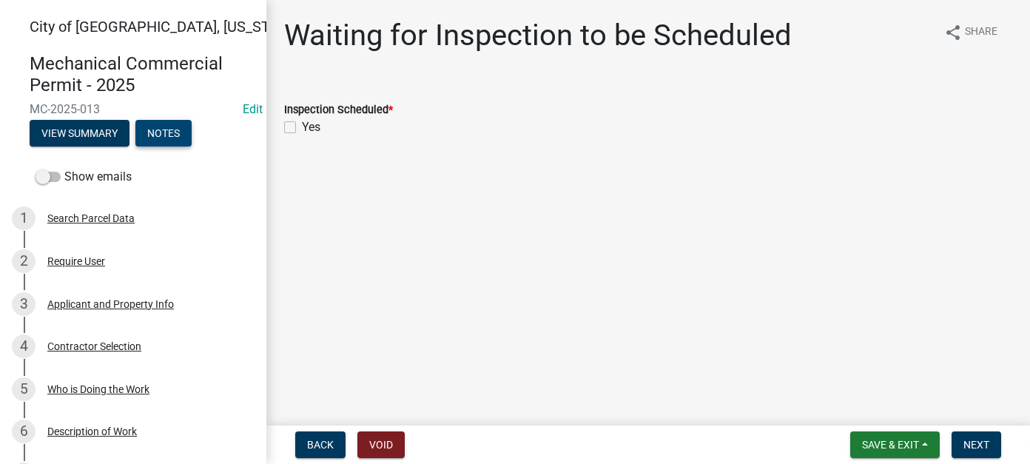
click at [165, 124] on button "Notes" at bounding box center [163, 133] width 56 height 27
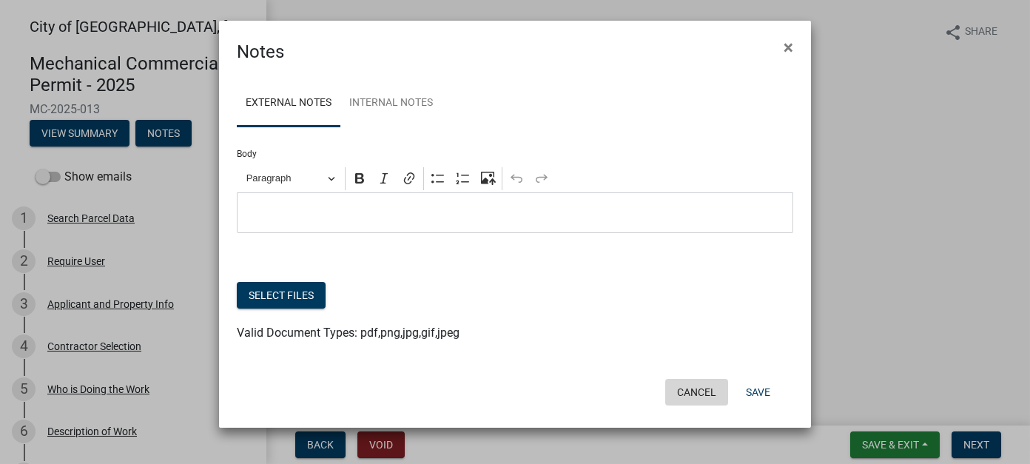
click at [697, 395] on button "Cancel" at bounding box center [697, 392] width 63 height 27
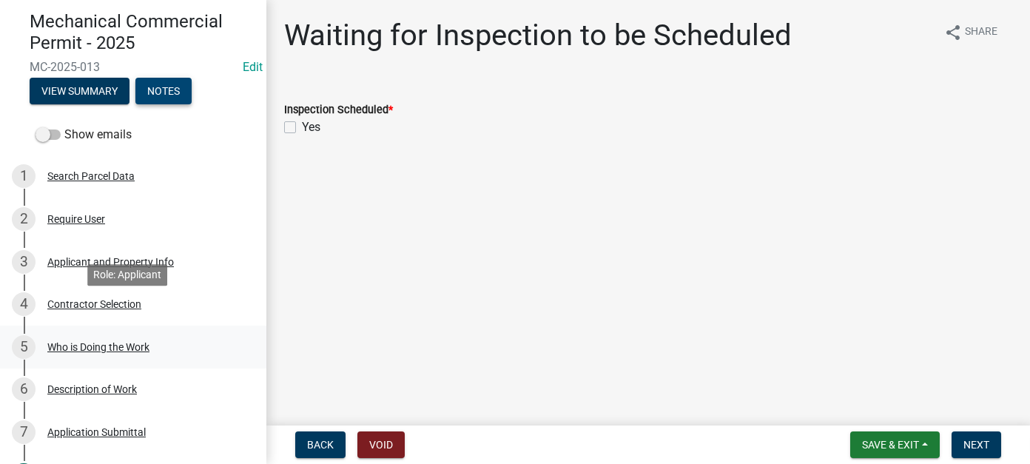
scroll to position [74, 0]
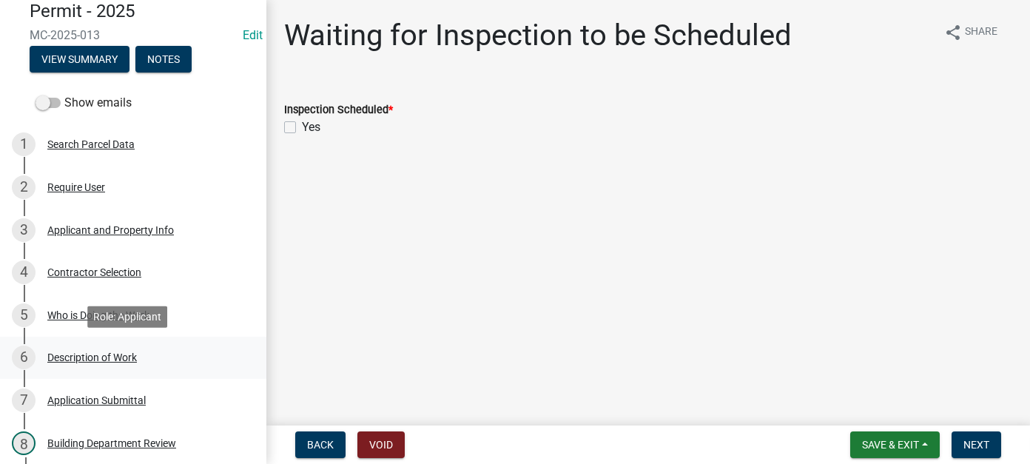
click at [104, 360] on div "Description of Work" at bounding box center [92, 357] width 90 height 10
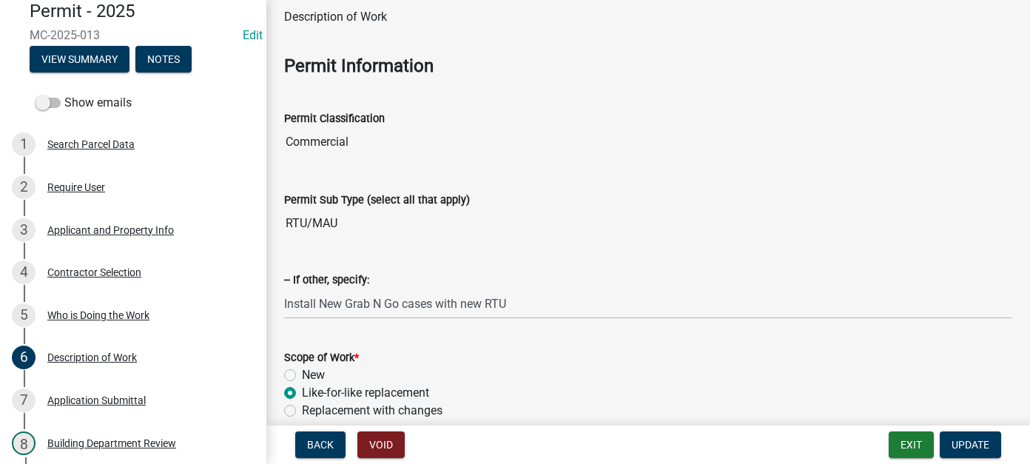
scroll to position [0, 0]
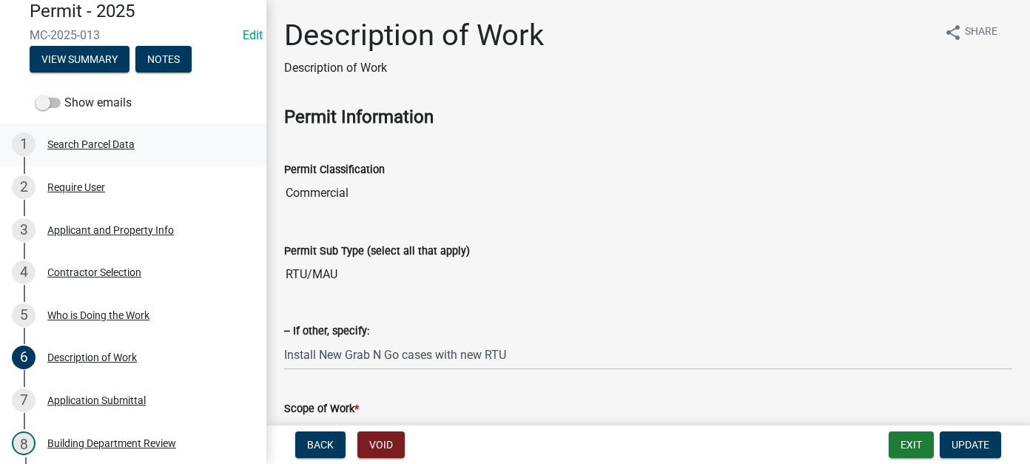
click at [108, 150] on div "1 Search Parcel Data" at bounding box center [127, 145] width 231 height 24
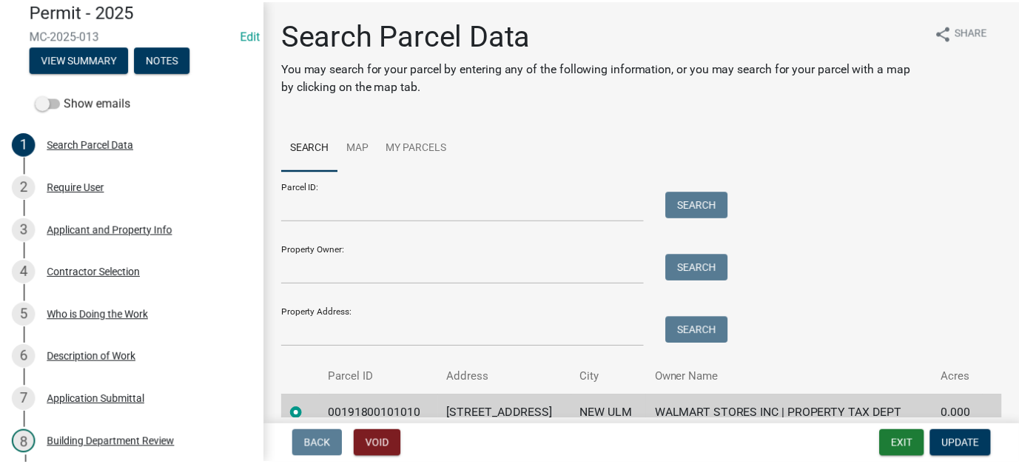
scroll to position [70, 0]
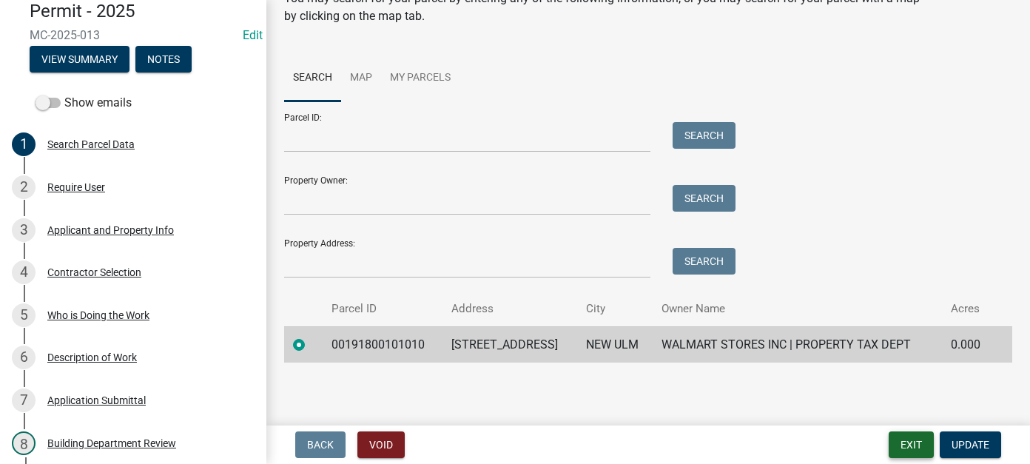
click at [919, 443] on button "Exit" at bounding box center [911, 445] width 45 height 27
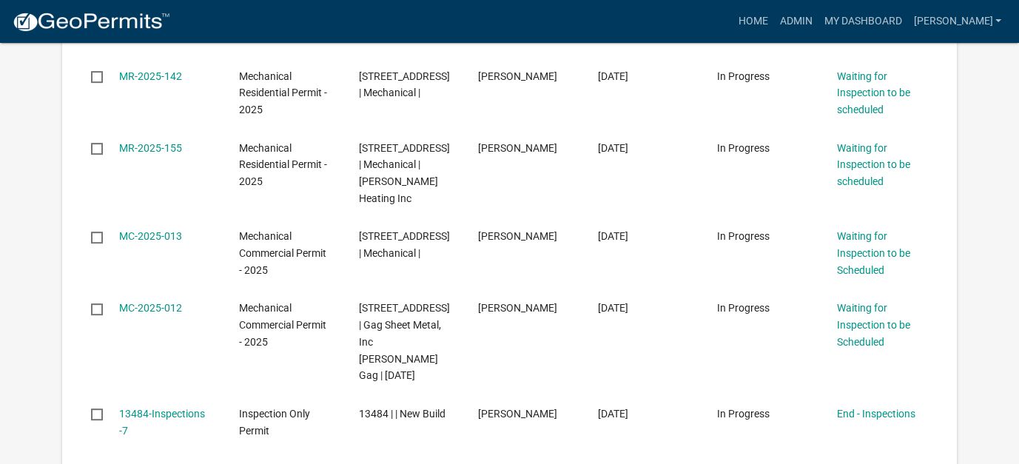
scroll to position [666, 0]
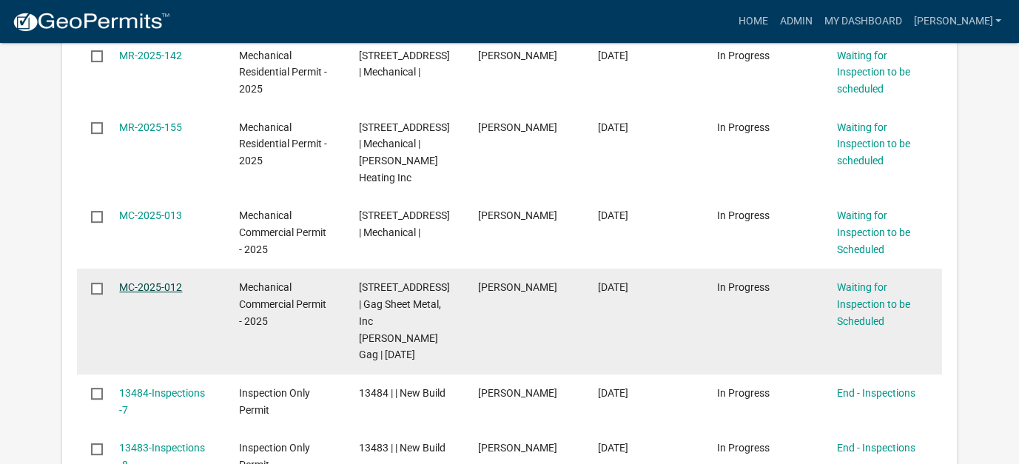
click at [177, 288] on link "MC-2025-012" at bounding box center [150, 287] width 63 height 12
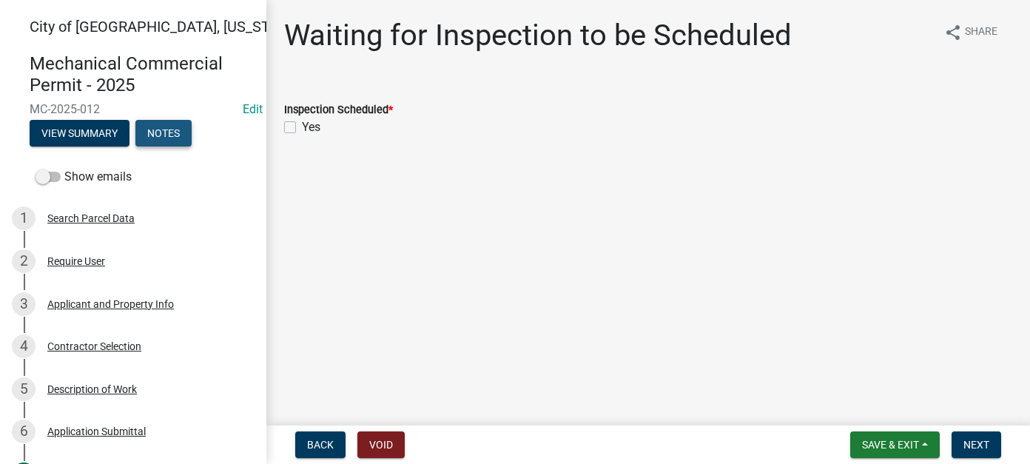
click at [155, 146] on button "Notes" at bounding box center [163, 133] width 56 height 27
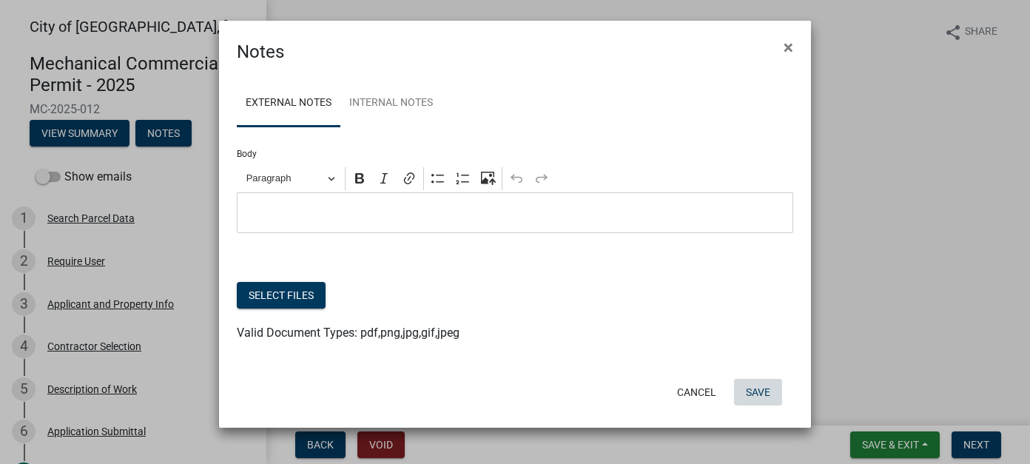
click at [755, 395] on button "Save" at bounding box center [758, 392] width 48 height 27
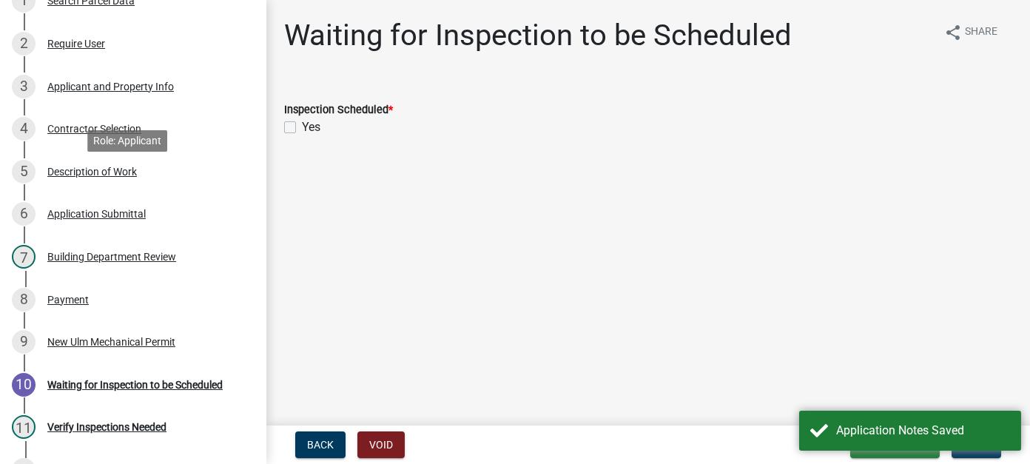
scroll to position [222, 0]
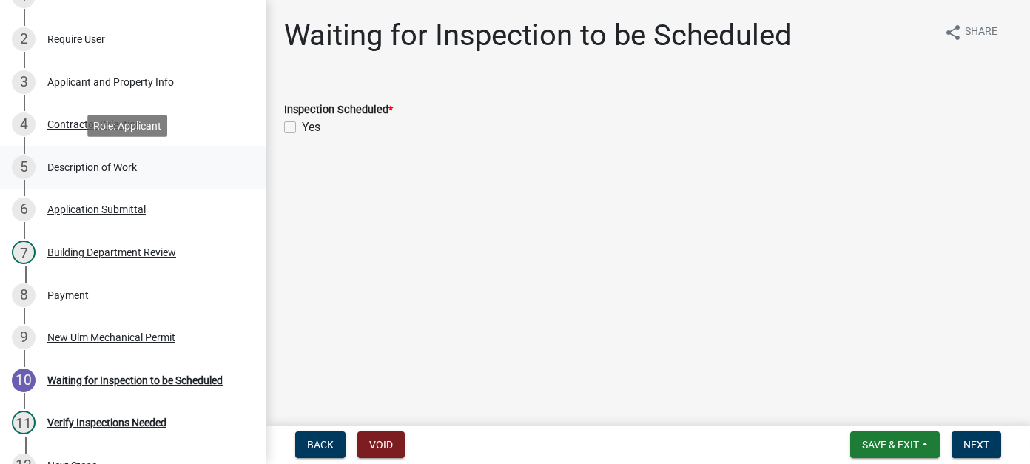
click at [122, 170] on div "Description of Work" at bounding box center [92, 167] width 90 height 10
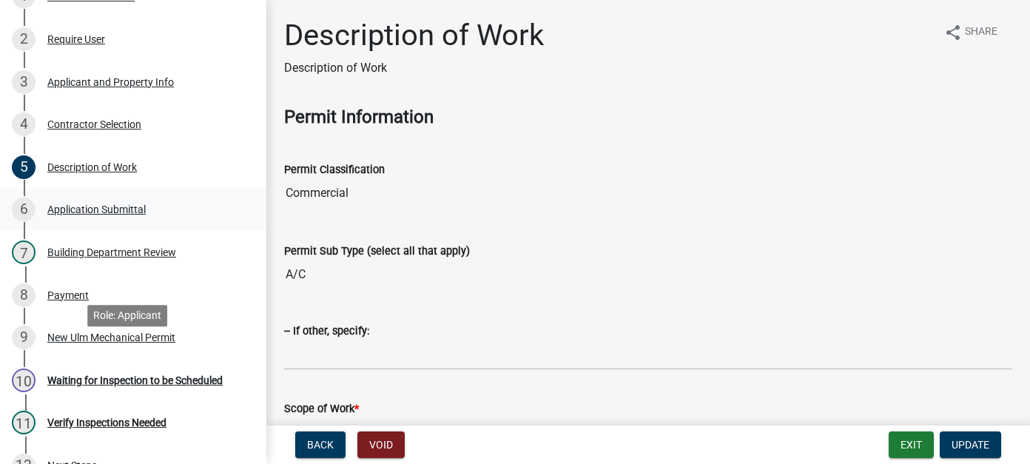
scroll to position [0, 0]
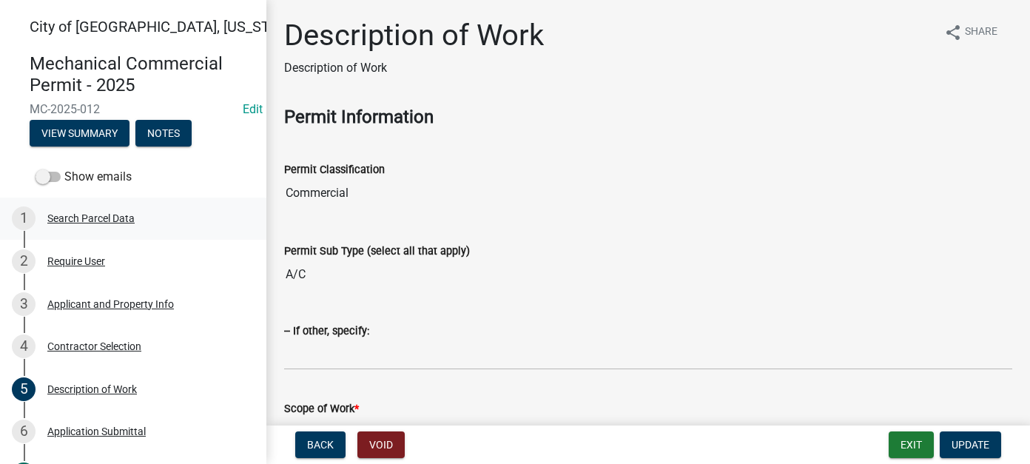
click at [84, 222] on div "Search Parcel Data" at bounding box center [90, 218] width 87 height 10
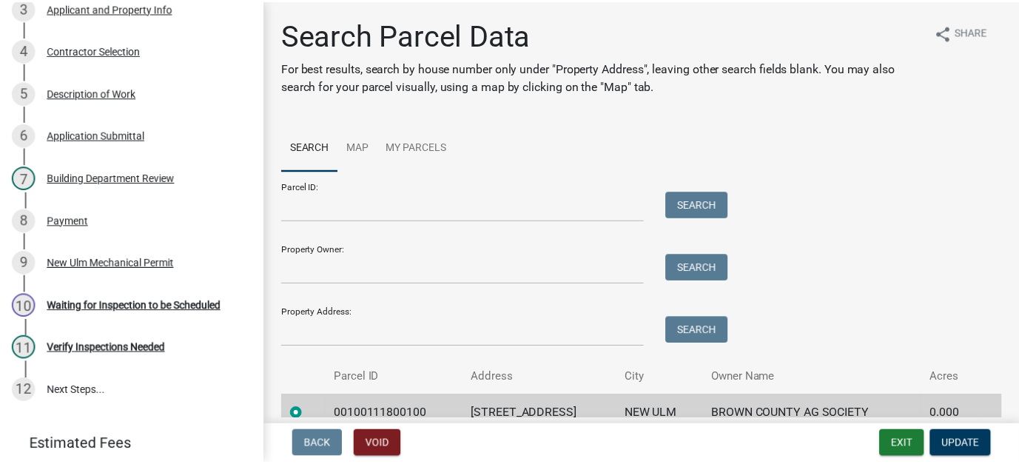
scroll to position [70, 0]
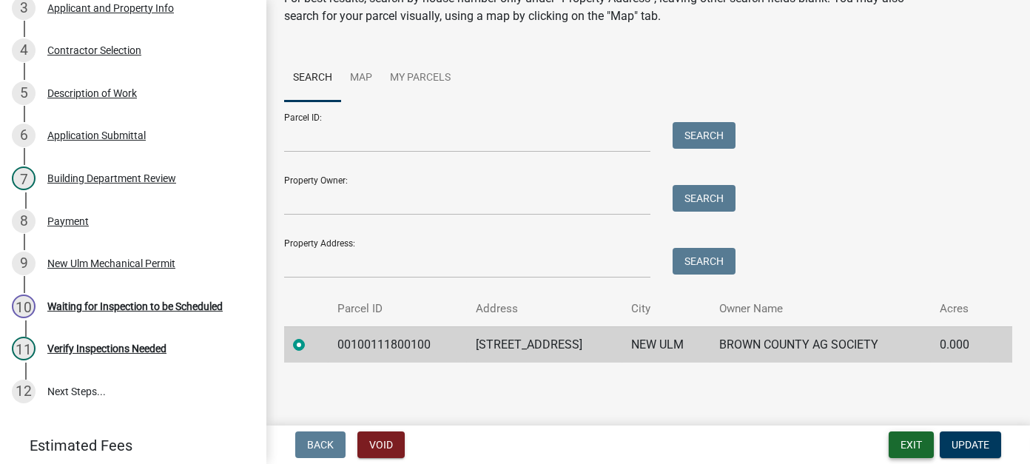
click at [927, 447] on button "Exit" at bounding box center [911, 445] width 45 height 27
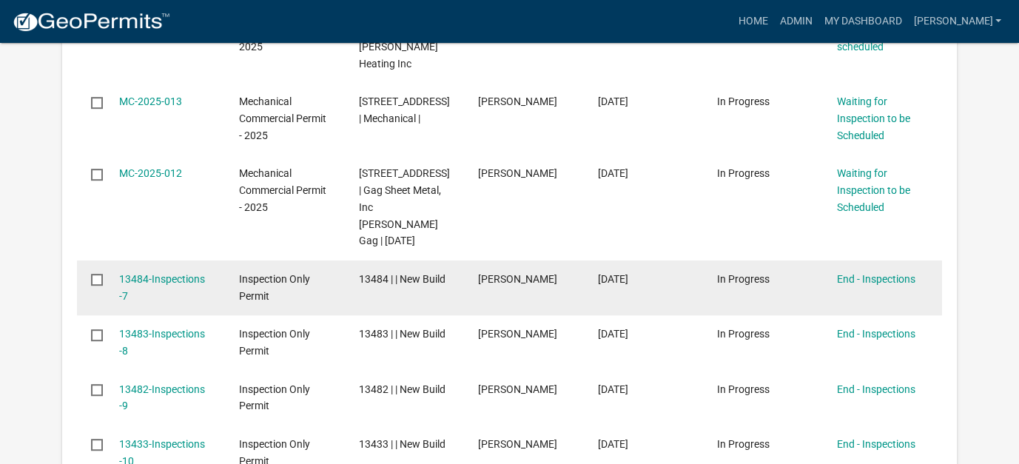
scroll to position [814, 0]
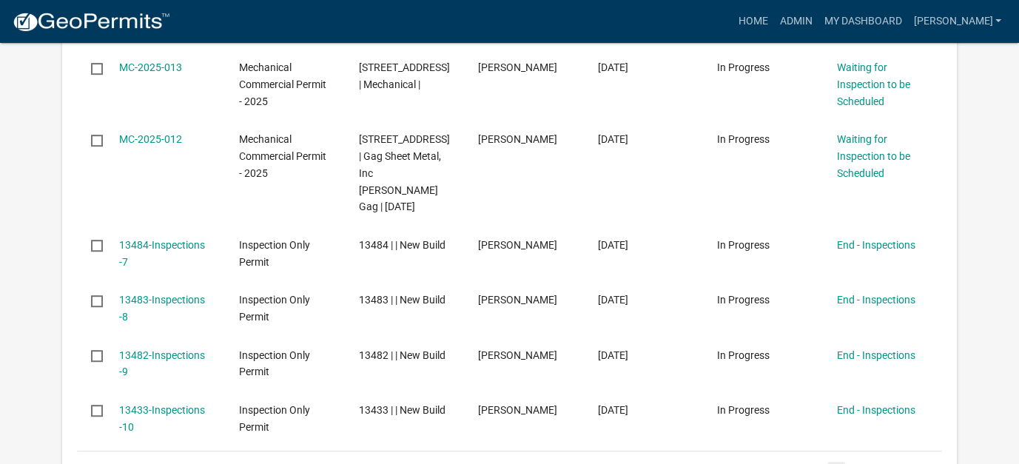
click at [837, 462] on link "2" at bounding box center [837, 470] width 18 height 16
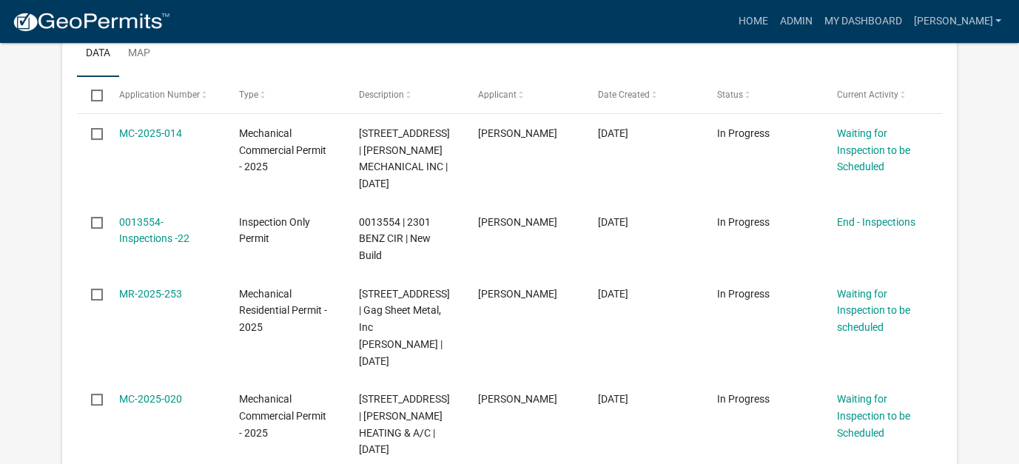
scroll to position [403, 0]
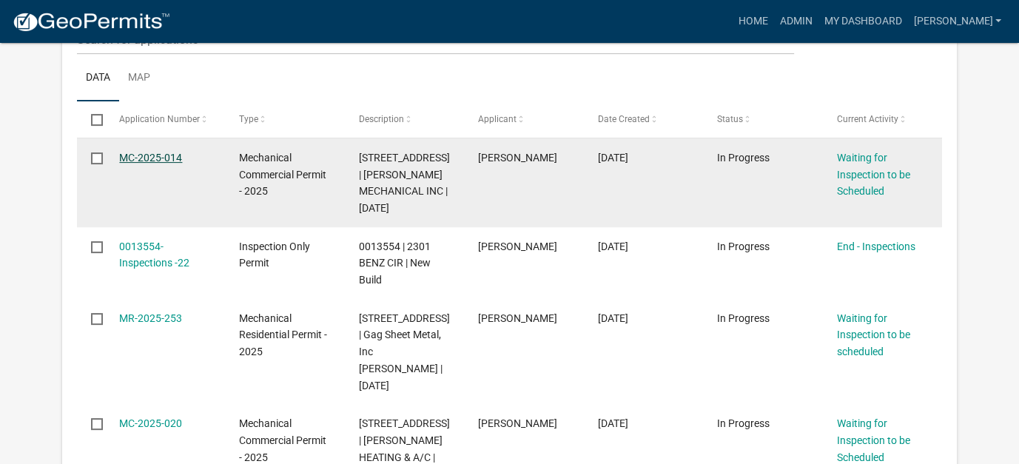
click at [151, 155] on link "MC-2025-014" at bounding box center [150, 158] width 63 height 12
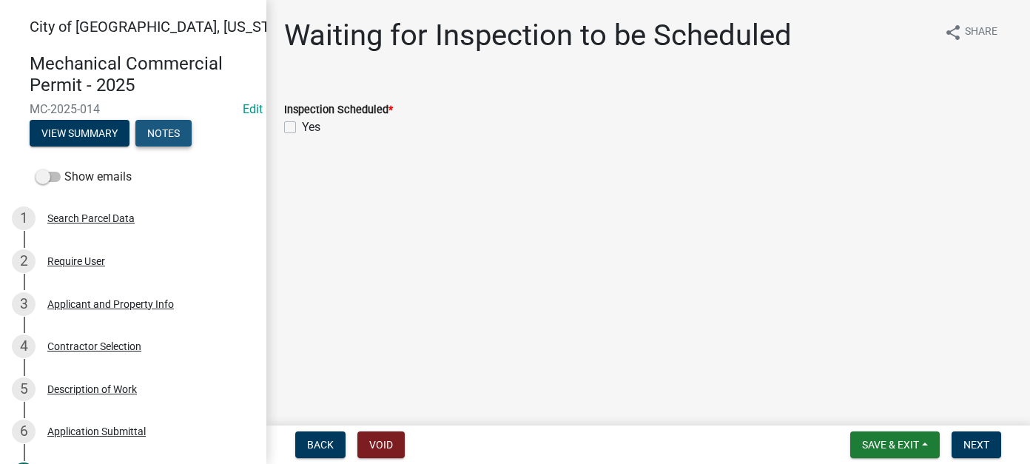
click at [175, 135] on button "Notes" at bounding box center [163, 133] width 56 height 27
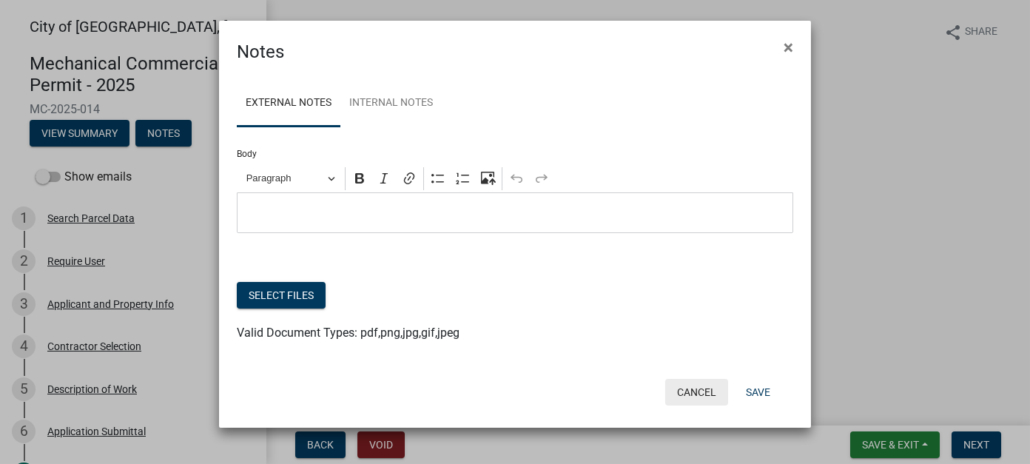
click at [707, 395] on button "Cancel" at bounding box center [697, 392] width 63 height 27
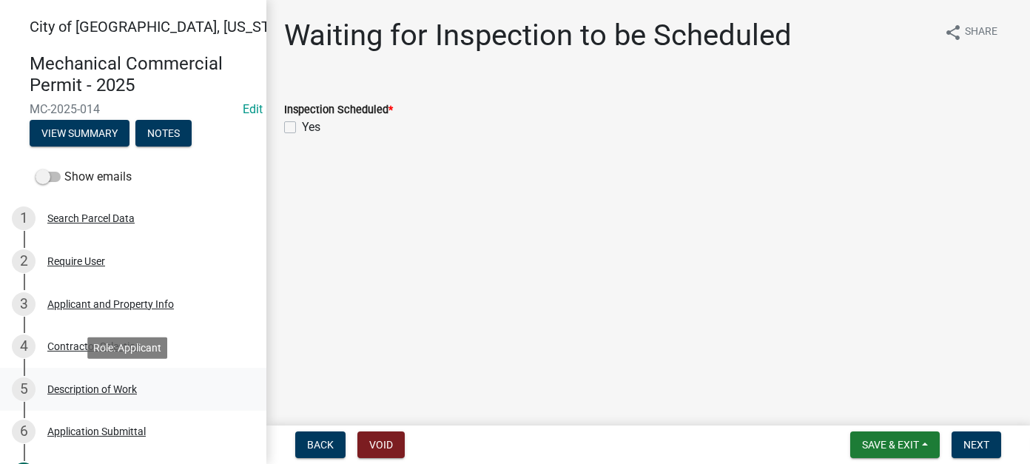
click at [144, 386] on div "5 Description of Work" at bounding box center [127, 390] width 231 height 24
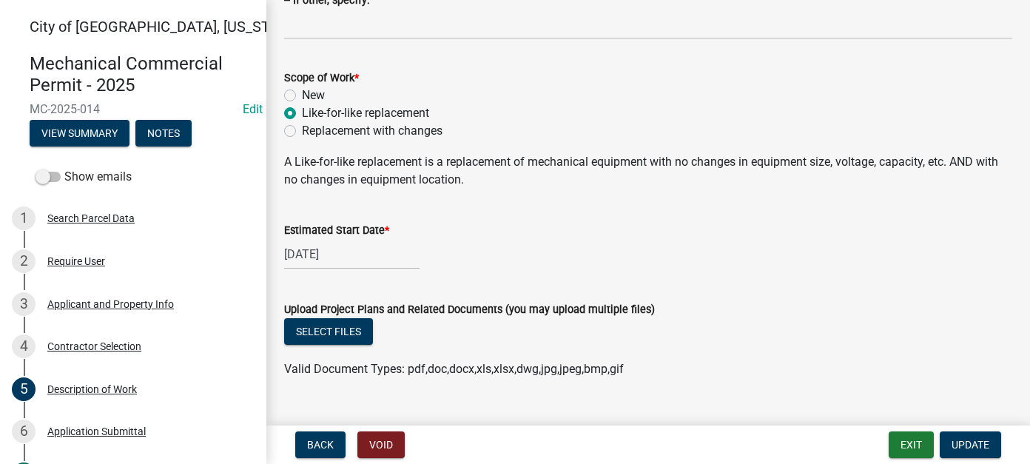
scroll to position [358, 0]
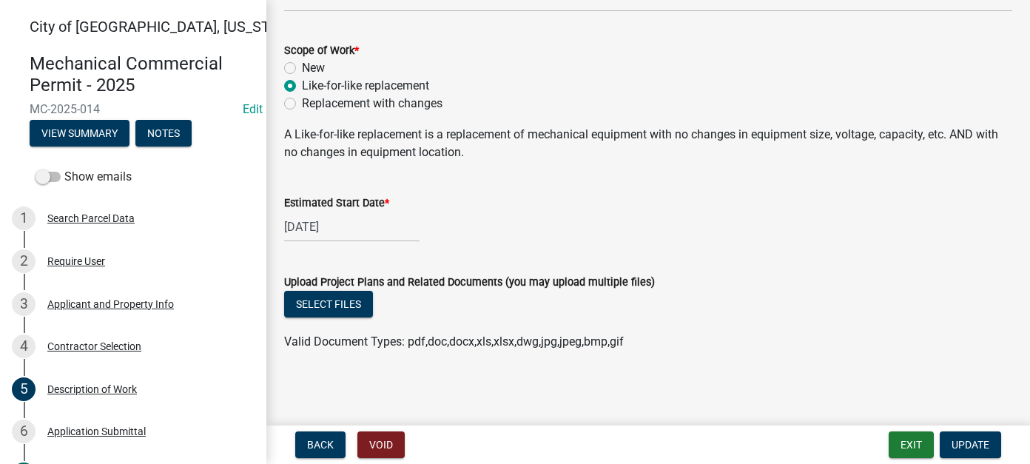
click at [93, 213] on div "Search Parcel Data" at bounding box center [90, 218] width 87 height 10
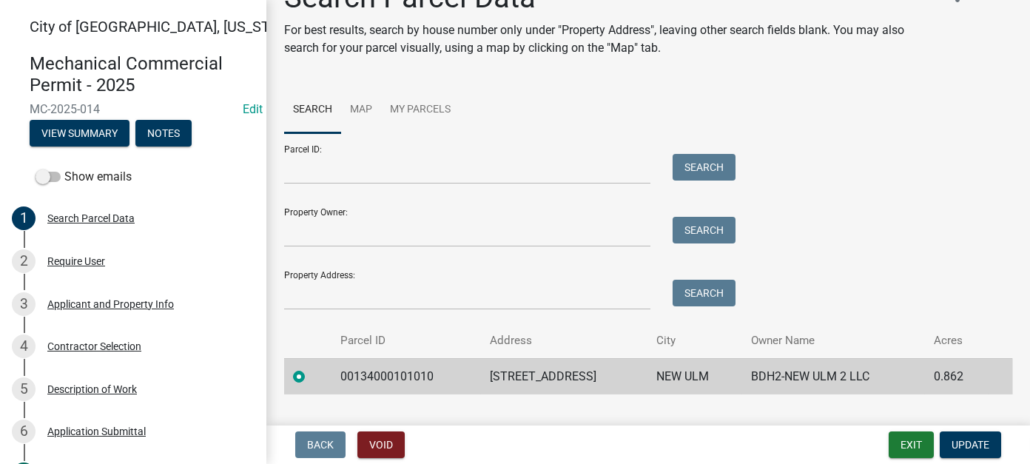
scroll to position [70, 0]
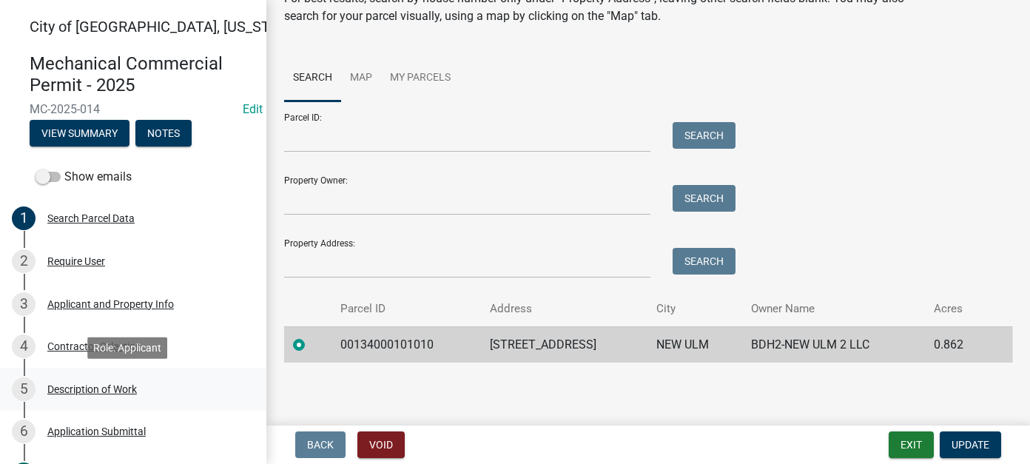
click at [121, 384] on div "Description of Work" at bounding box center [92, 389] width 90 height 10
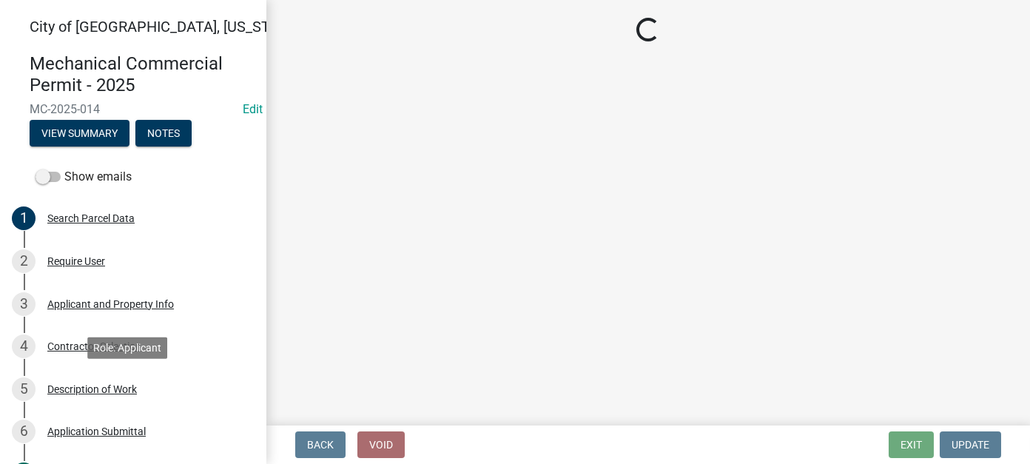
scroll to position [0, 0]
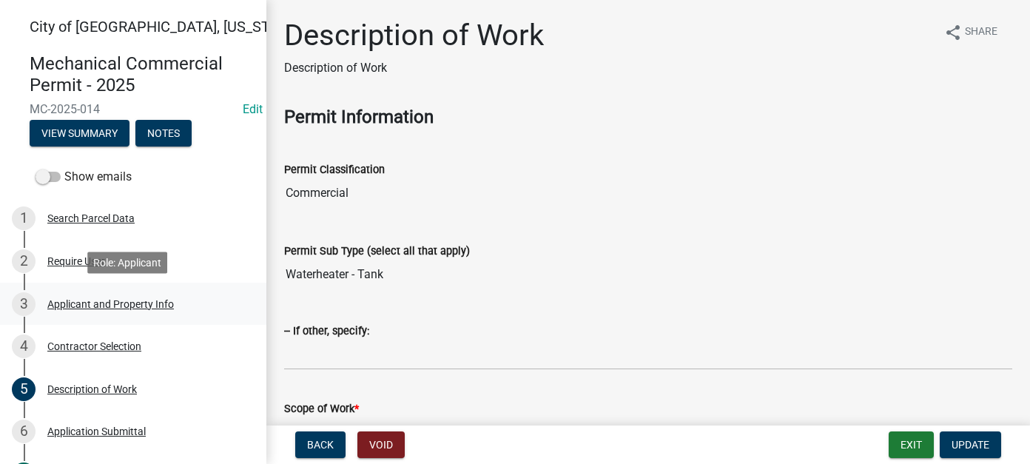
click at [152, 309] on div "Applicant and Property Info" at bounding box center [110, 304] width 127 height 10
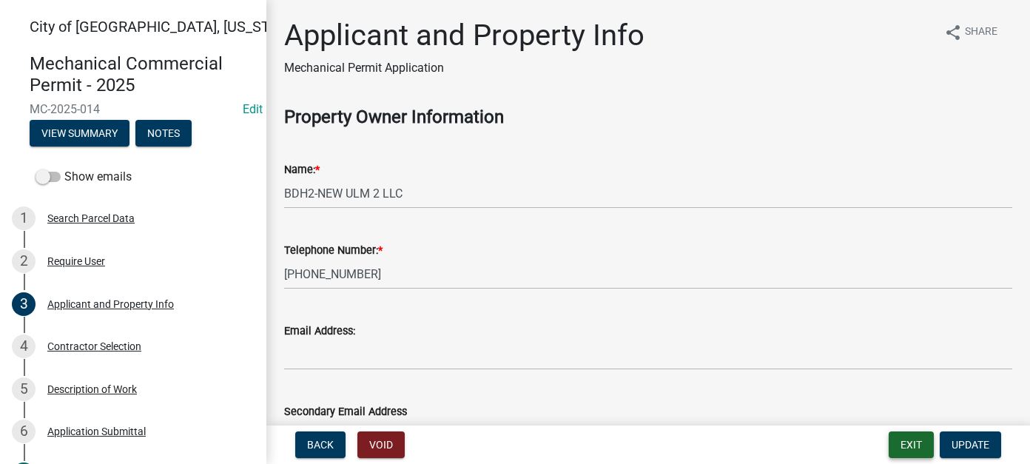
click at [902, 448] on button "Exit" at bounding box center [911, 445] width 45 height 27
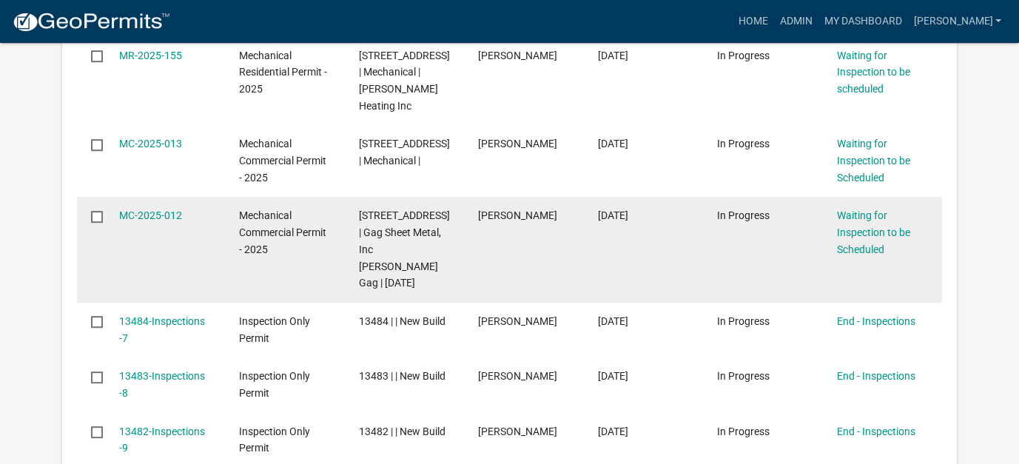
scroll to position [888, 0]
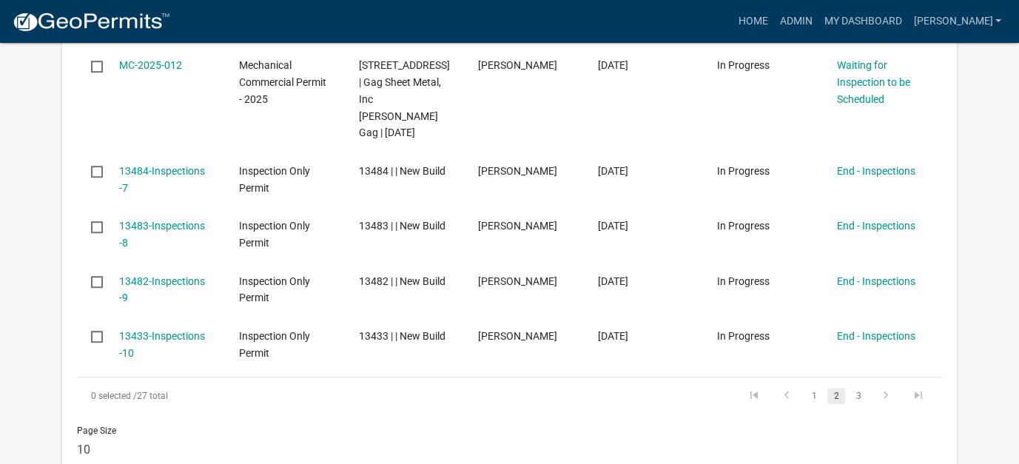
click at [832, 388] on link "2" at bounding box center [837, 396] width 18 height 16
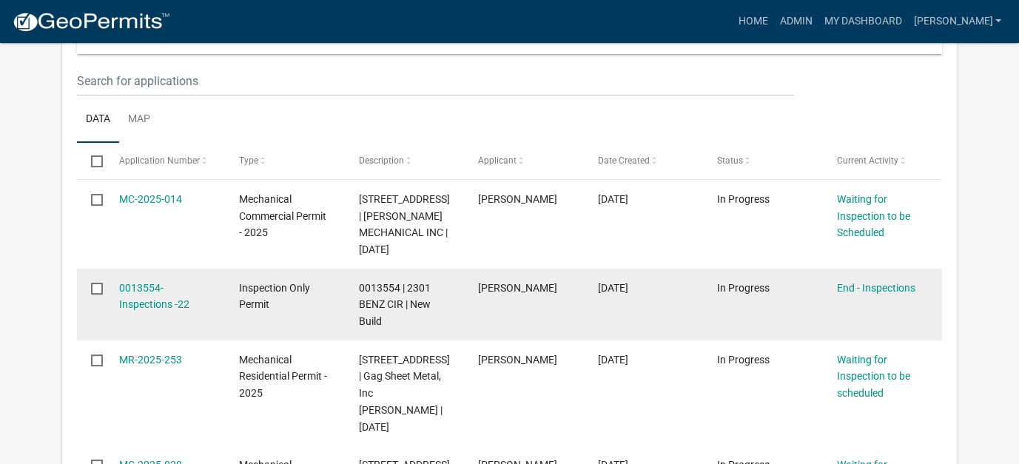
scroll to position [386, 0]
